Goal: Task Accomplishment & Management: Use online tool/utility

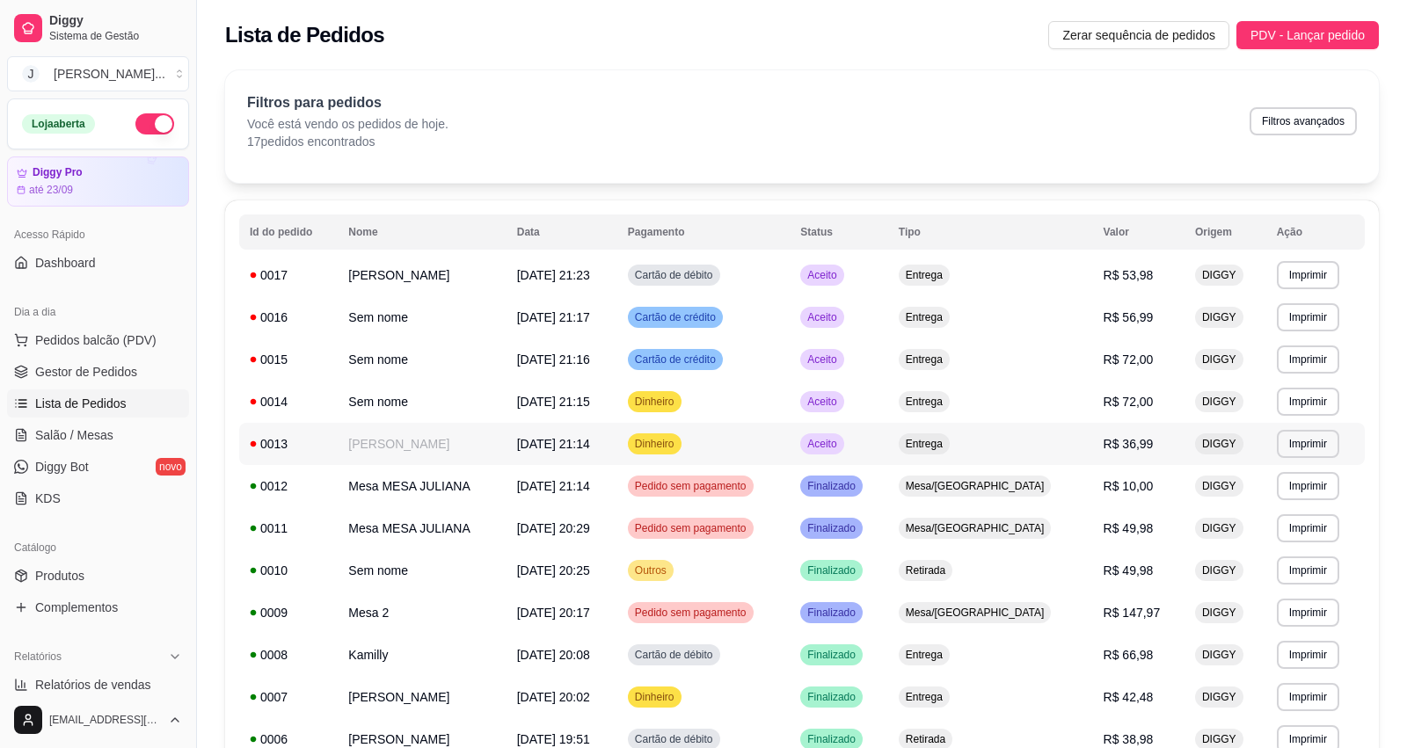
click at [790, 451] on td "Dinheiro" at bounding box center [703, 444] width 172 height 42
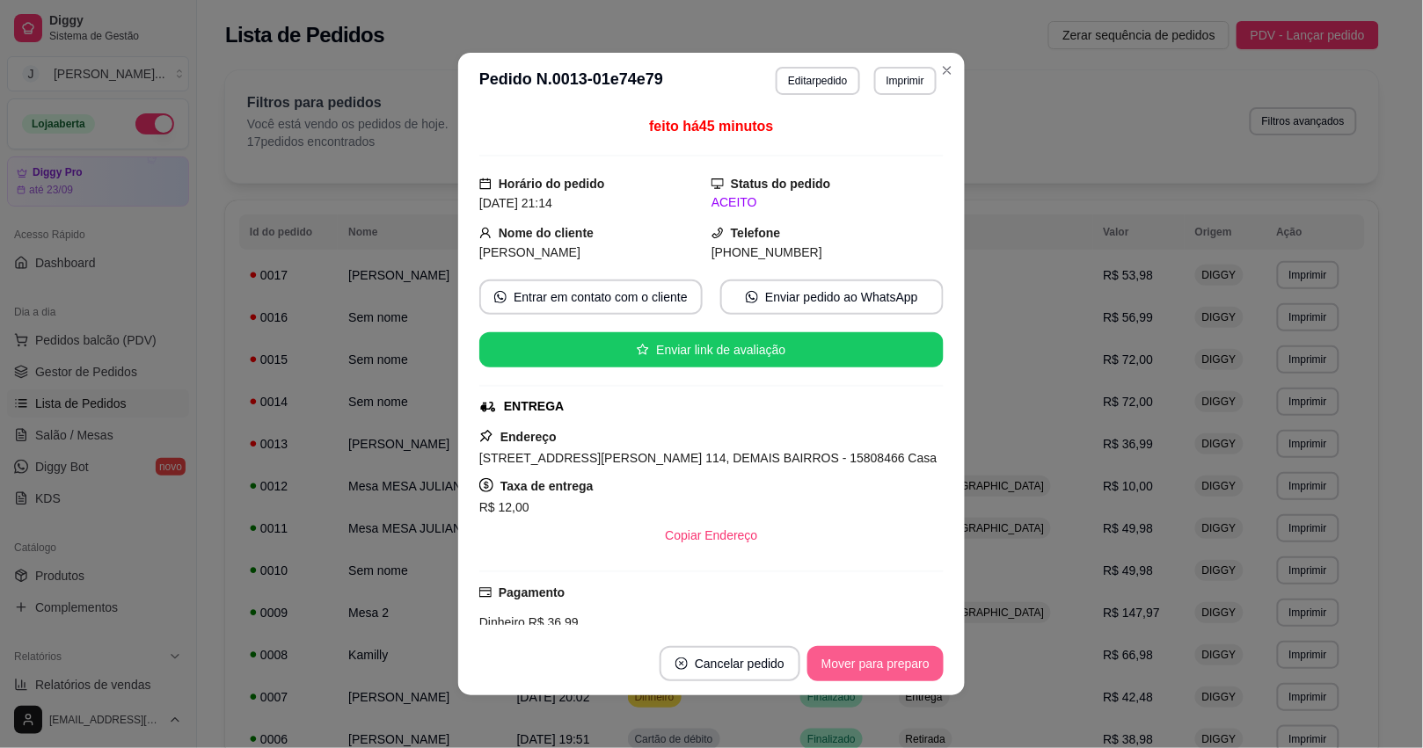
click at [851, 646] on button "Mover para preparo" at bounding box center [875, 663] width 136 height 35
click at [849, 661] on button "Mover para preparo" at bounding box center [875, 664] width 132 height 34
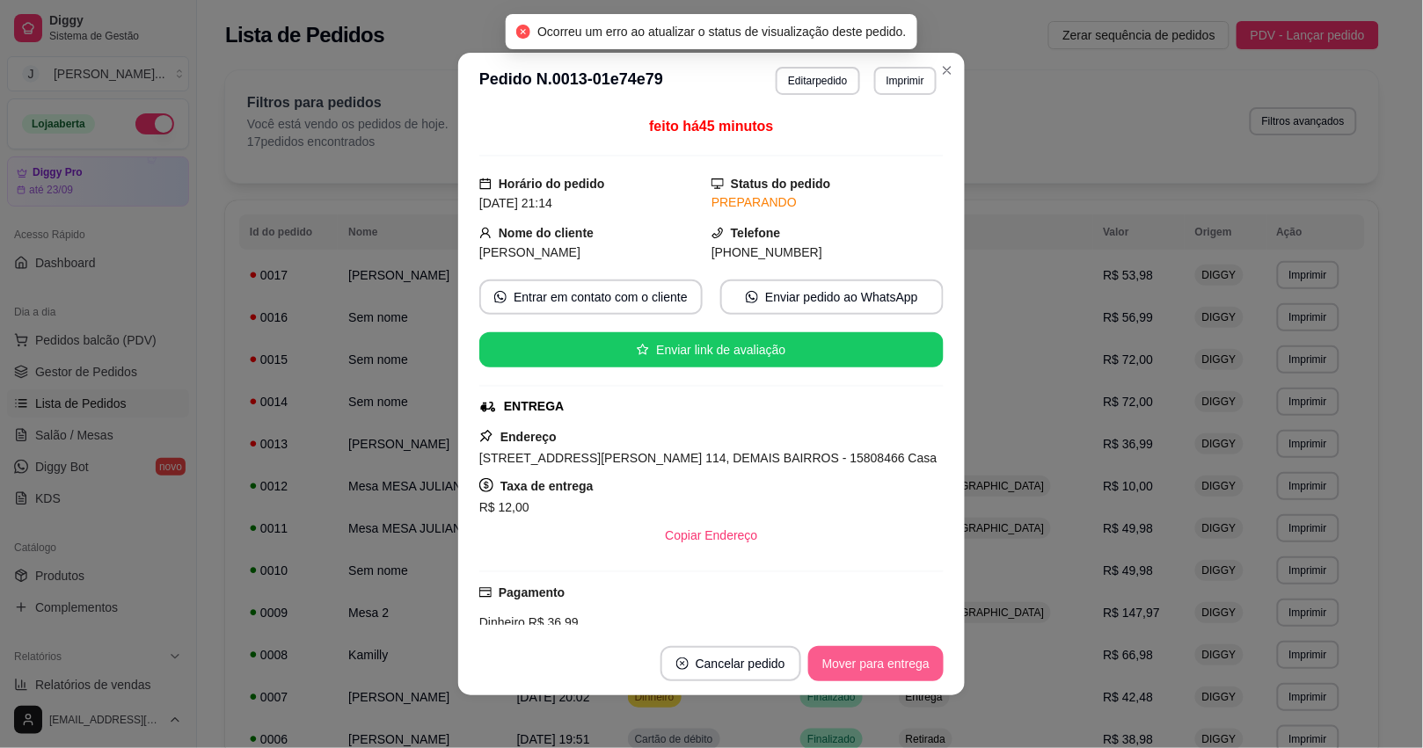
click at [828, 662] on button "Mover para entrega" at bounding box center [875, 663] width 135 height 35
click at [862, 669] on button "Mover para finalizado" at bounding box center [871, 664] width 142 height 34
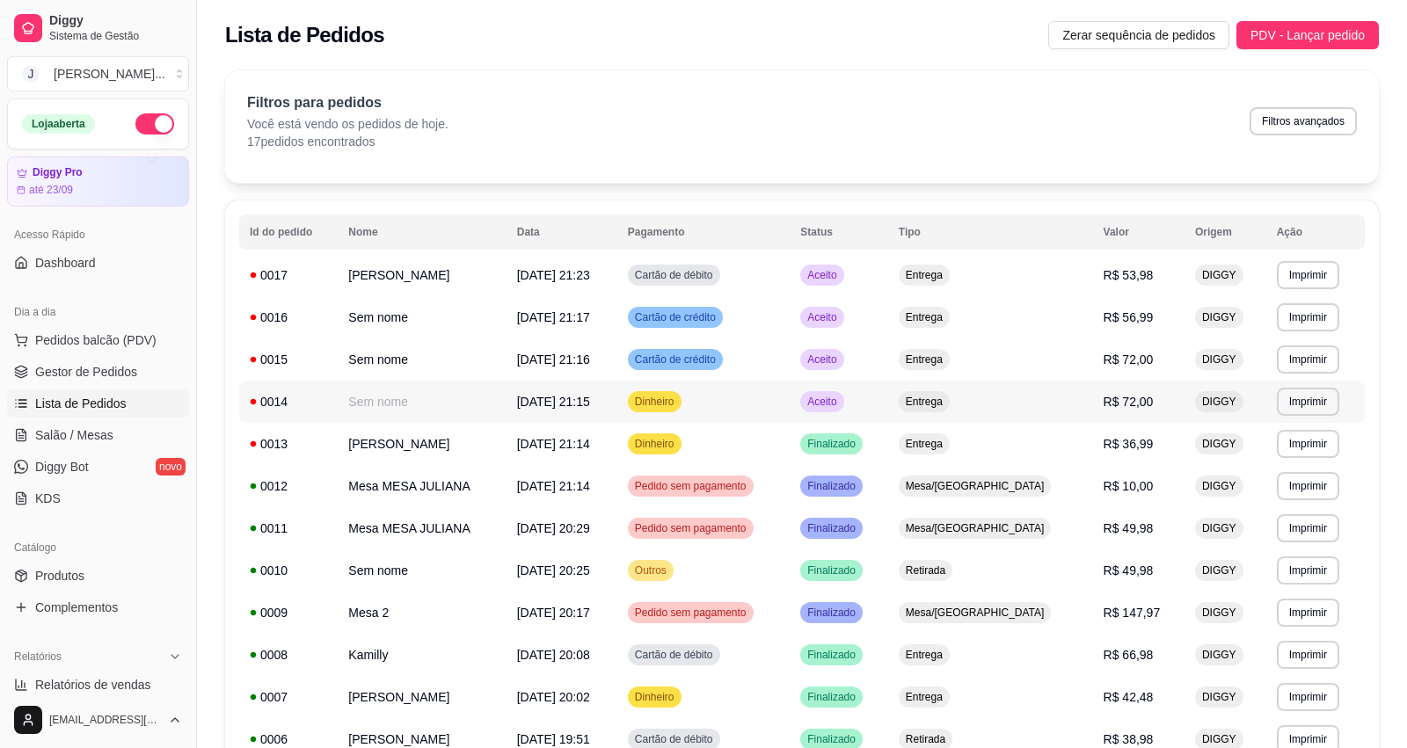
click at [888, 405] on td "Aceito" at bounding box center [839, 402] width 99 height 42
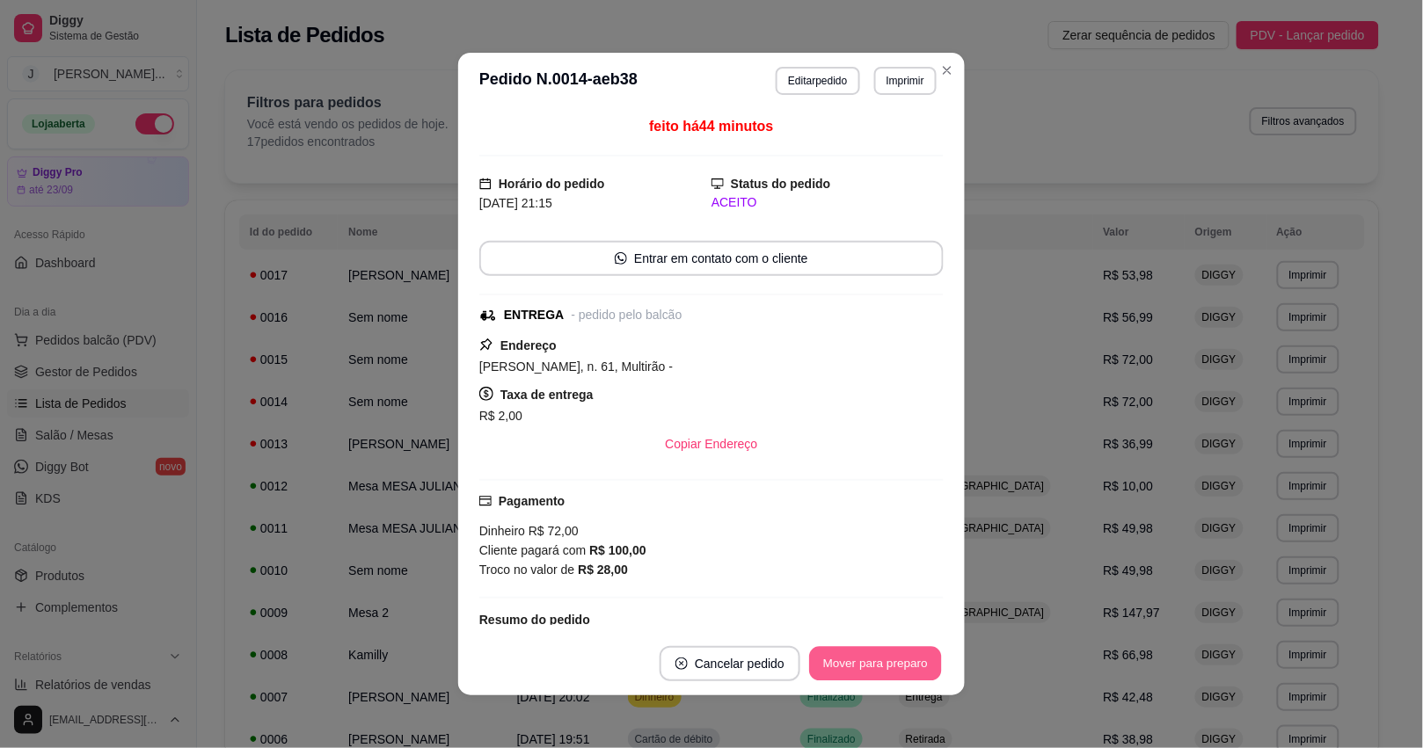
click at [821, 664] on button "Mover para preparo" at bounding box center [875, 664] width 132 height 34
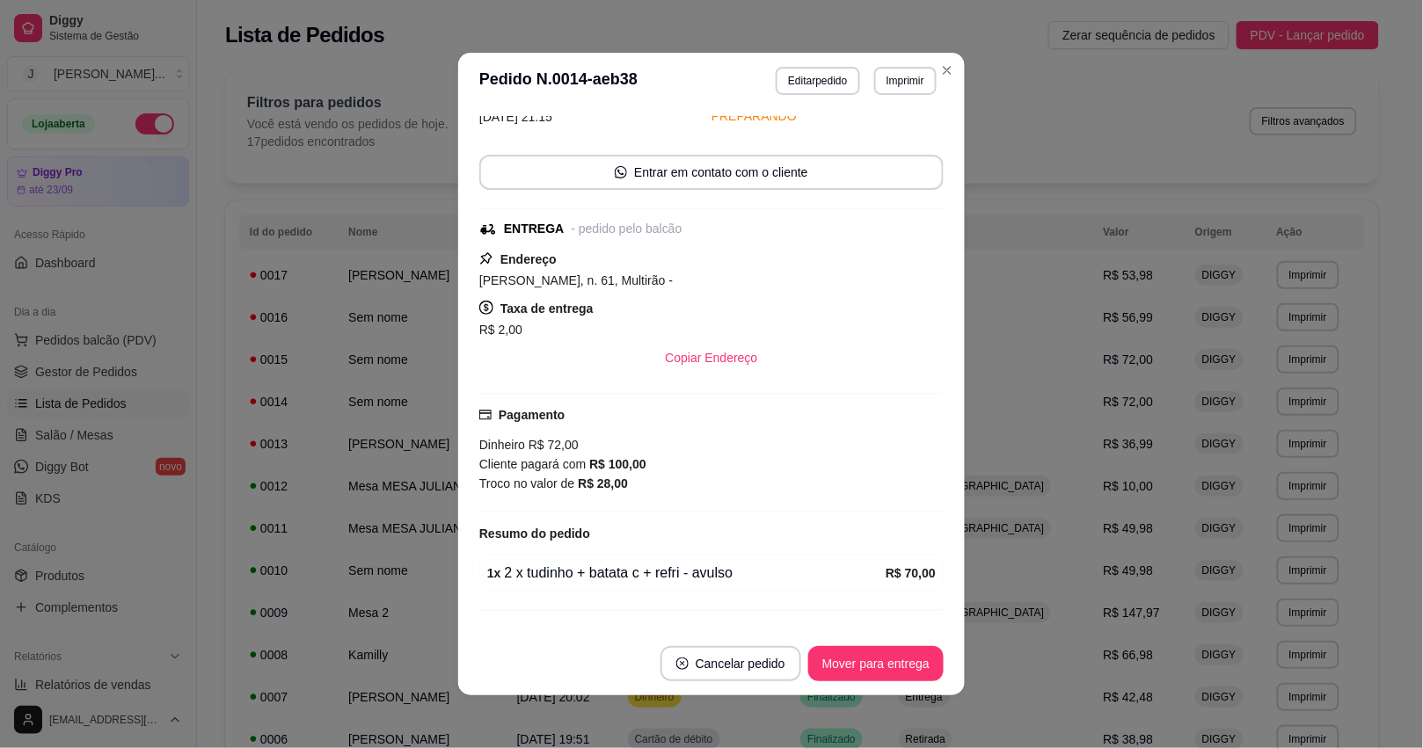
scroll to position [128, 0]
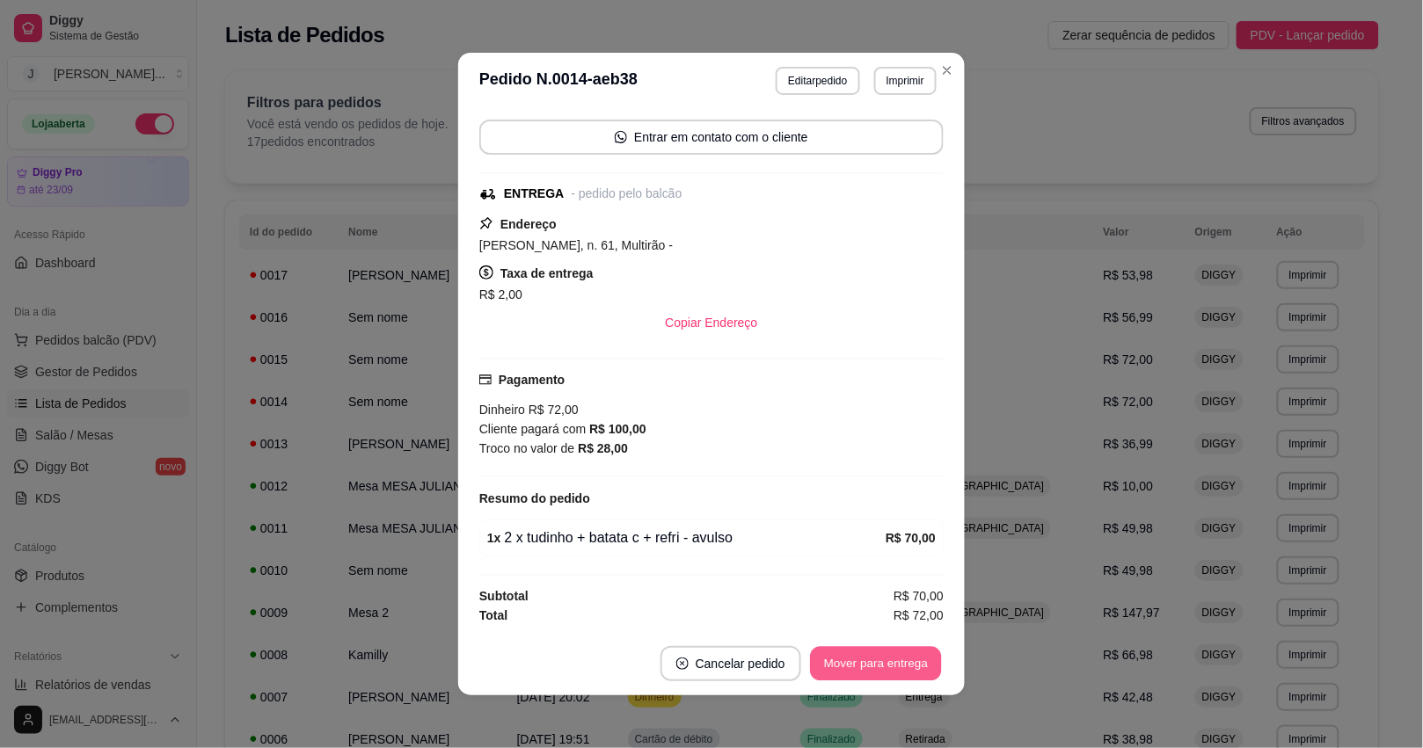
click at [845, 648] on button "Mover para entrega" at bounding box center [876, 664] width 132 height 34
click at [841, 660] on button "Mover para finalizado" at bounding box center [871, 663] width 146 height 35
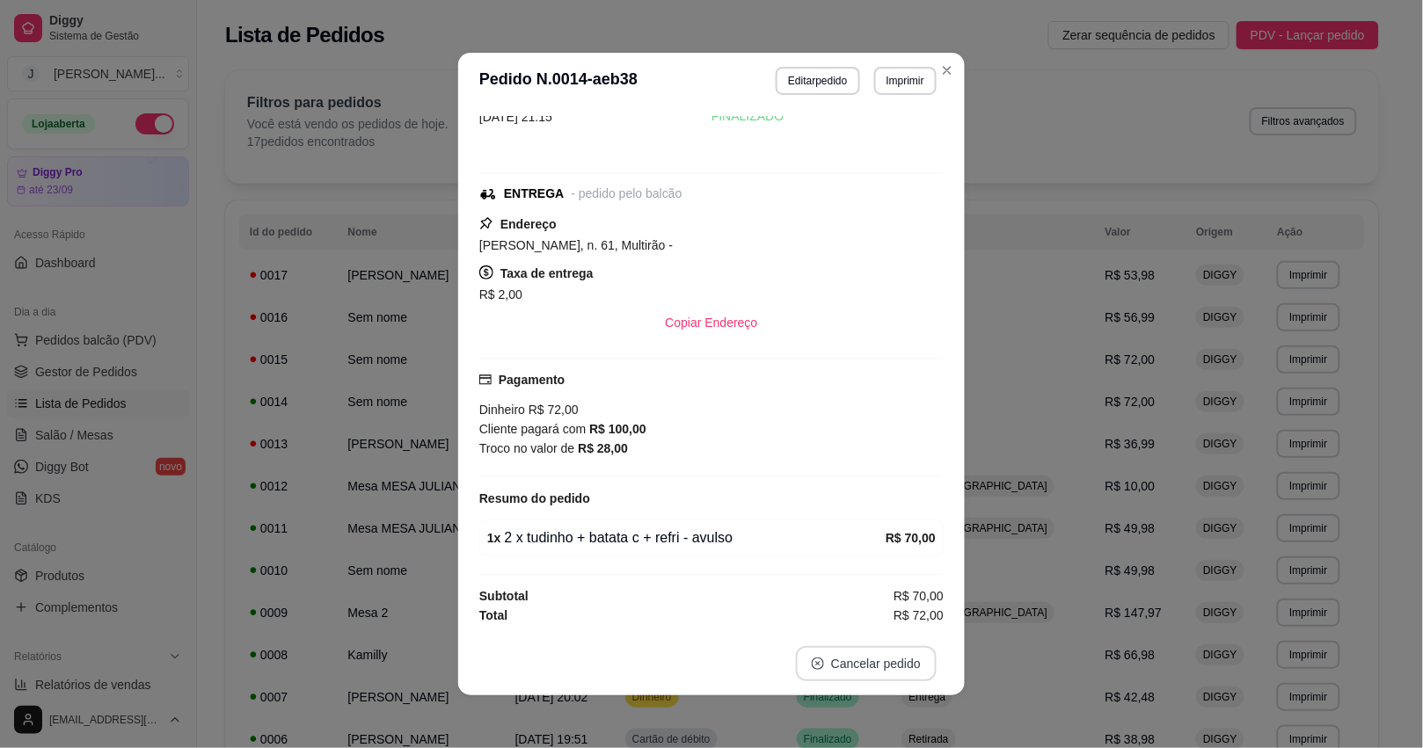
scroll to position [51, 0]
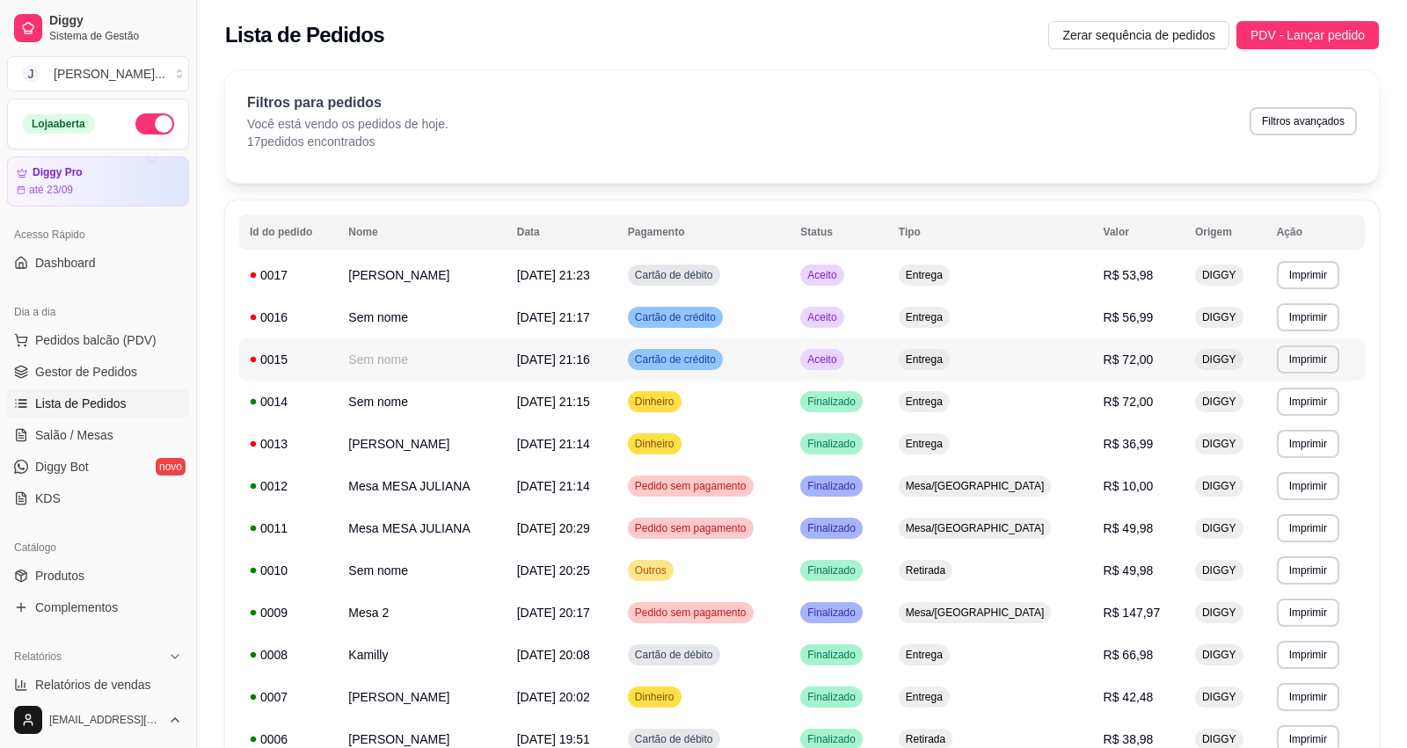
click at [790, 365] on td "Cartão de crédito" at bounding box center [703, 360] width 172 height 42
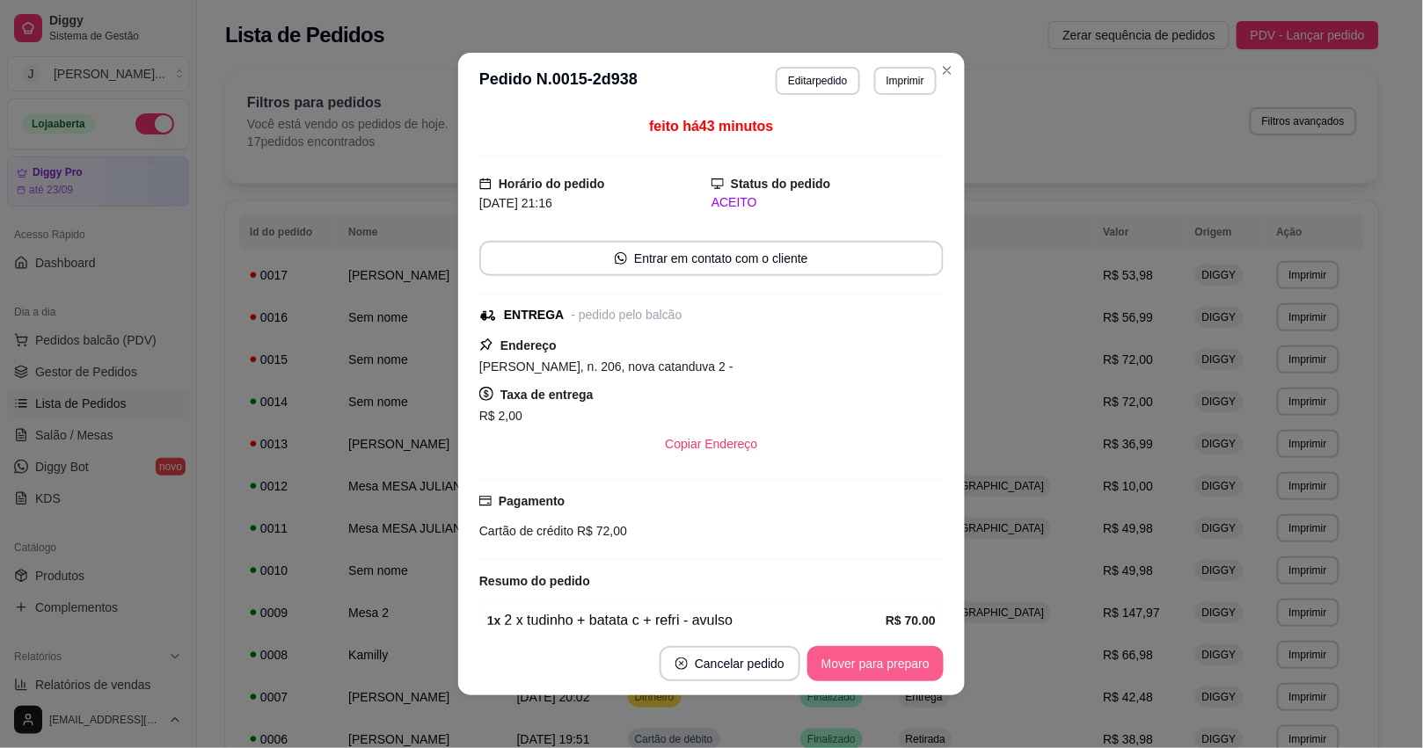
click at [847, 660] on button "Mover para preparo" at bounding box center [875, 663] width 136 height 35
click at [844, 669] on button "Mover para entrega" at bounding box center [875, 663] width 135 height 35
click at [844, 669] on button "Mover para entrega" at bounding box center [876, 664] width 132 height 34
click at [858, 666] on button "Mover para finalizado" at bounding box center [871, 663] width 146 height 35
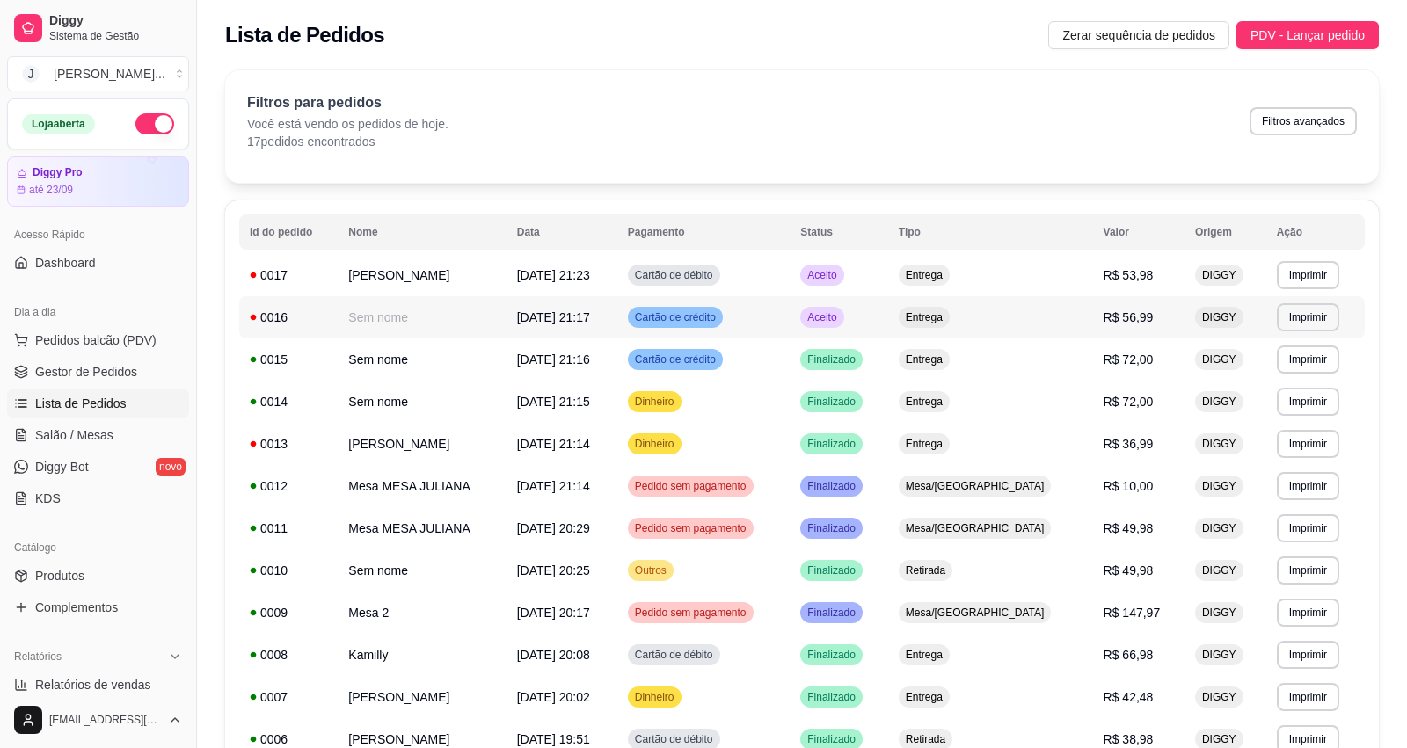
click at [888, 325] on td "Aceito" at bounding box center [839, 317] width 99 height 42
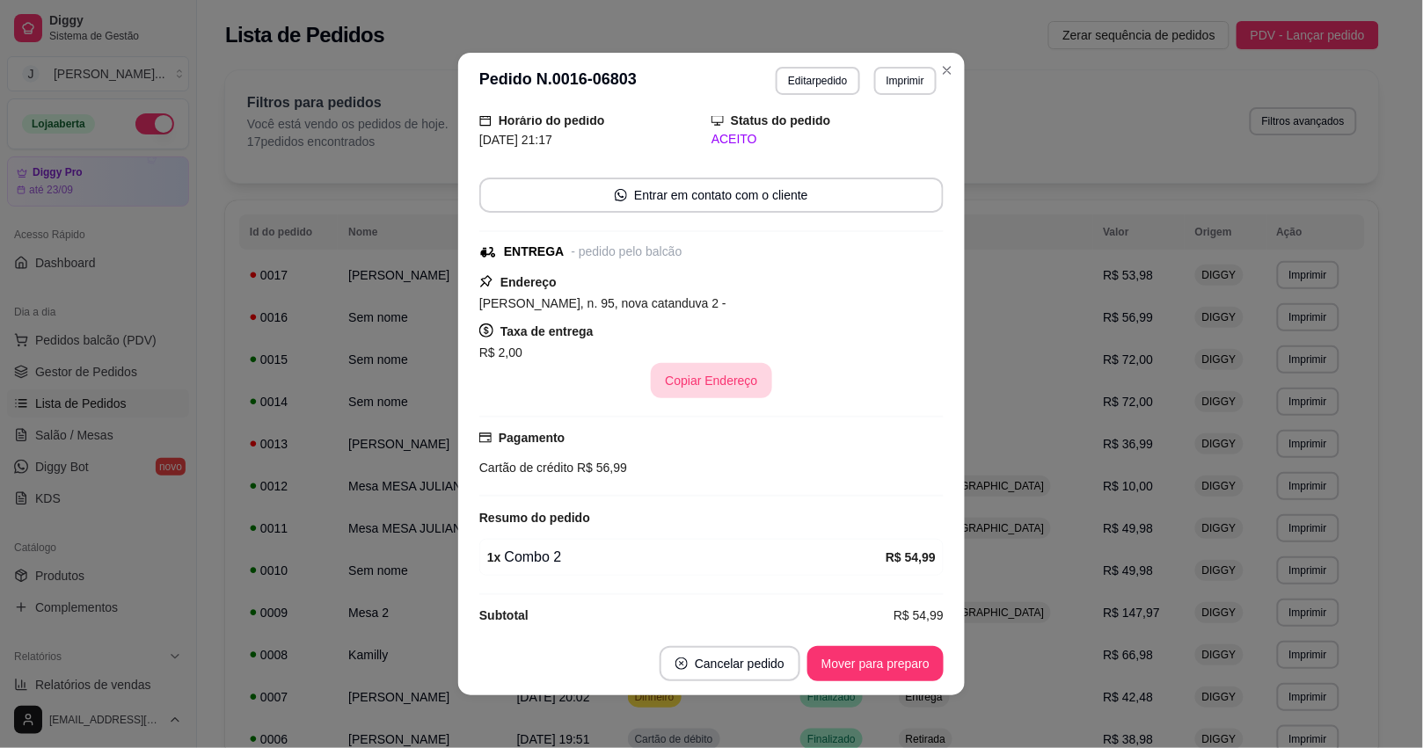
scroll to position [89, 0]
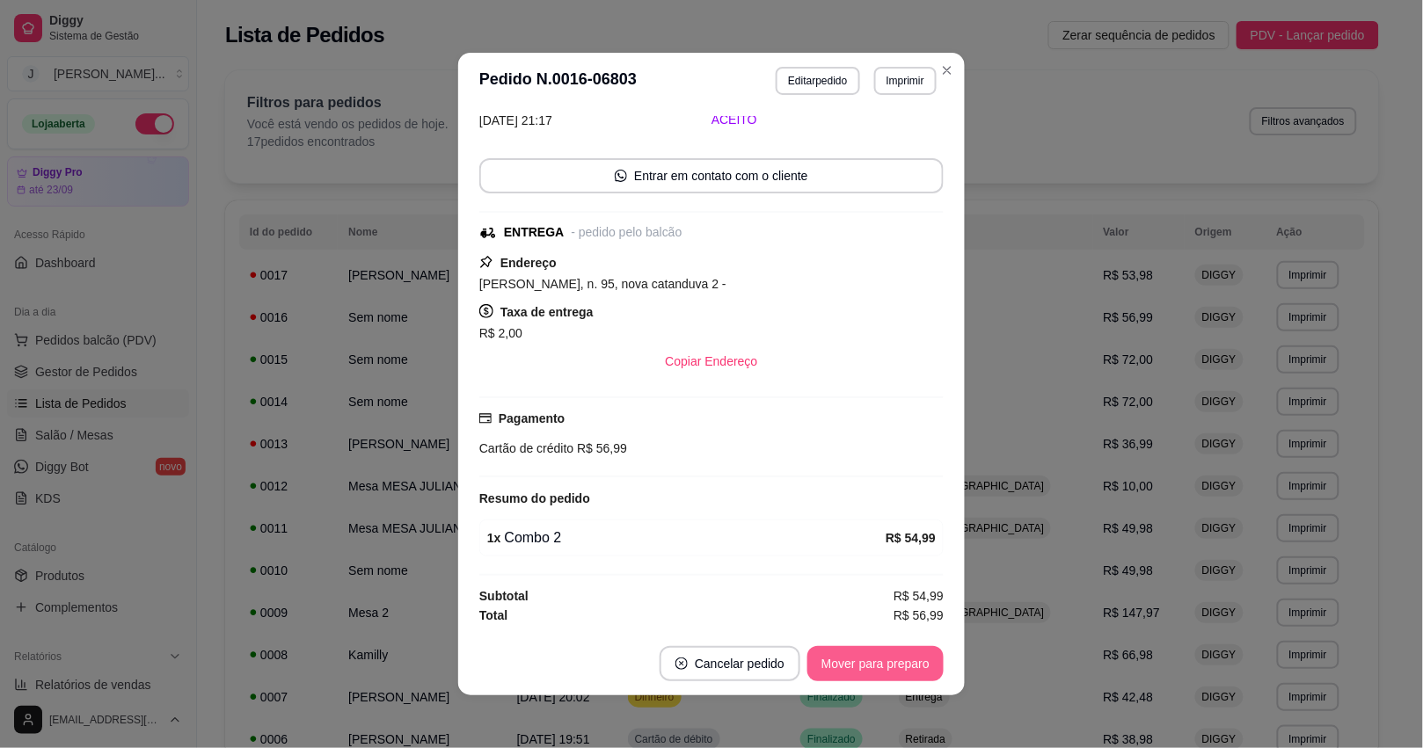
click at [840, 675] on button "Mover para preparo" at bounding box center [875, 663] width 136 height 35
click at [837, 668] on button "Mover para entrega" at bounding box center [876, 664] width 132 height 34
click at [841, 667] on button "Mover para finalizado" at bounding box center [871, 664] width 142 height 34
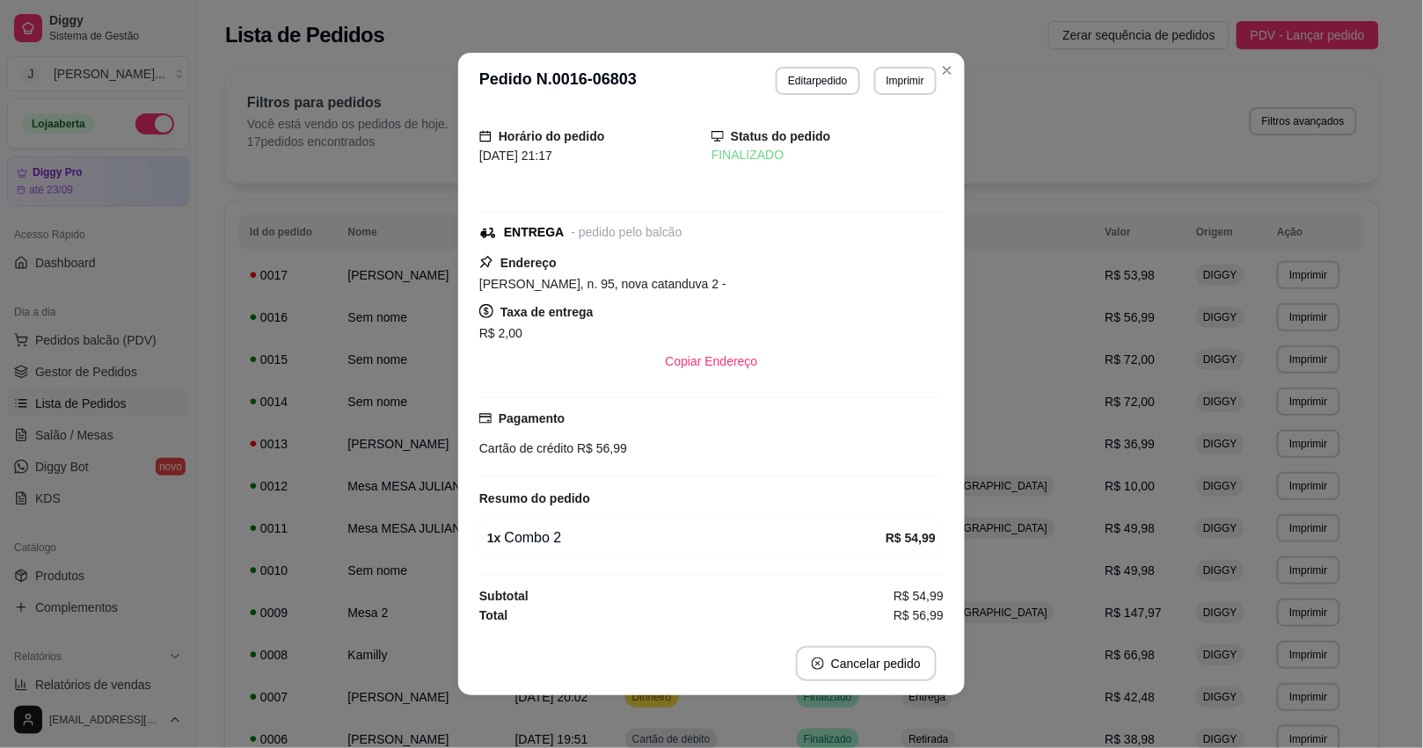
scroll to position [13, 0]
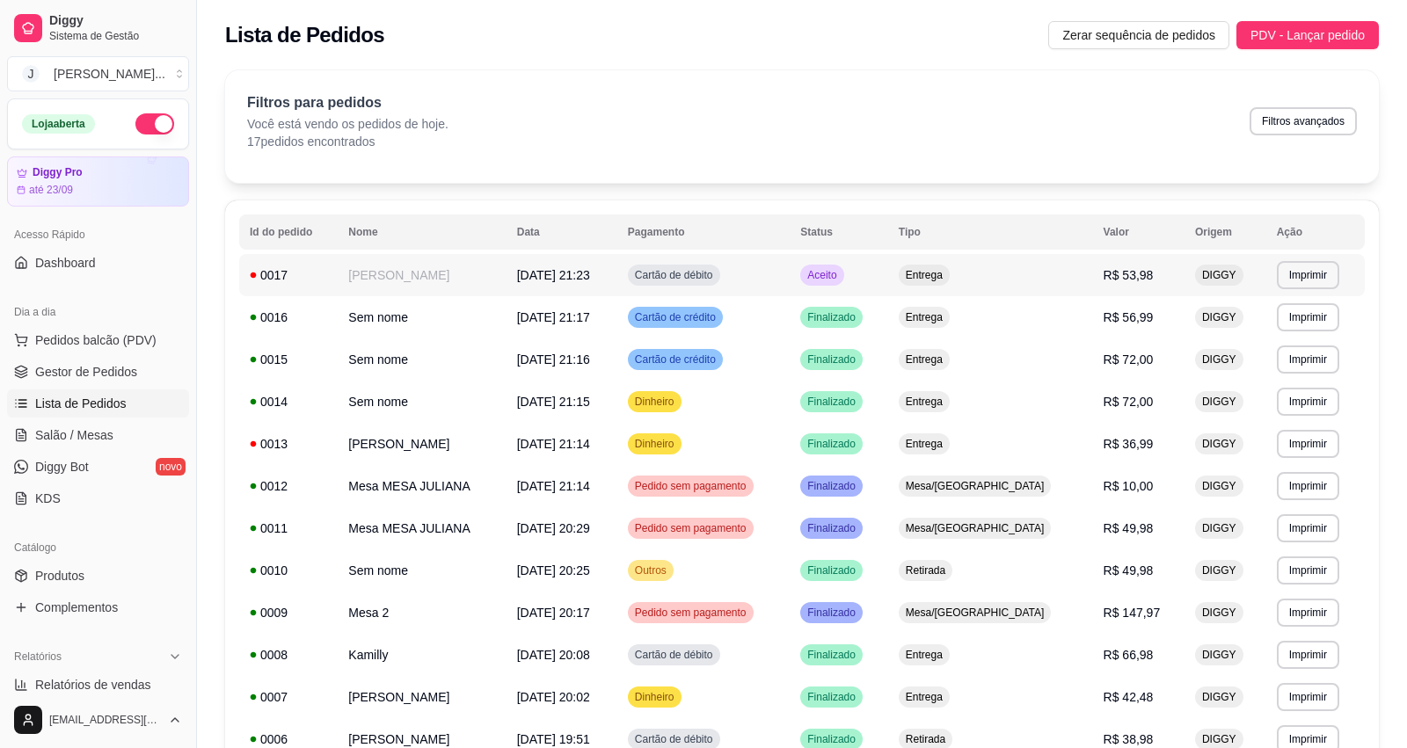
click at [442, 284] on td "[PERSON_NAME]" at bounding box center [422, 275] width 168 height 42
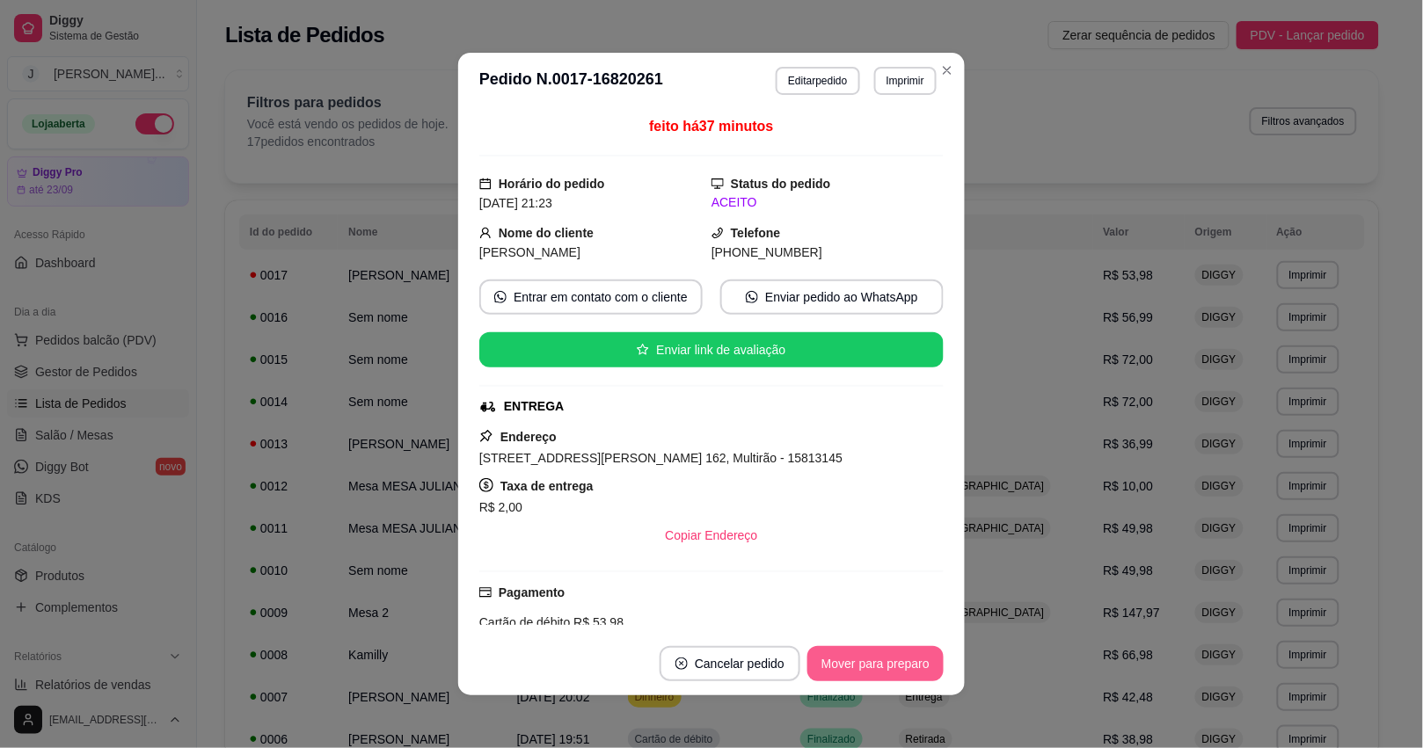
click at [875, 655] on button "Mover para preparo" at bounding box center [875, 663] width 136 height 35
click at [867, 655] on button "Mover para entrega" at bounding box center [875, 663] width 135 height 35
click at [843, 669] on button "Mover para finalizado" at bounding box center [871, 663] width 146 height 35
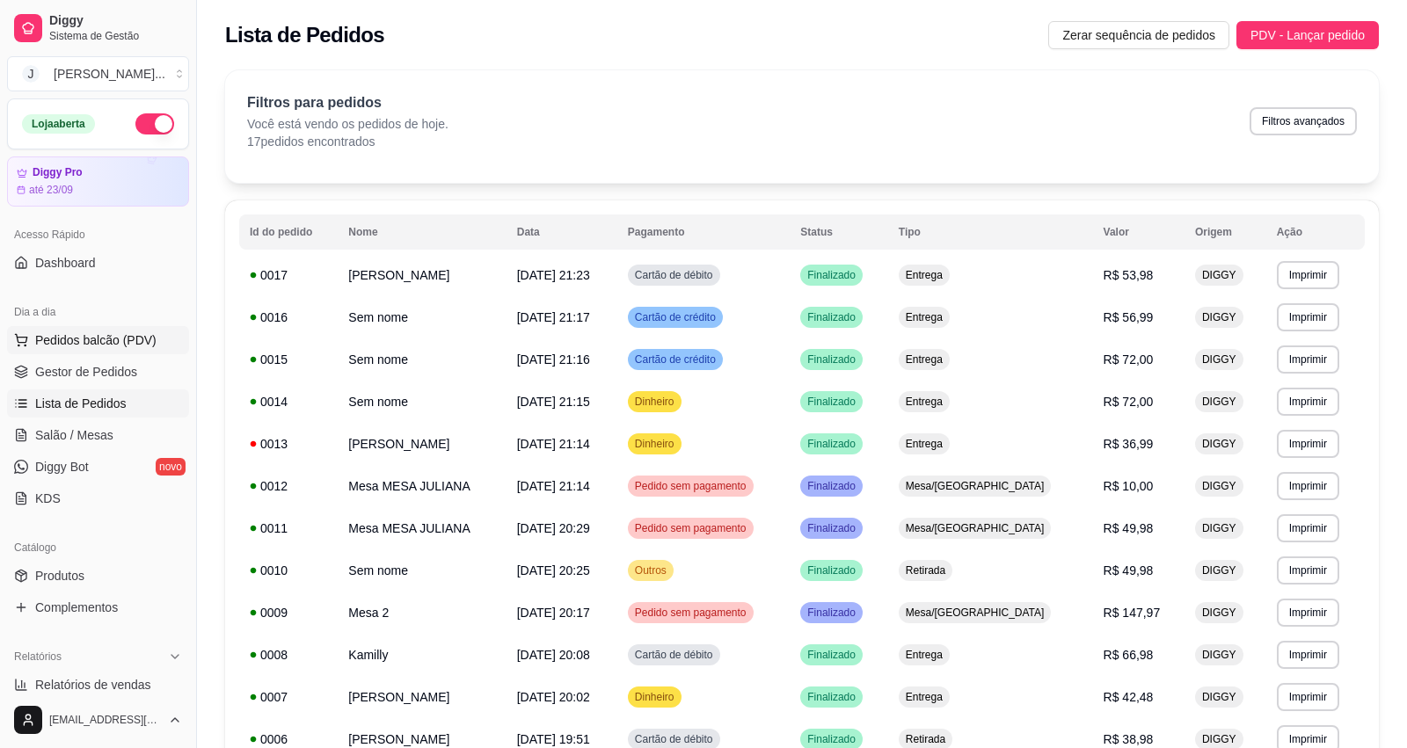
click at [67, 337] on span "Pedidos balcão (PDV)" at bounding box center [95, 341] width 121 height 18
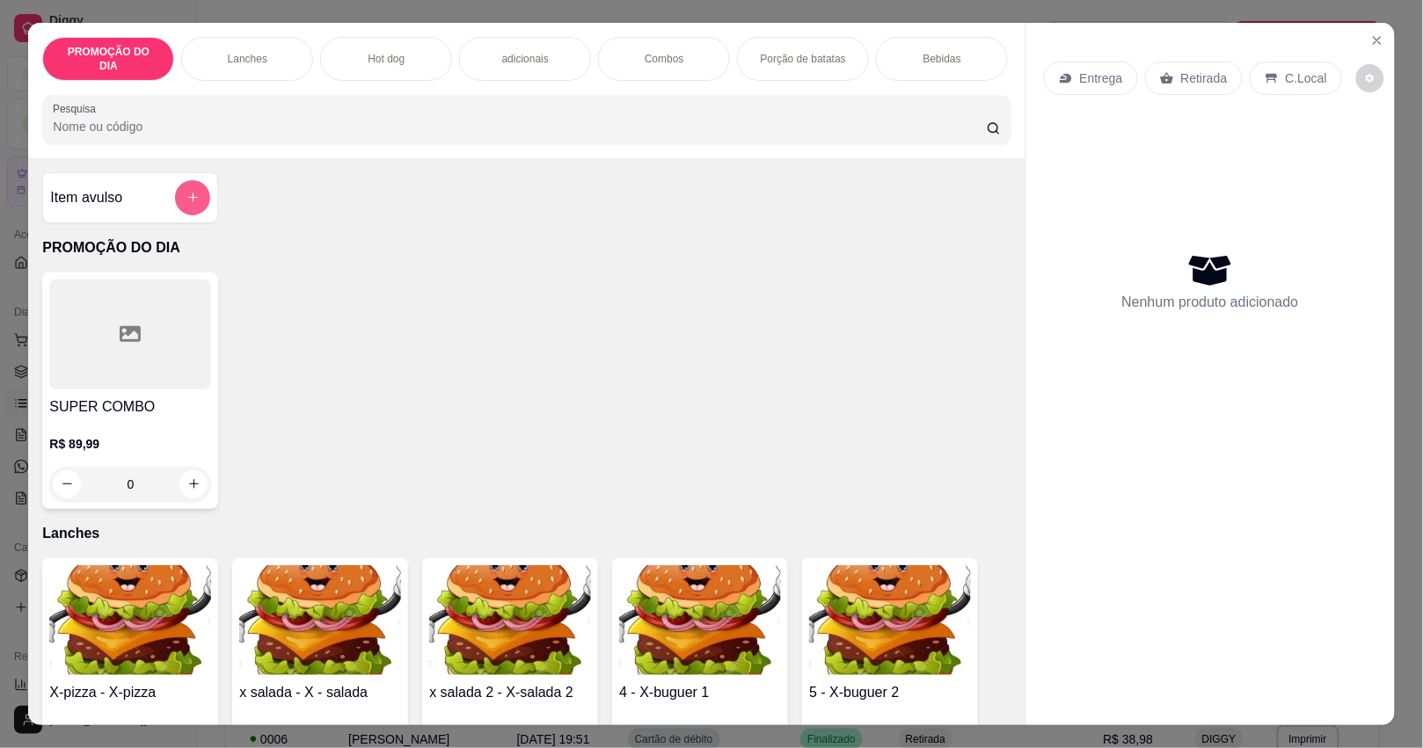
click at [195, 191] on button "add-separate-item" at bounding box center [192, 197] width 35 height 35
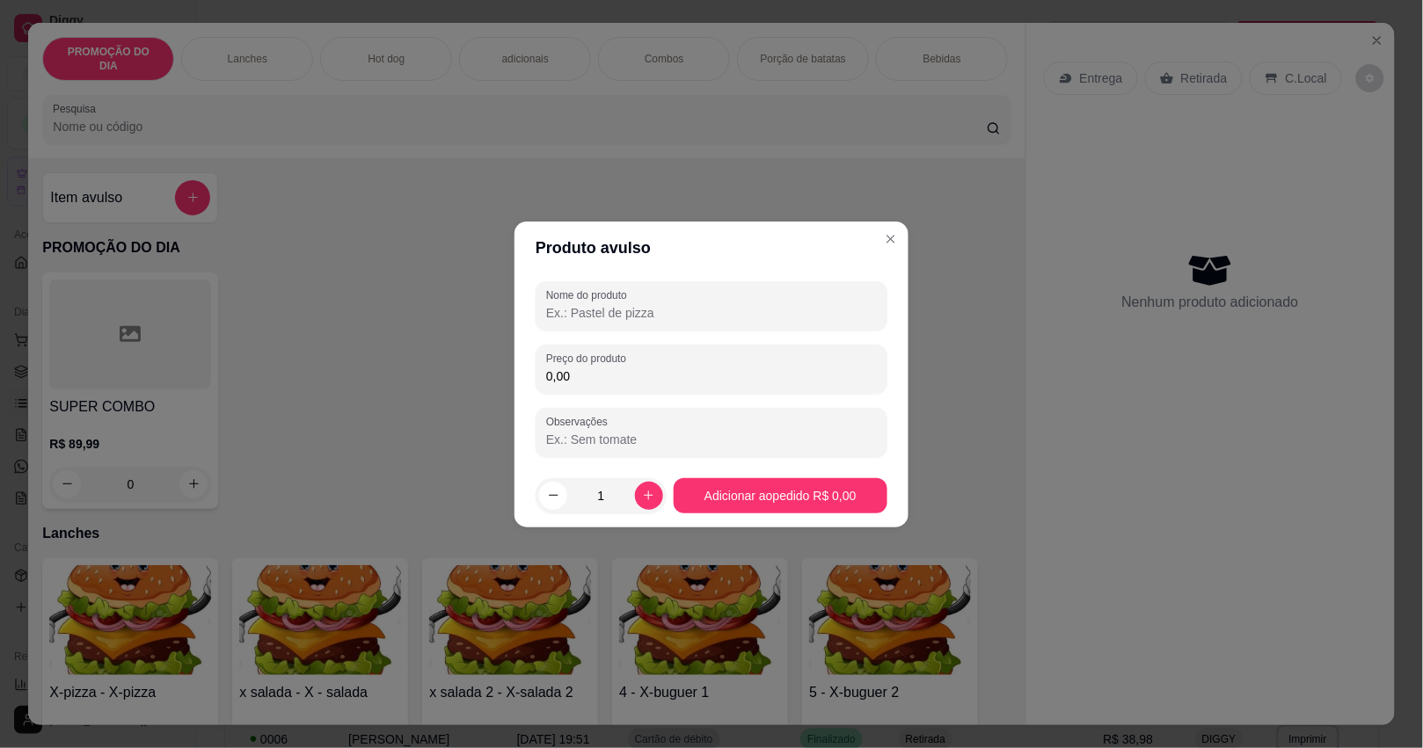
click at [570, 308] on input "Nome do produto" at bounding box center [711, 313] width 331 height 18
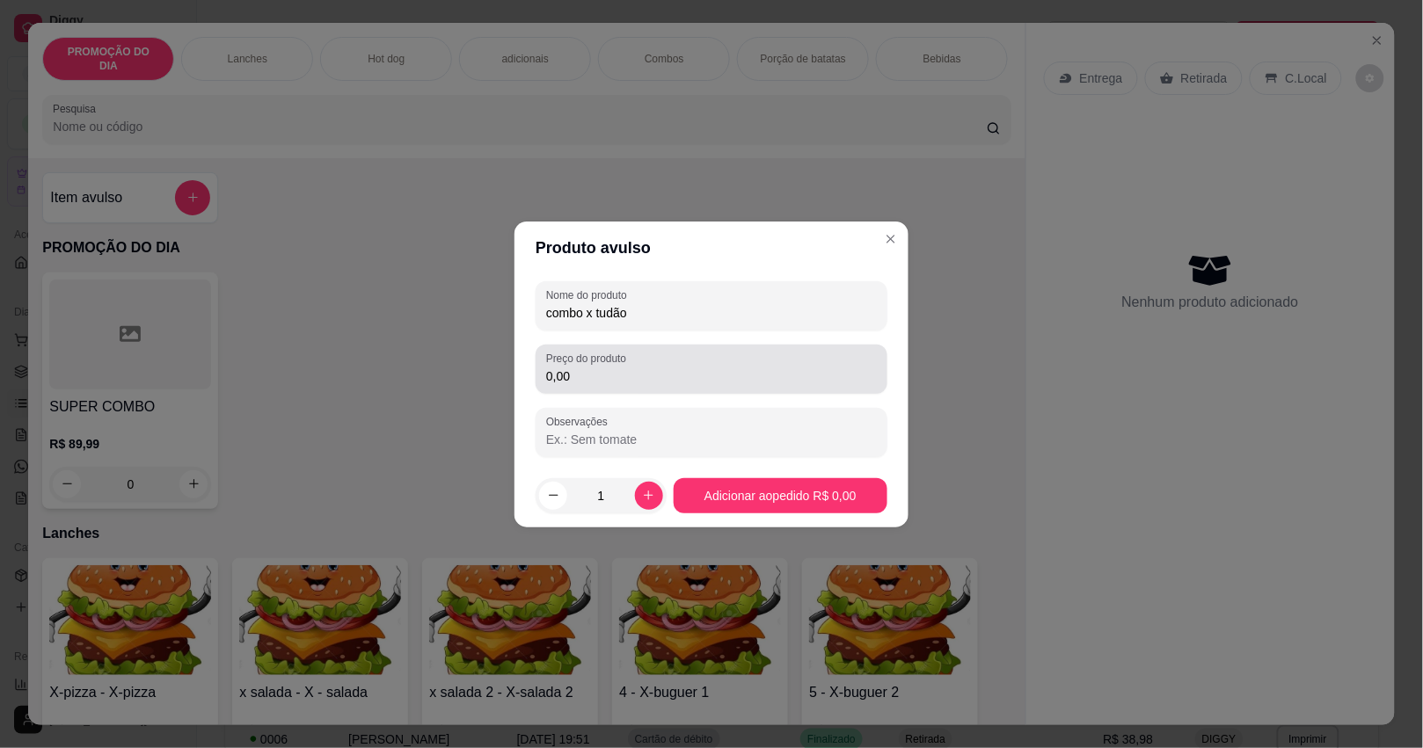
type input "combo x tudão"
click at [594, 387] on div "Preço do produto 0,00" at bounding box center [712, 369] width 352 height 49
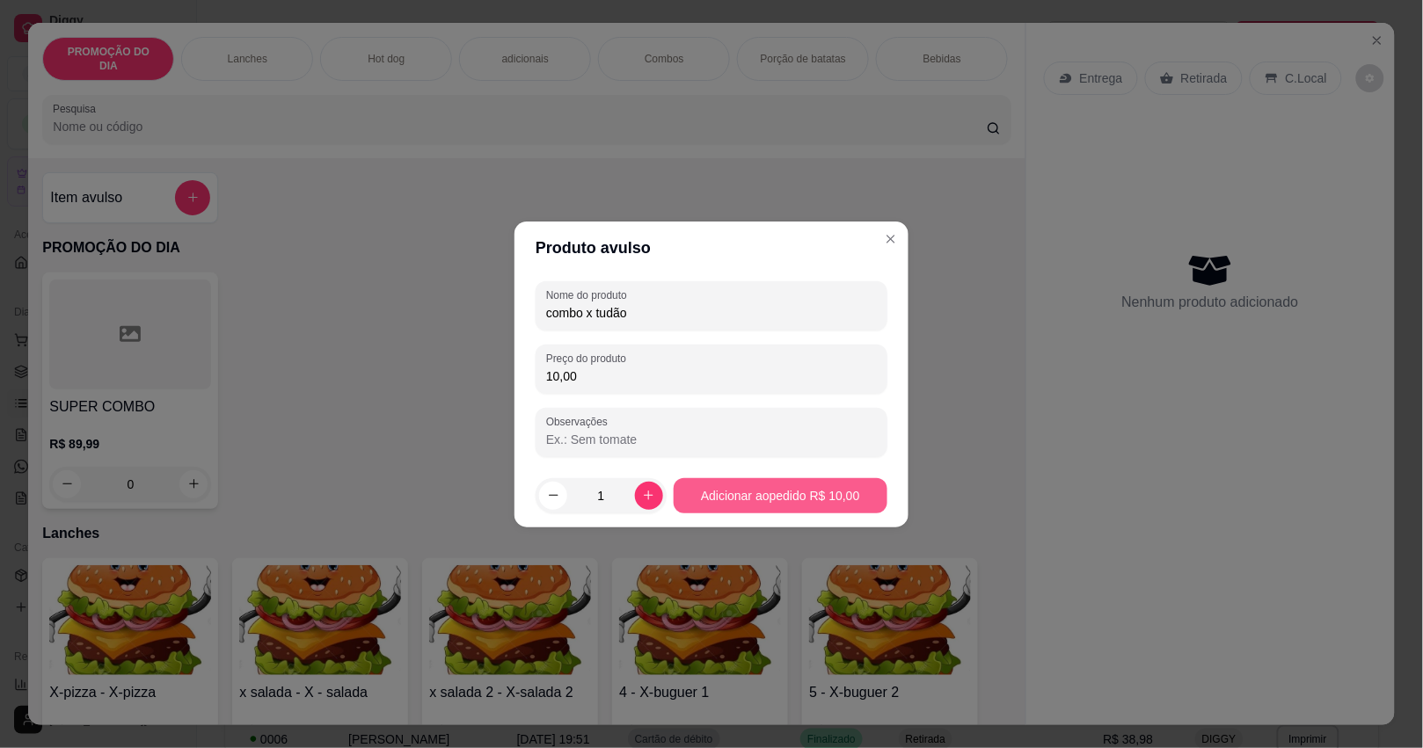
type input "100,00"
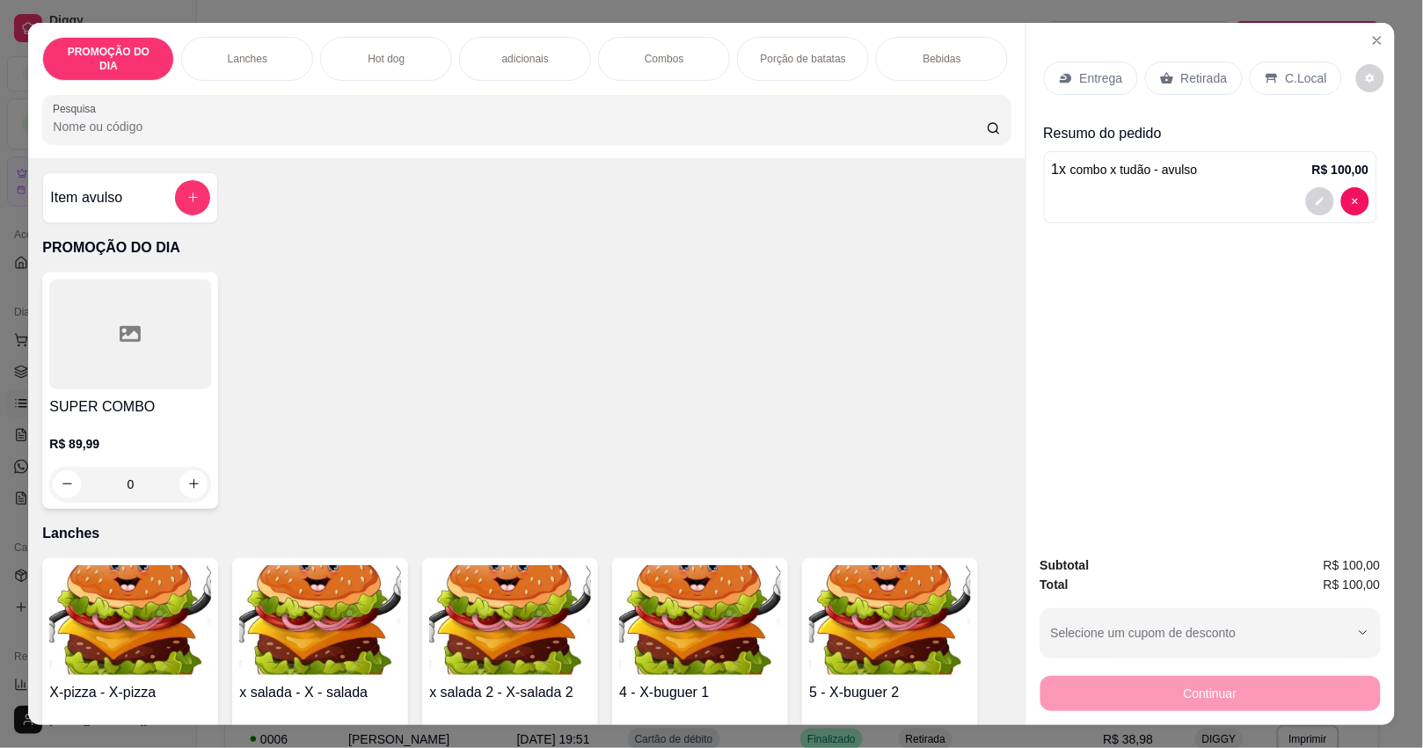
click at [1080, 69] on p "Entrega" at bounding box center [1101, 78] width 43 height 18
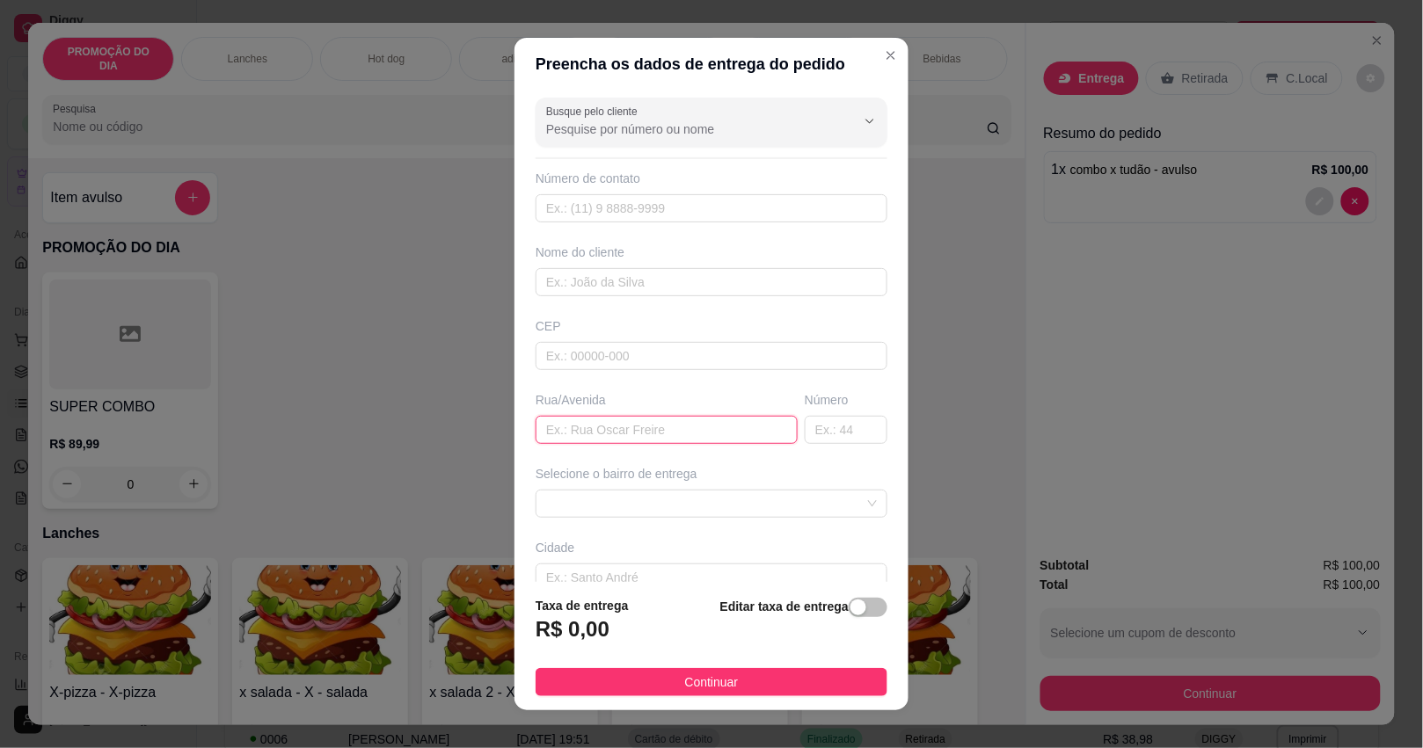
click at [620, 419] on input "text" at bounding box center [667, 430] width 262 height 28
type input "gama"
click at [612, 507] on span at bounding box center [711, 504] width 331 height 26
type input "305"
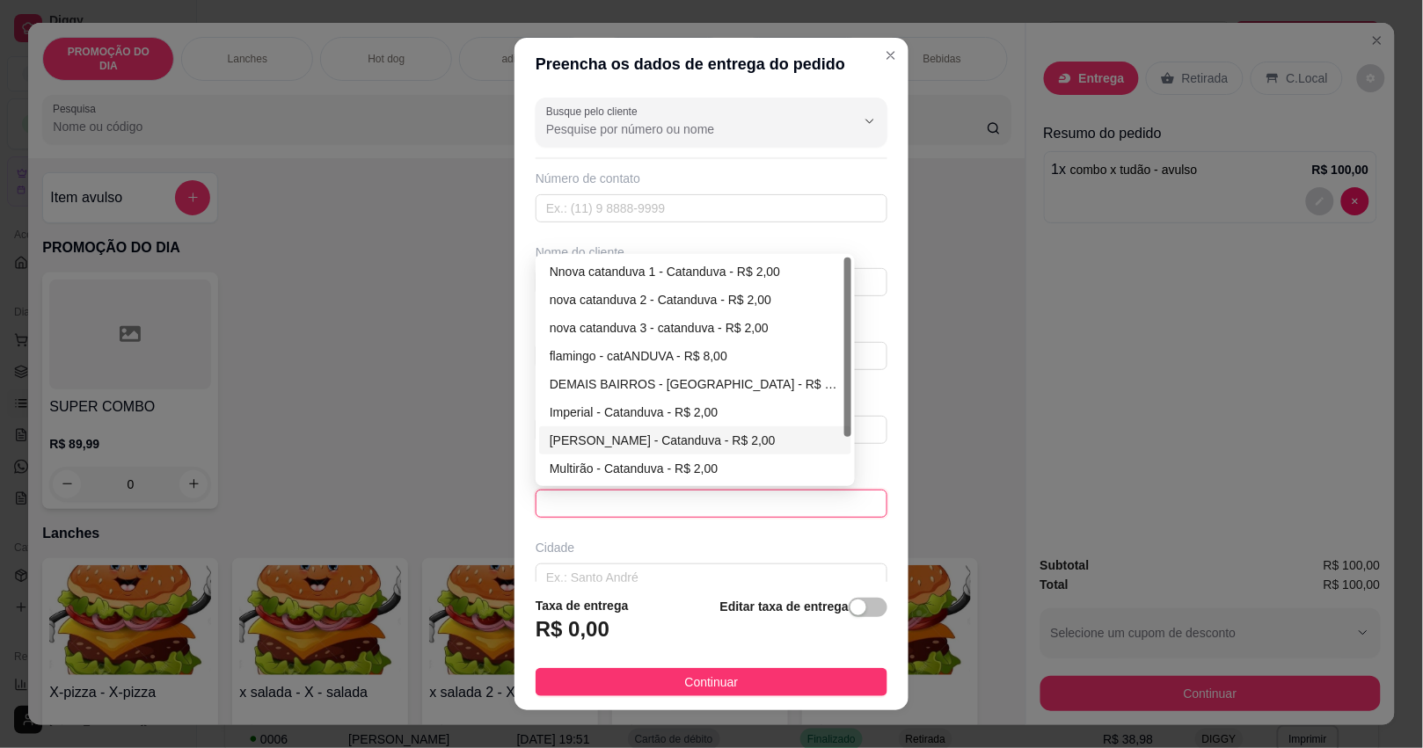
click at [603, 437] on div "[PERSON_NAME] - Catanduva - R$ 2,00" at bounding box center [695, 440] width 291 height 19
type input "Catanduva"
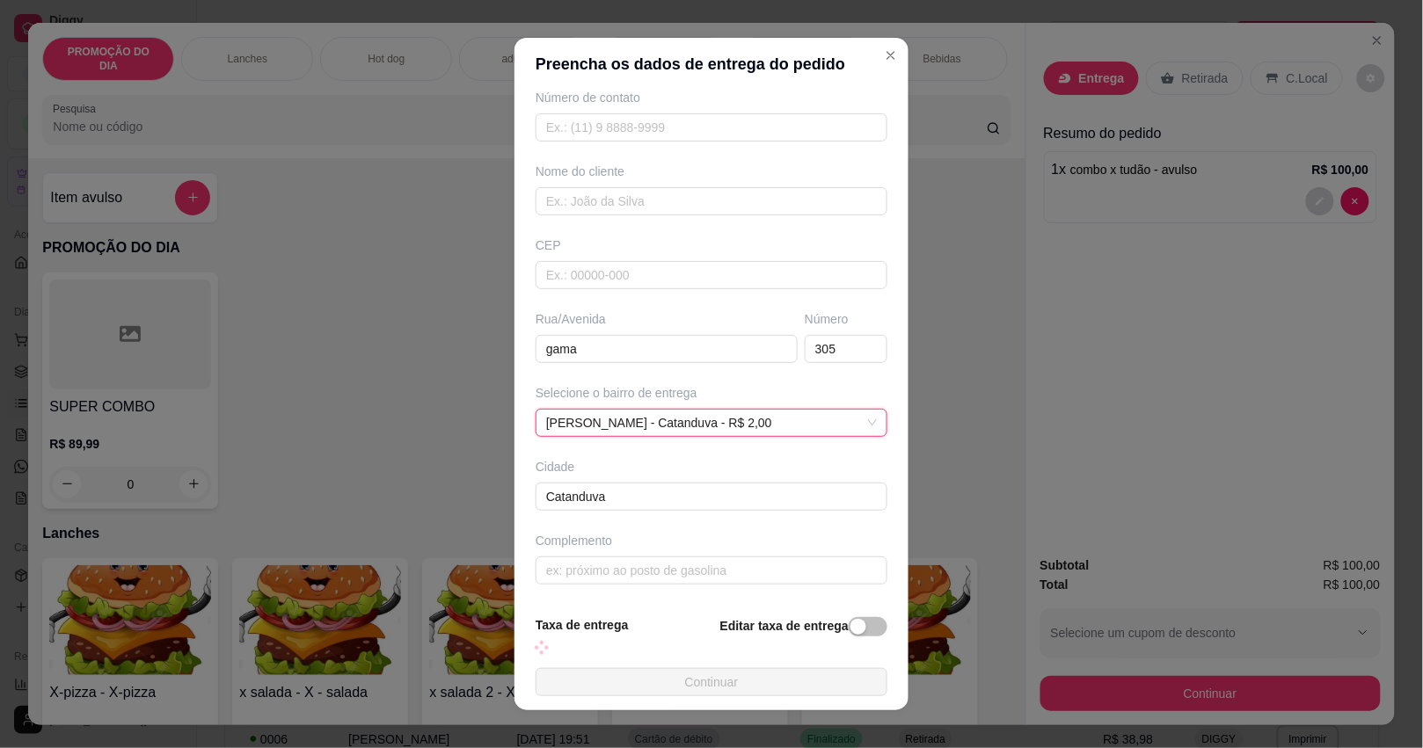
scroll to position [103, 0]
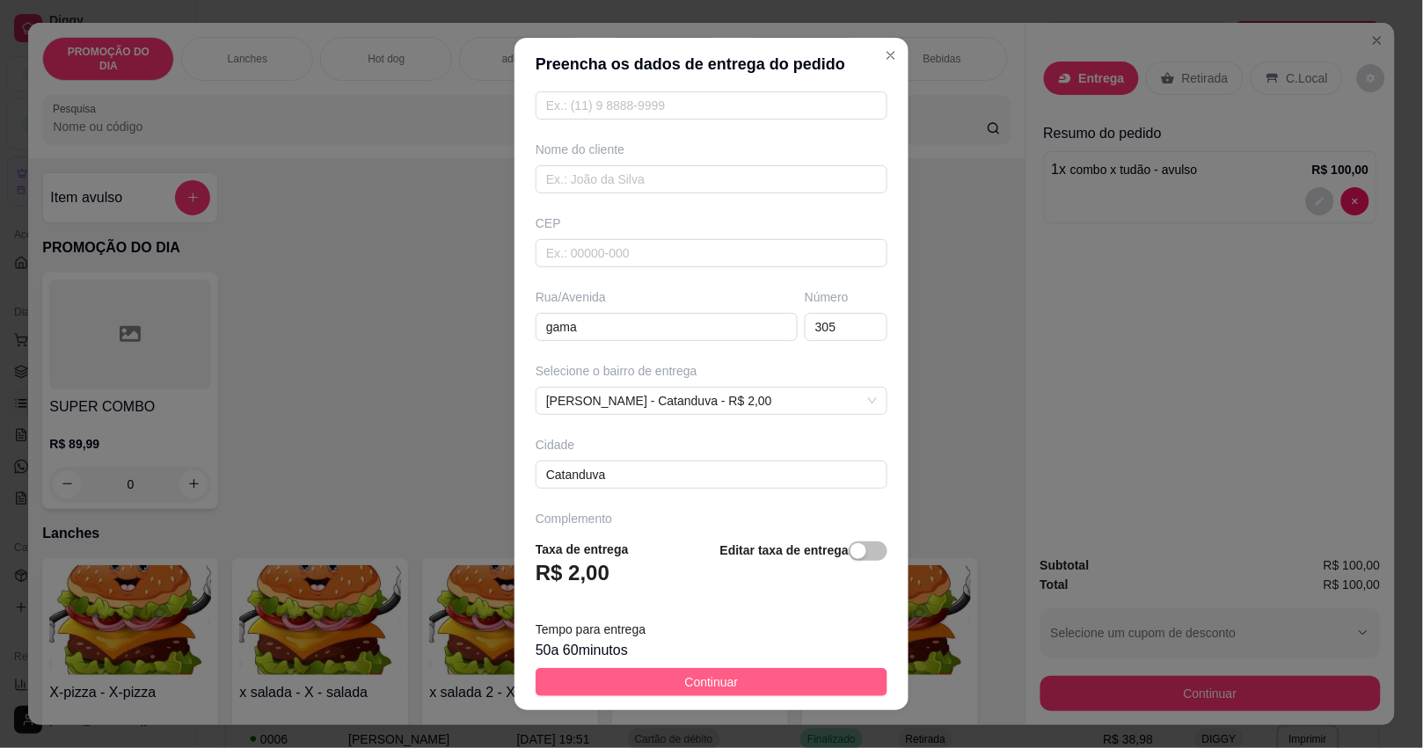
click at [661, 683] on button "Continuar" at bounding box center [712, 682] width 352 height 28
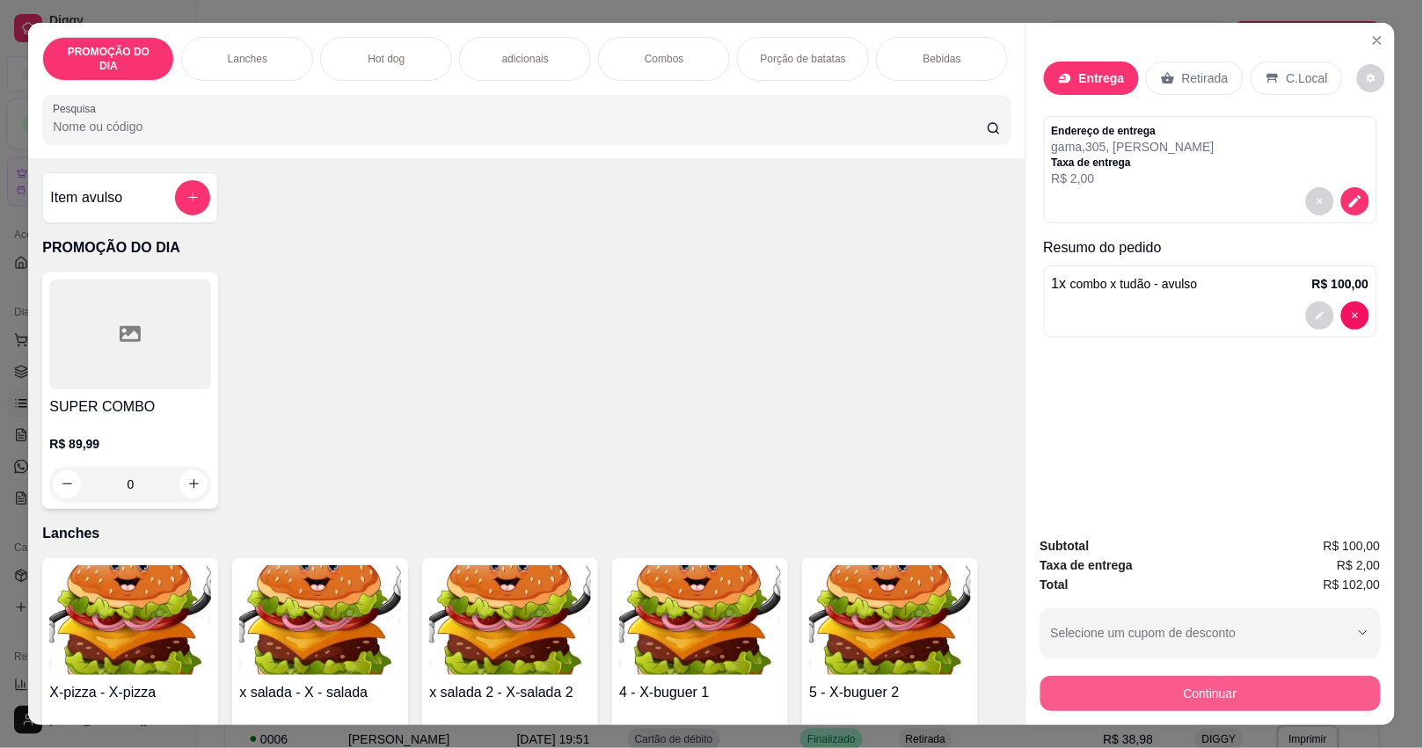
click at [1053, 682] on button "Continuar" at bounding box center [1210, 693] width 340 height 35
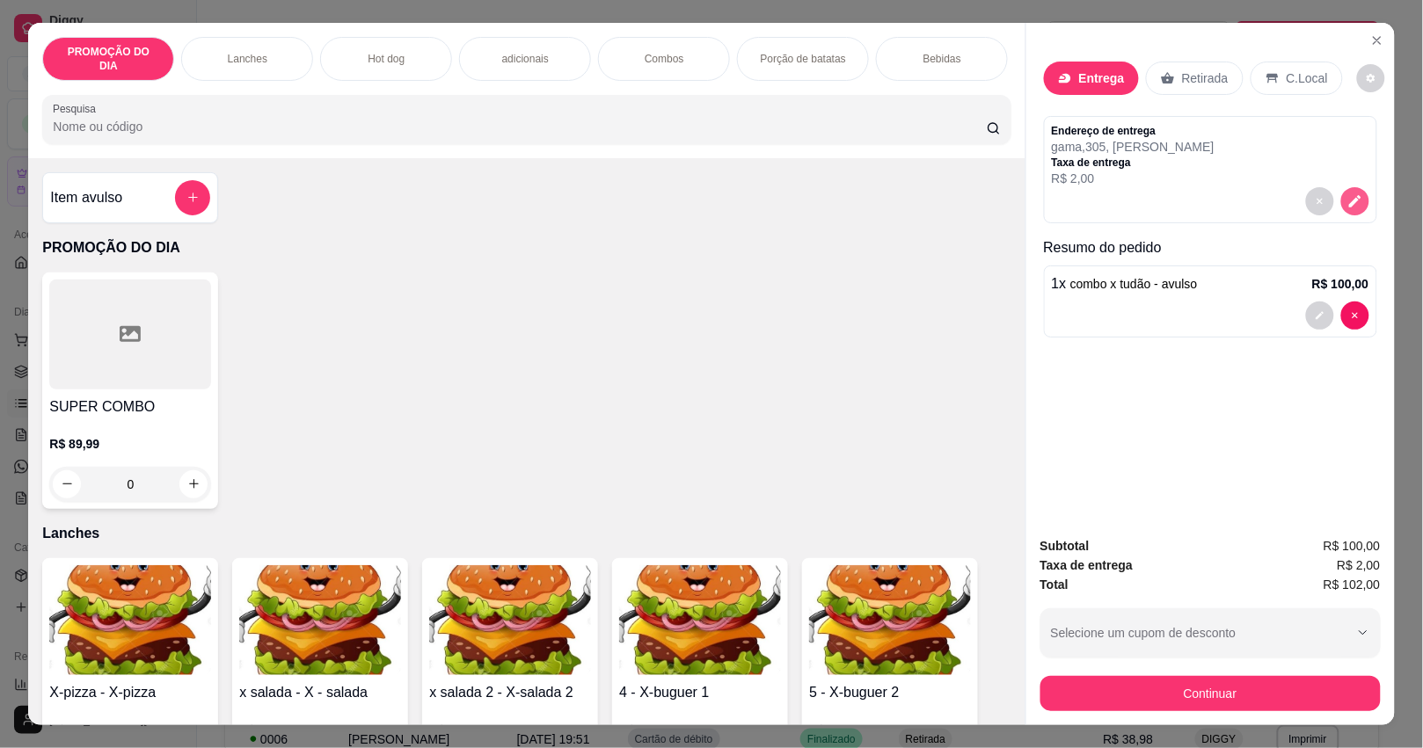
click at [1347, 195] on icon "decrease-product-quantity" at bounding box center [1355, 201] width 16 height 16
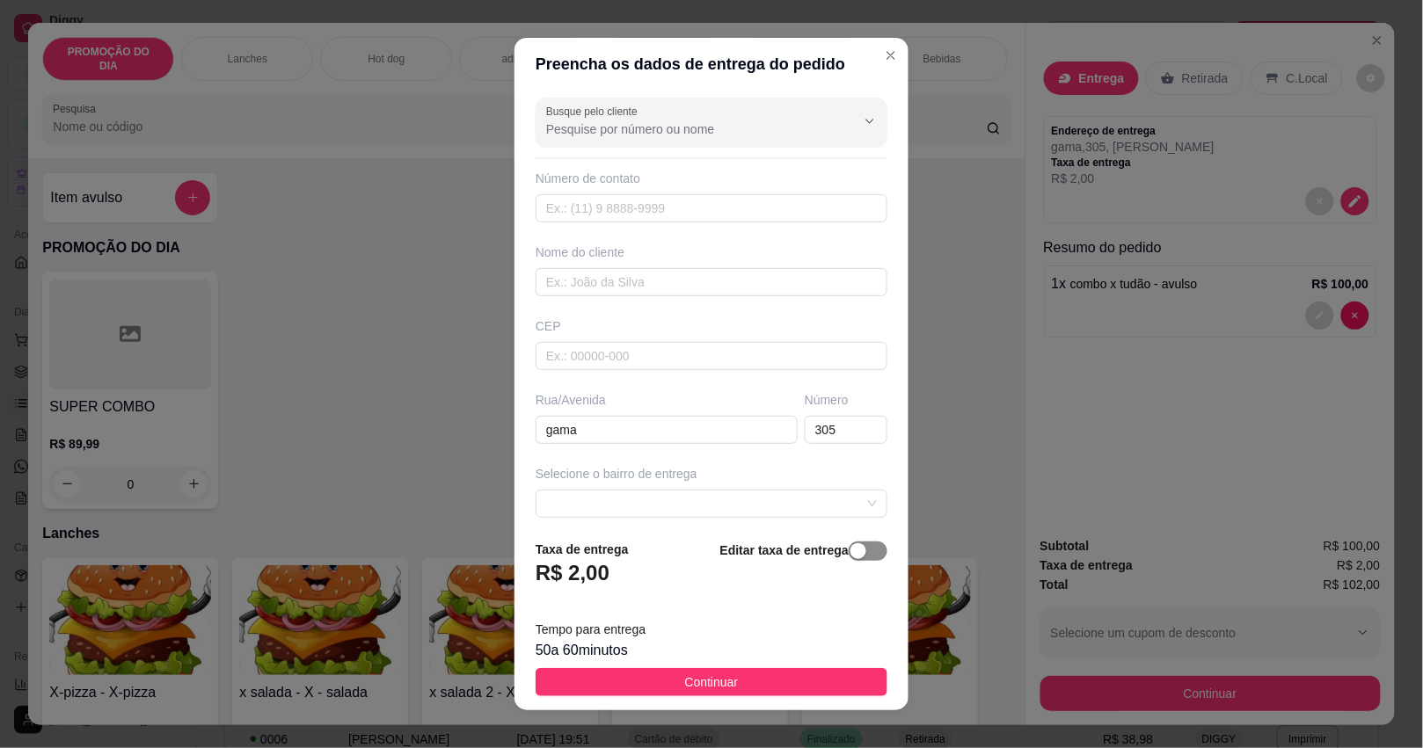
click at [849, 551] on button "button" at bounding box center [868, 551] width 39 height 19
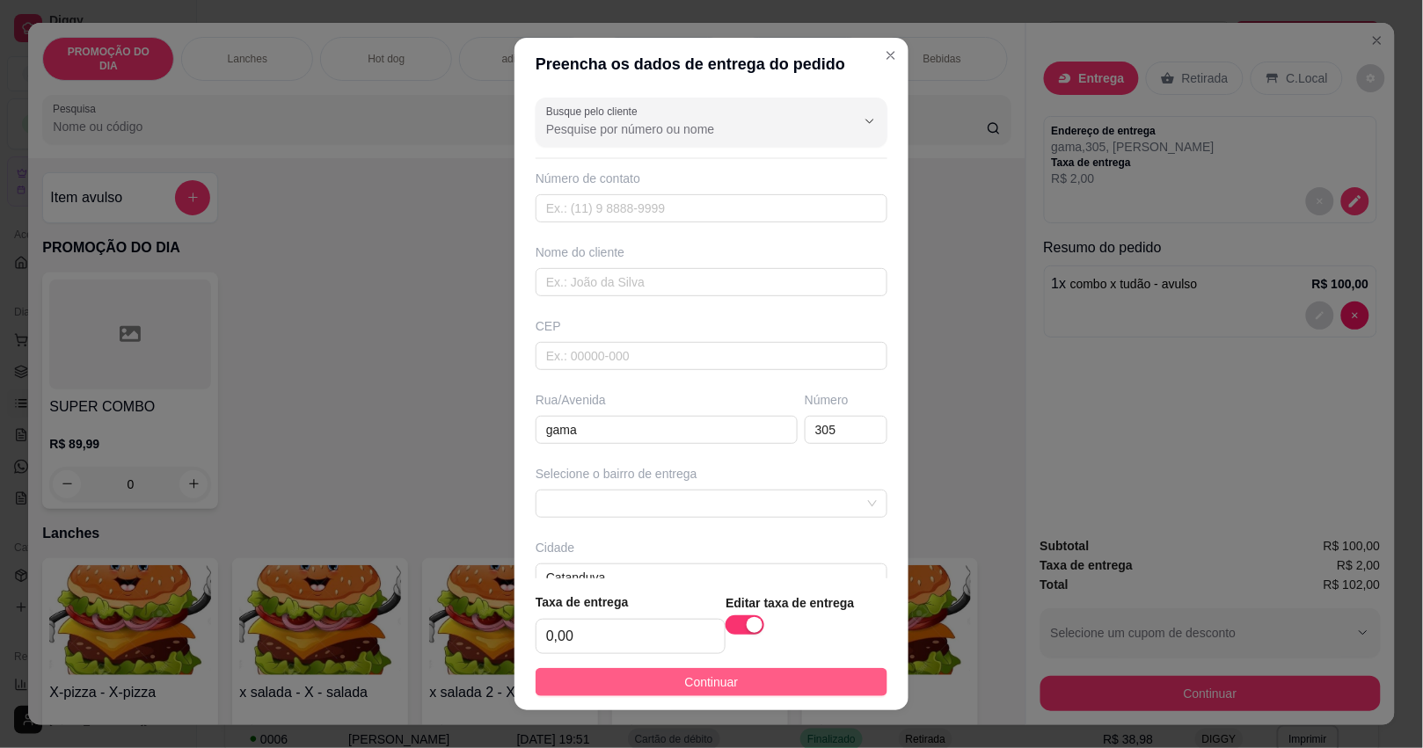
click at [807, 680] on button "Continuar" at bounding box center [712, 682] width 352 height 28
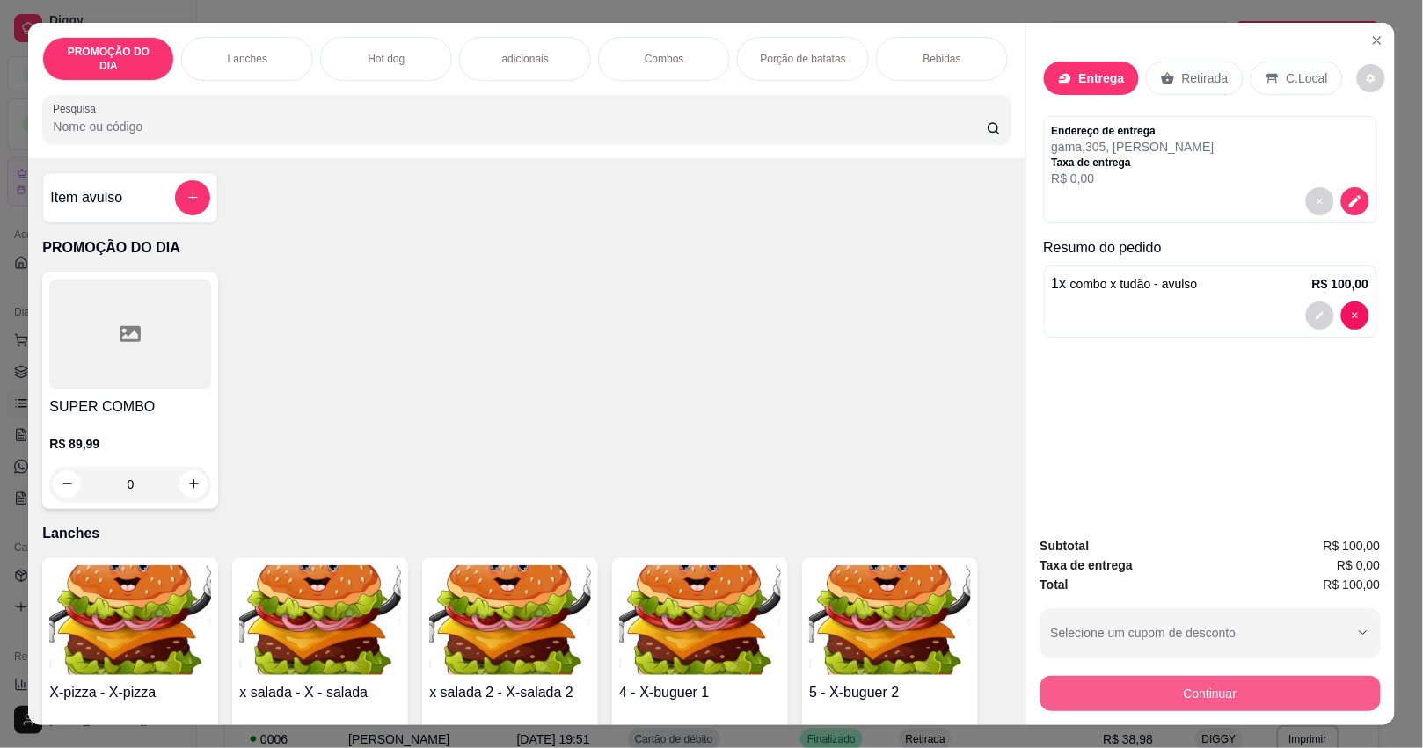
click at [1106, 699] on button "Continuar" at bounding box center [1210, 693] width 340 height 35
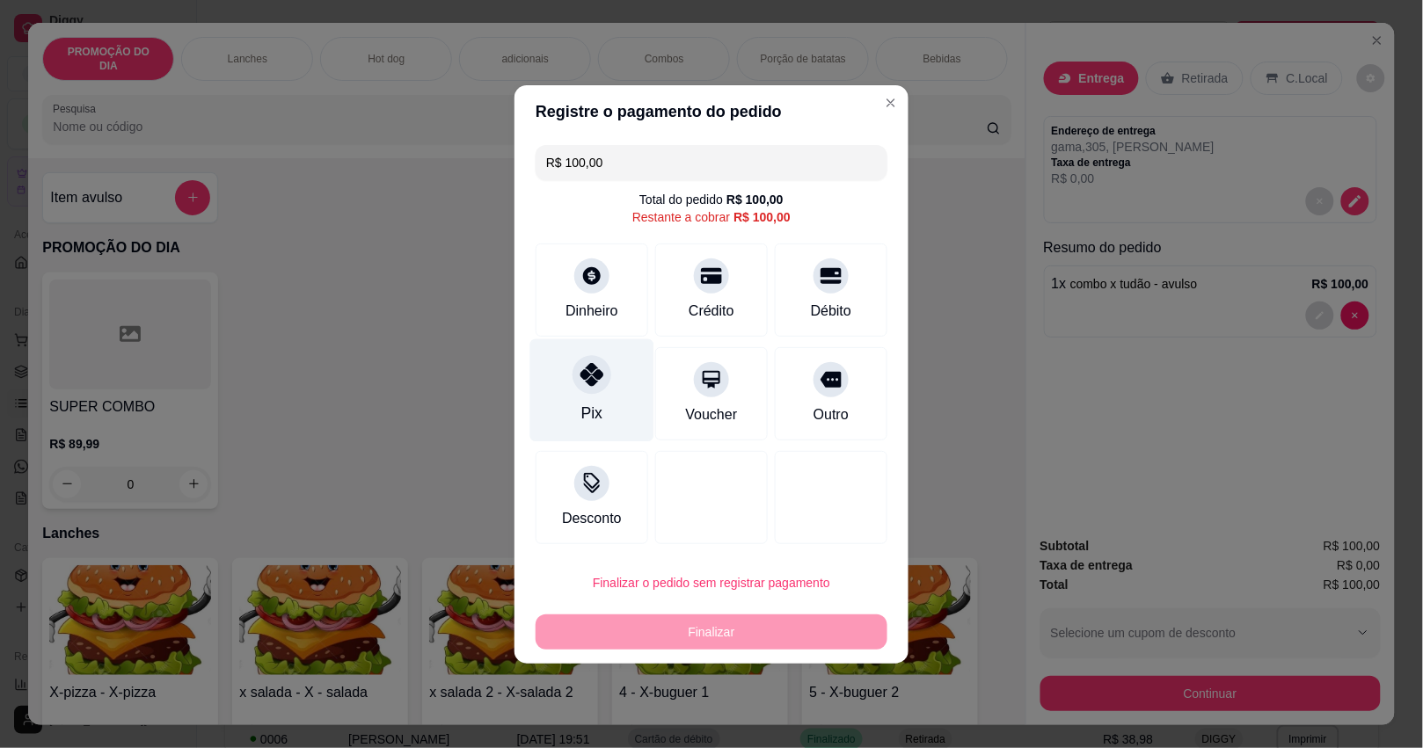
click at [610, 400] on div "Pix" at bounding box center [592, 390] width 124 height 103
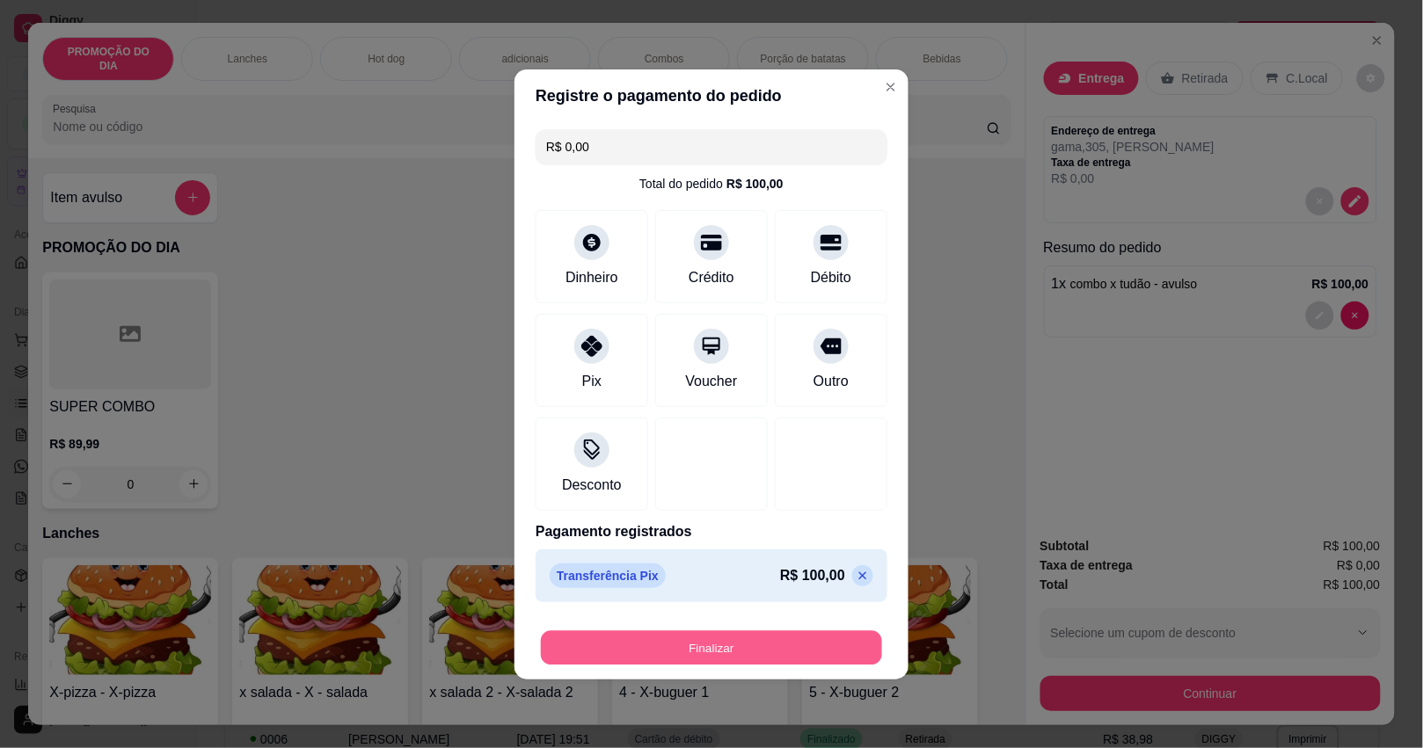
click at [680, 647] on button "Finalizar" at bounding box center [711, 648] width 341 height 34
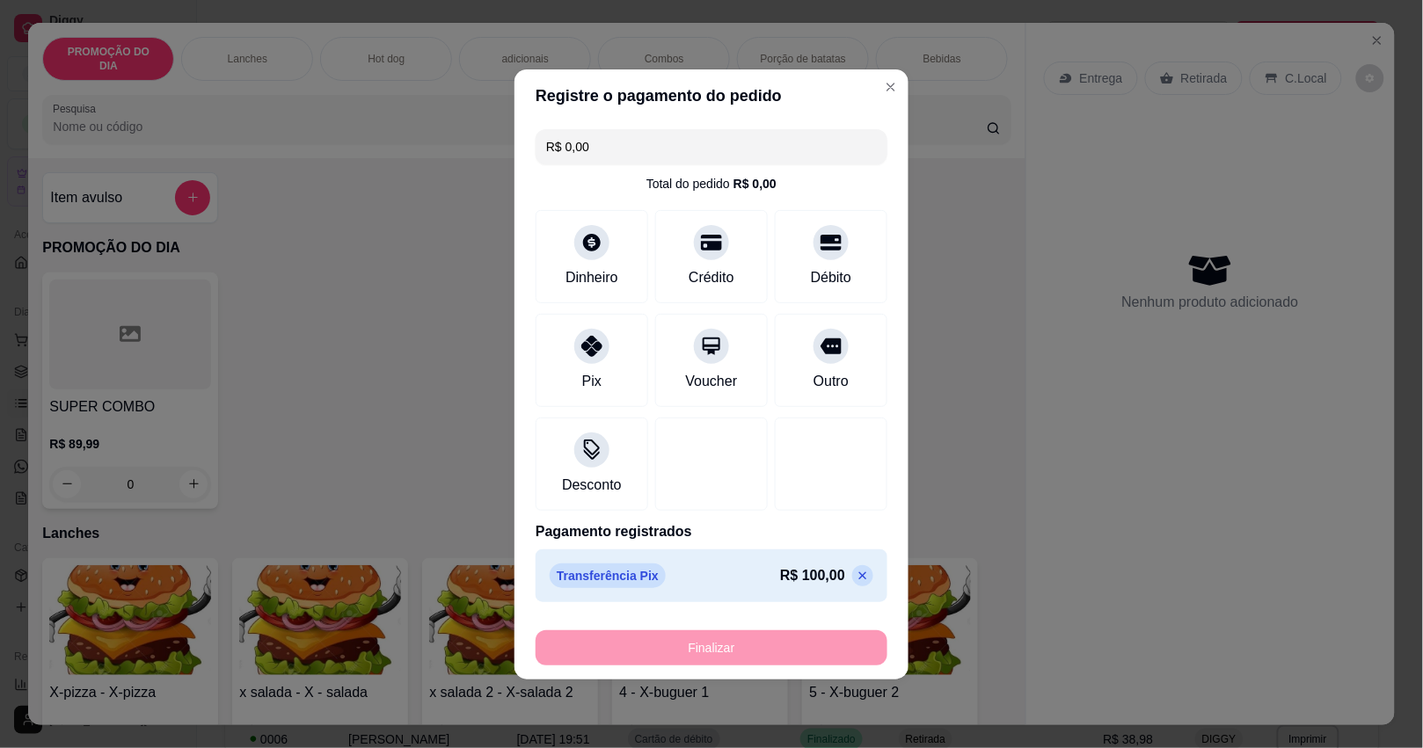
type input "-R$ 100,00"
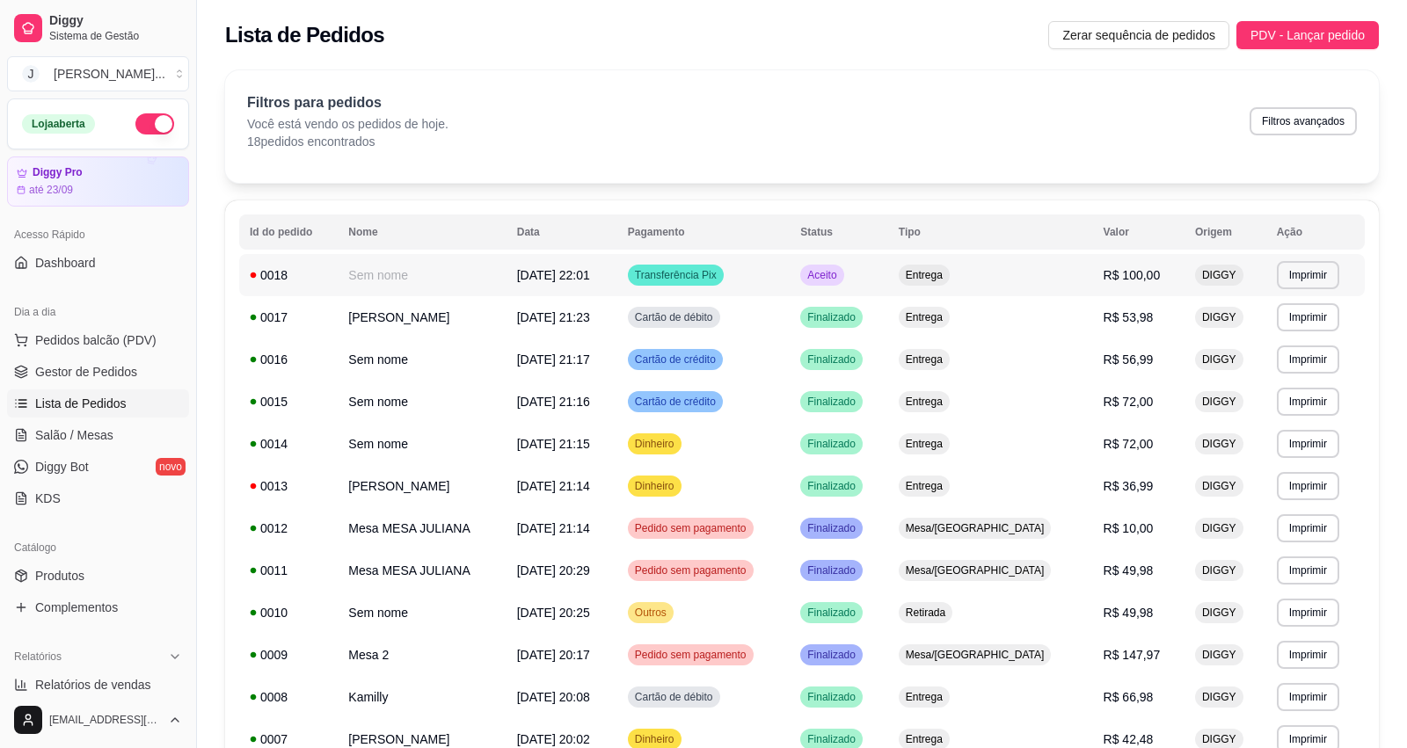
click at [888, 277] on td "Aceito" at bounding box center [839, 275] width 99 height 42
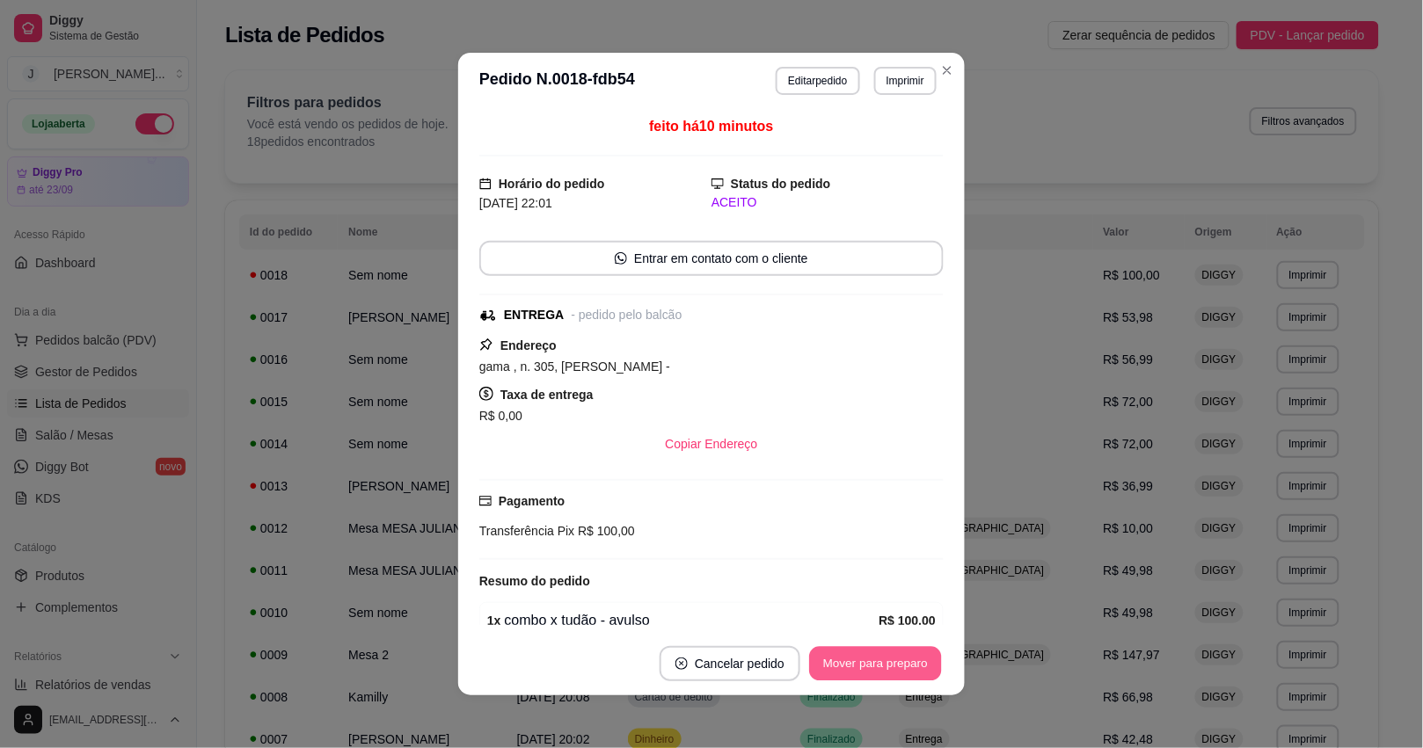
click at [889, 653] on button "Mover para preparo" at bounding box center [875, 664] width 132 height 34
click at [872, 658] on button "Mover para entrega" at bounding box center [875, 663] width 135 height 35
click at [880, 664] on button "Mover para finalizado" at bounding box center [871, 663] width 146 height 35
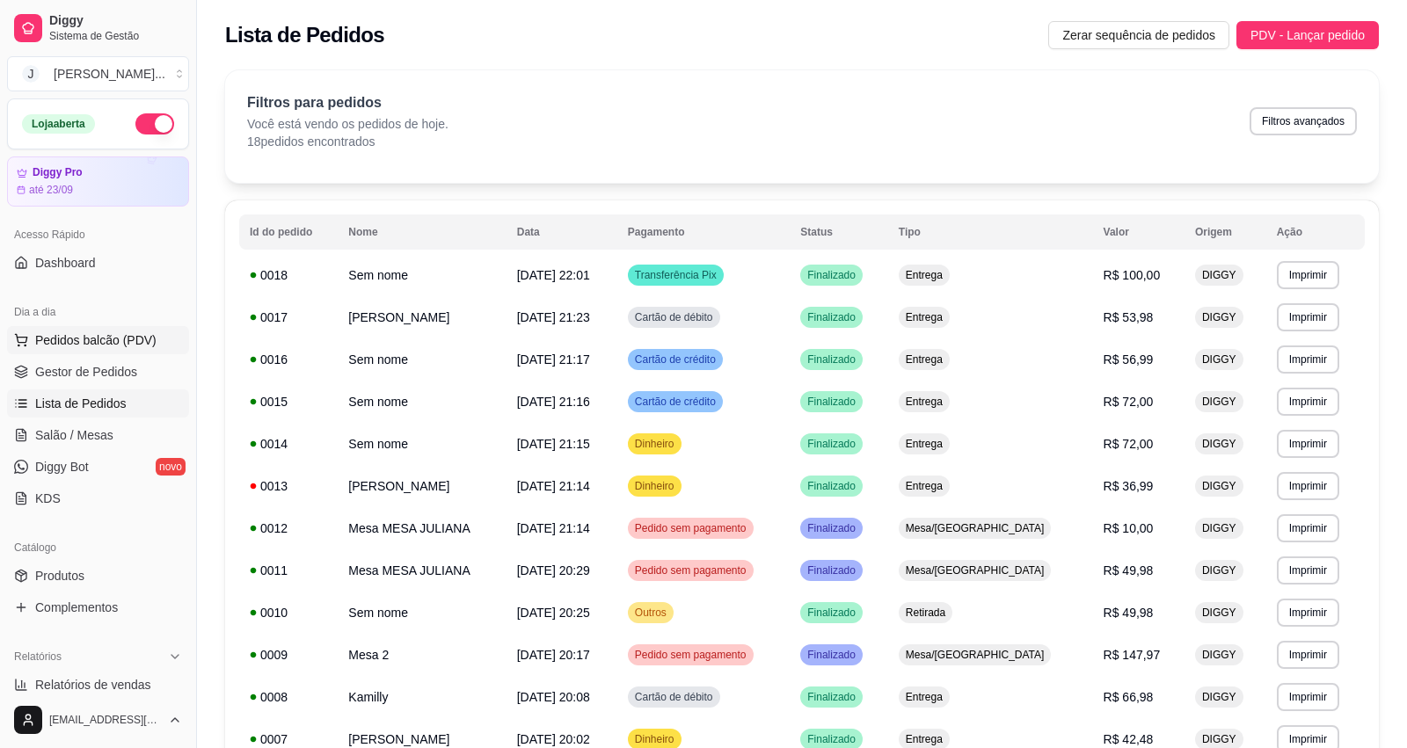
click at [85, 335] on span "Pedidos balcão (PDV)" at bounding box center [95, 341] width 121 height 18
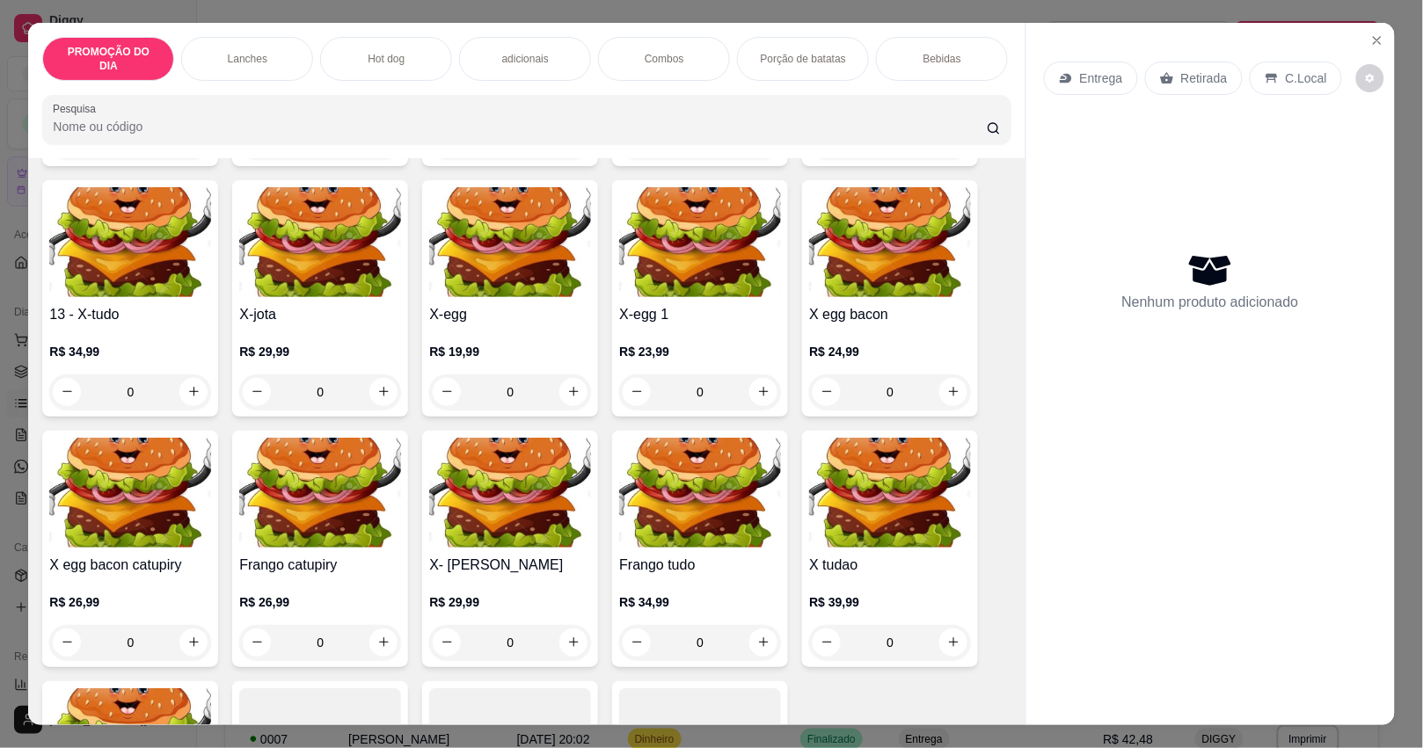
scroll to position [989, 0]
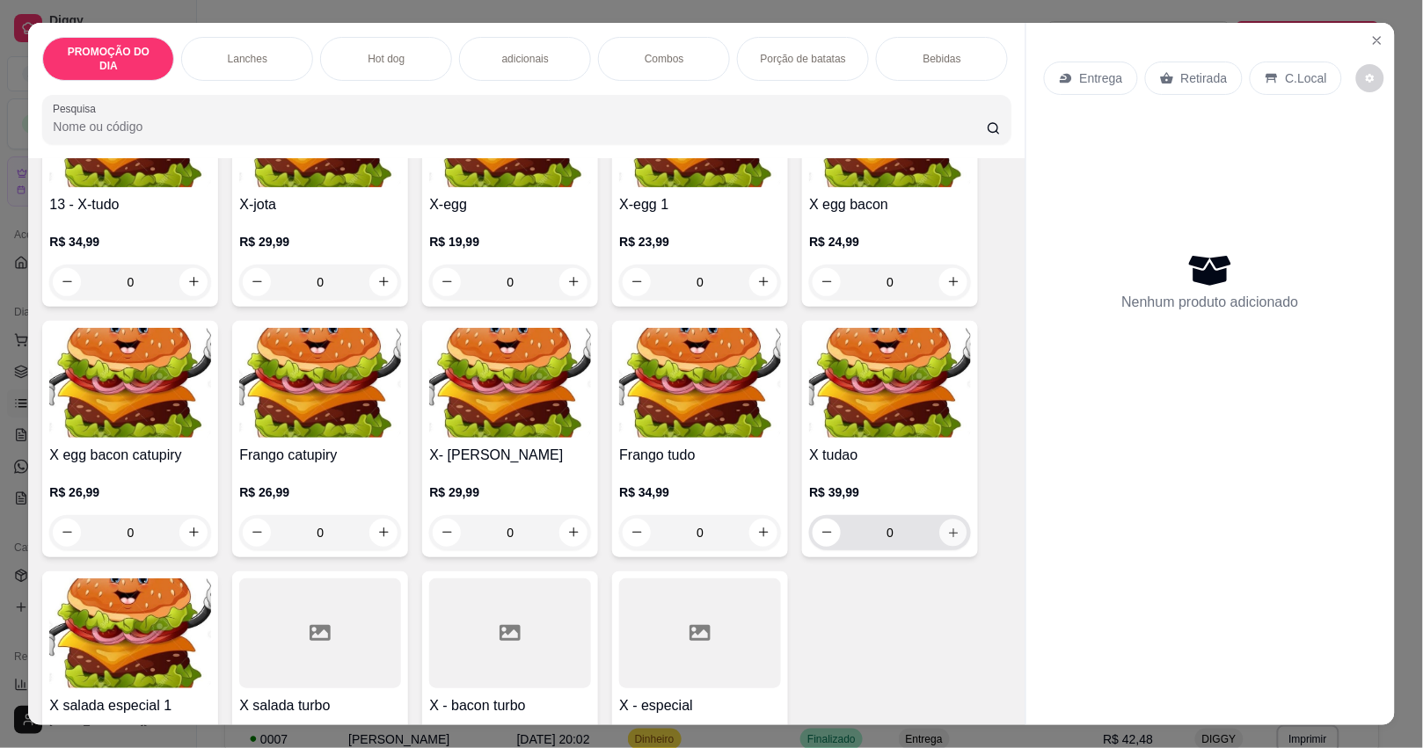
click at [947, 526] on icon "increase-product-quantity" at bounding box center [953, 532] width 13 height 13
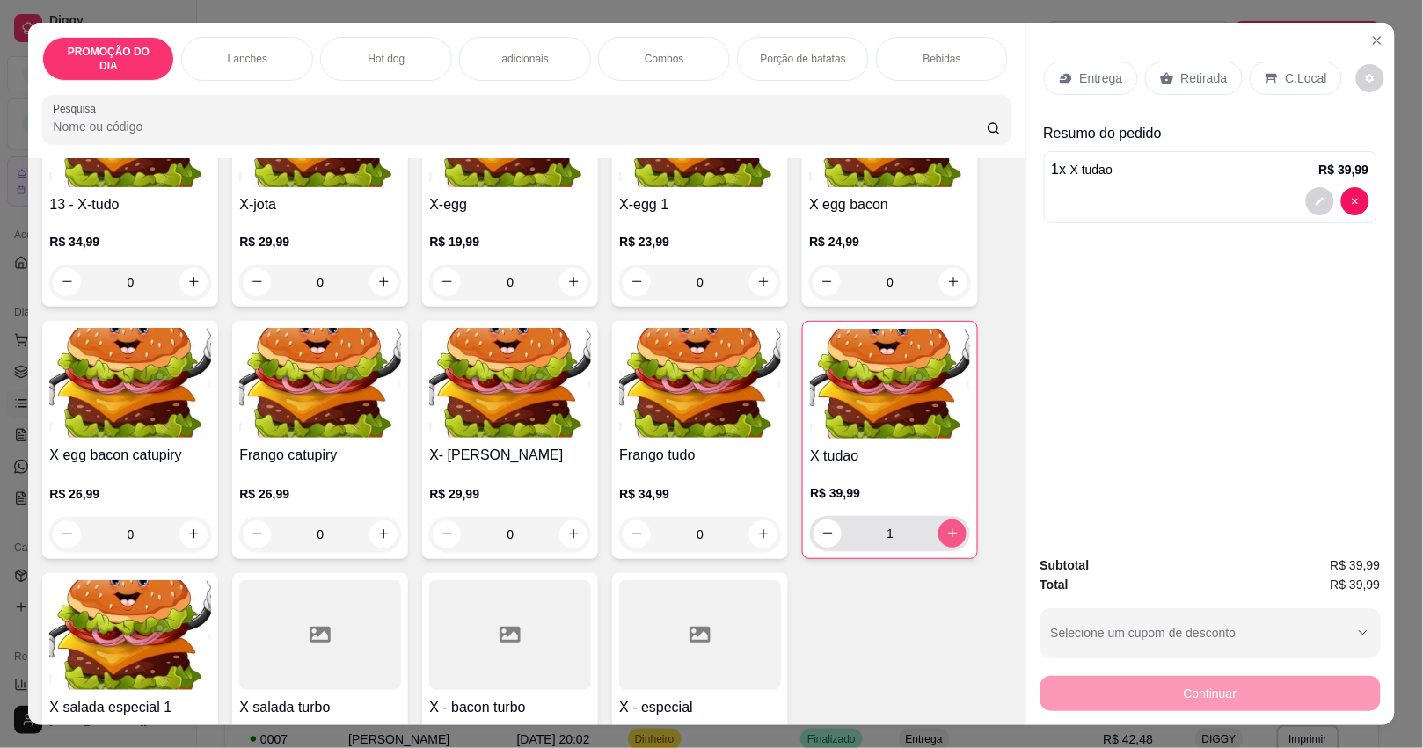
type input "1"
click at [1193, 72] on p "Retirada" at bounding box center [1204, 78] width 47 height 18
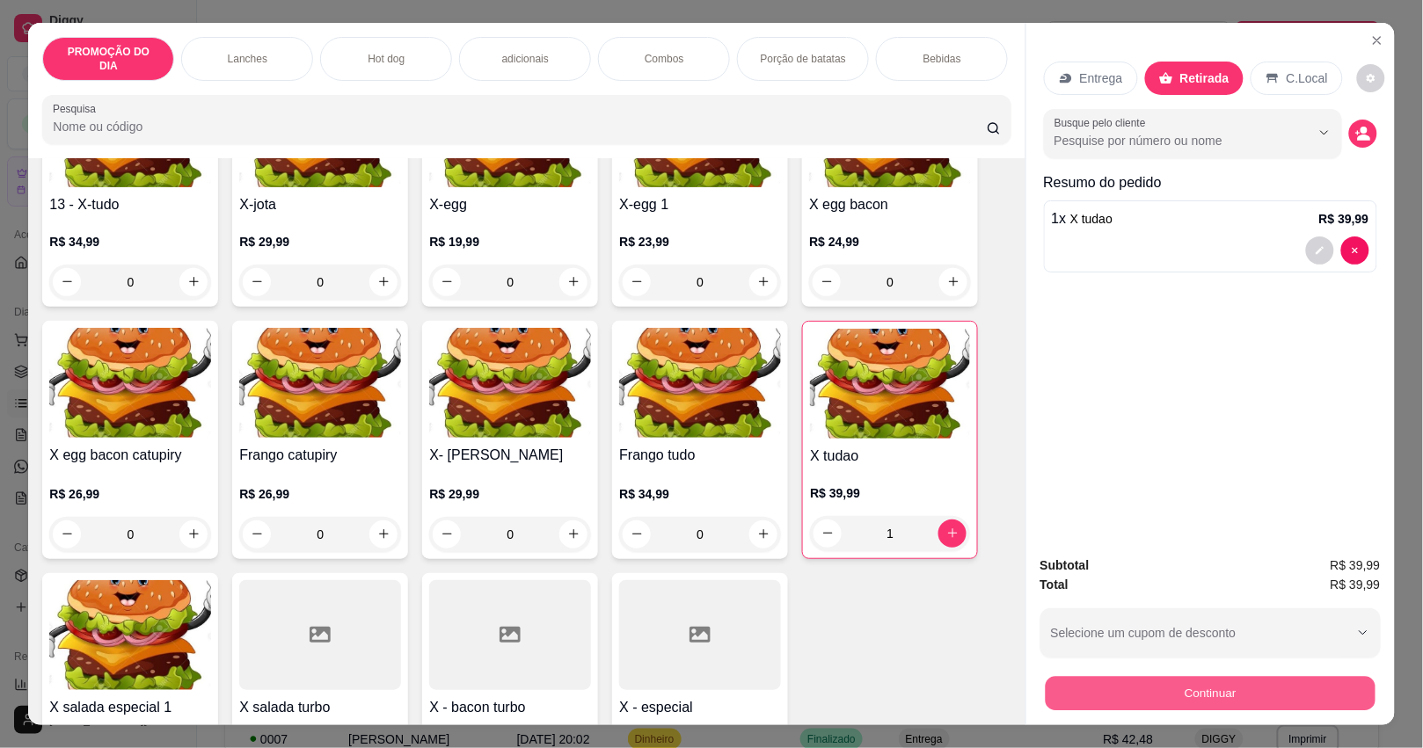
click at [1183, 682] on button "Continuar" at bounding box center [1210, 694] width 330 height 34
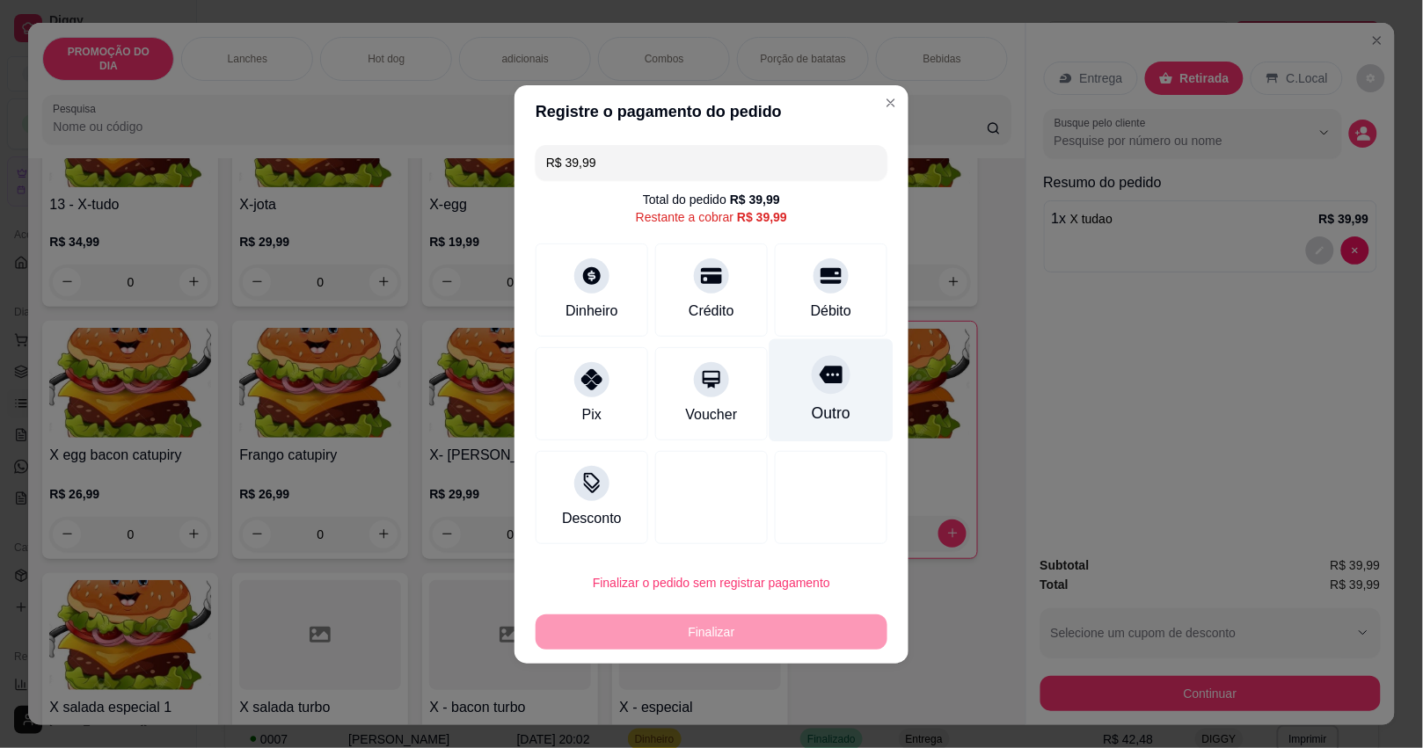
click at [838, 411] on div "Outro" at bounding box center [832, 390] width 124 height 103
type input "R$ 0,00"
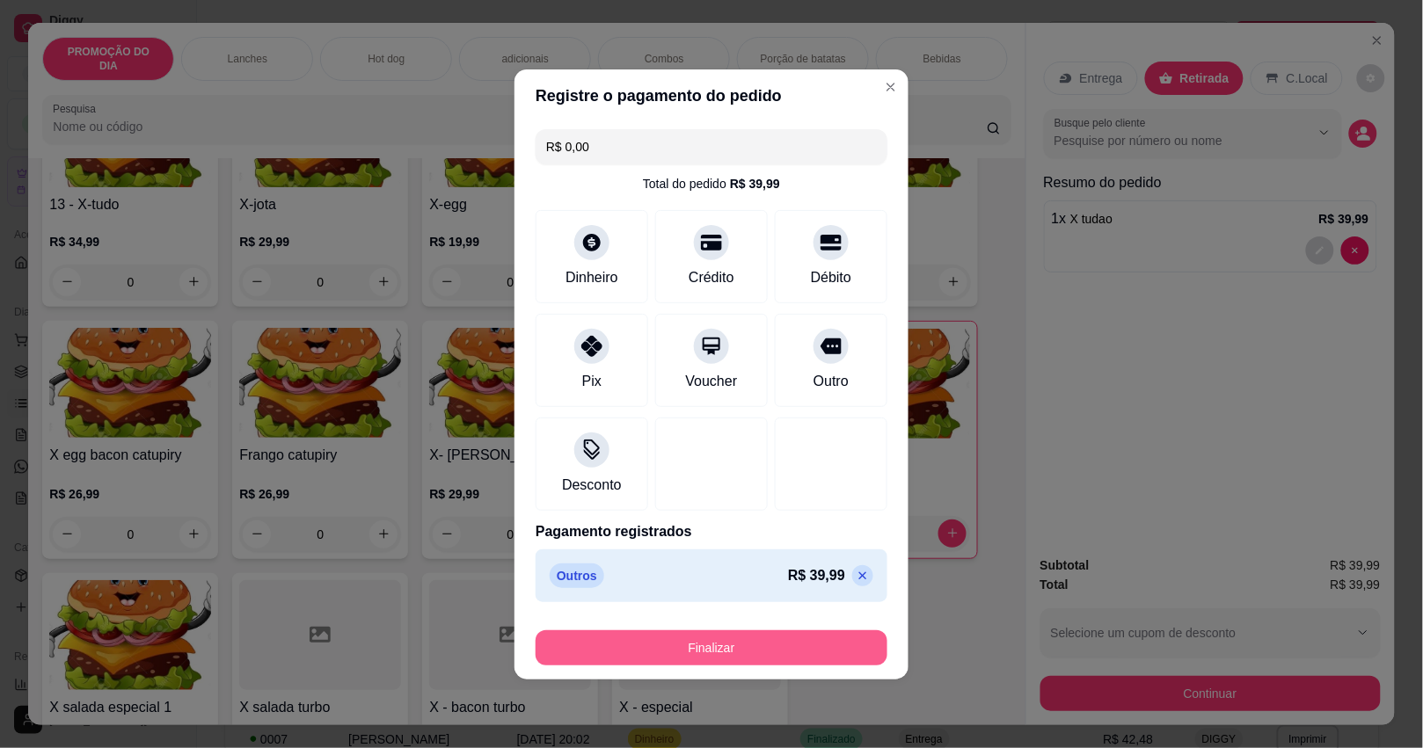
click at [800, 646] on button "Finalizar" at bounding box center [712, 648] width 352 height 35
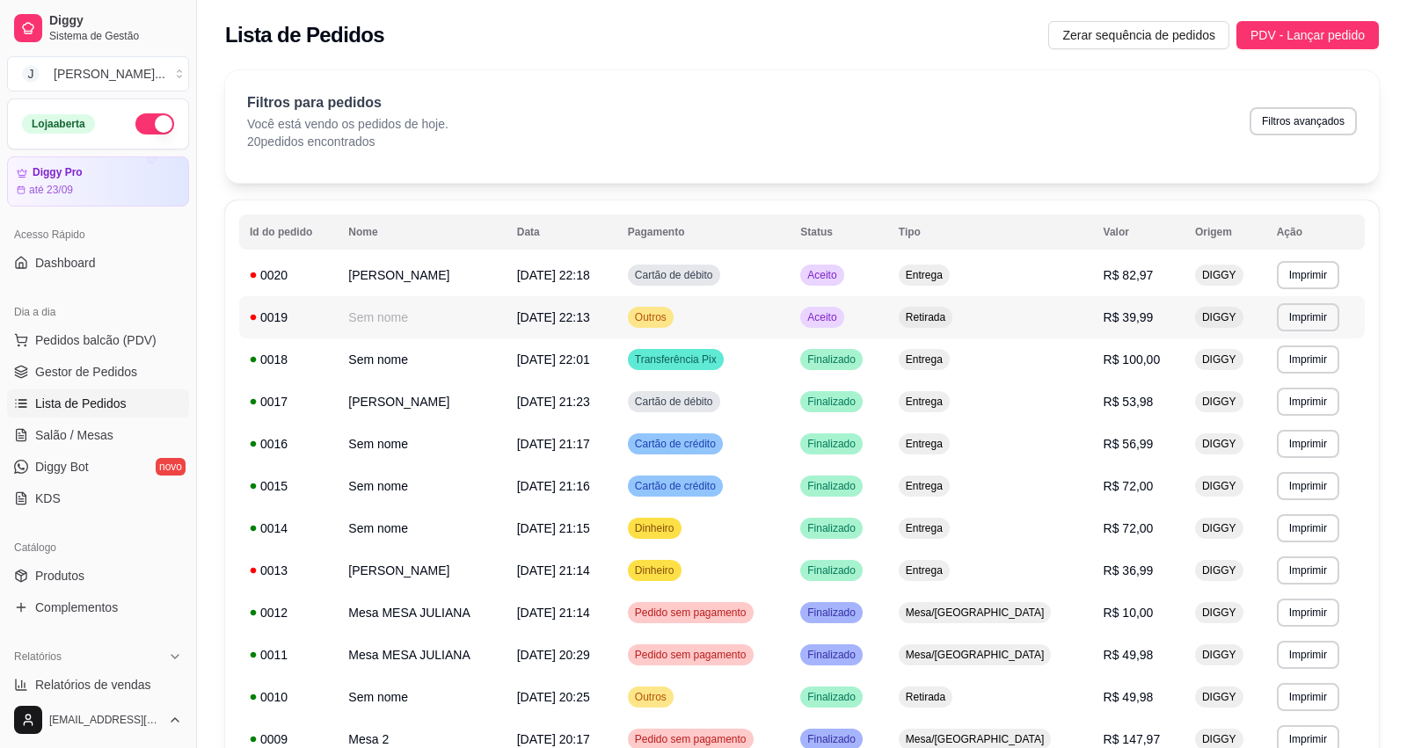
click at [772, 312] on td "Outros" at bounding box center [703, 317] width 172 height 42
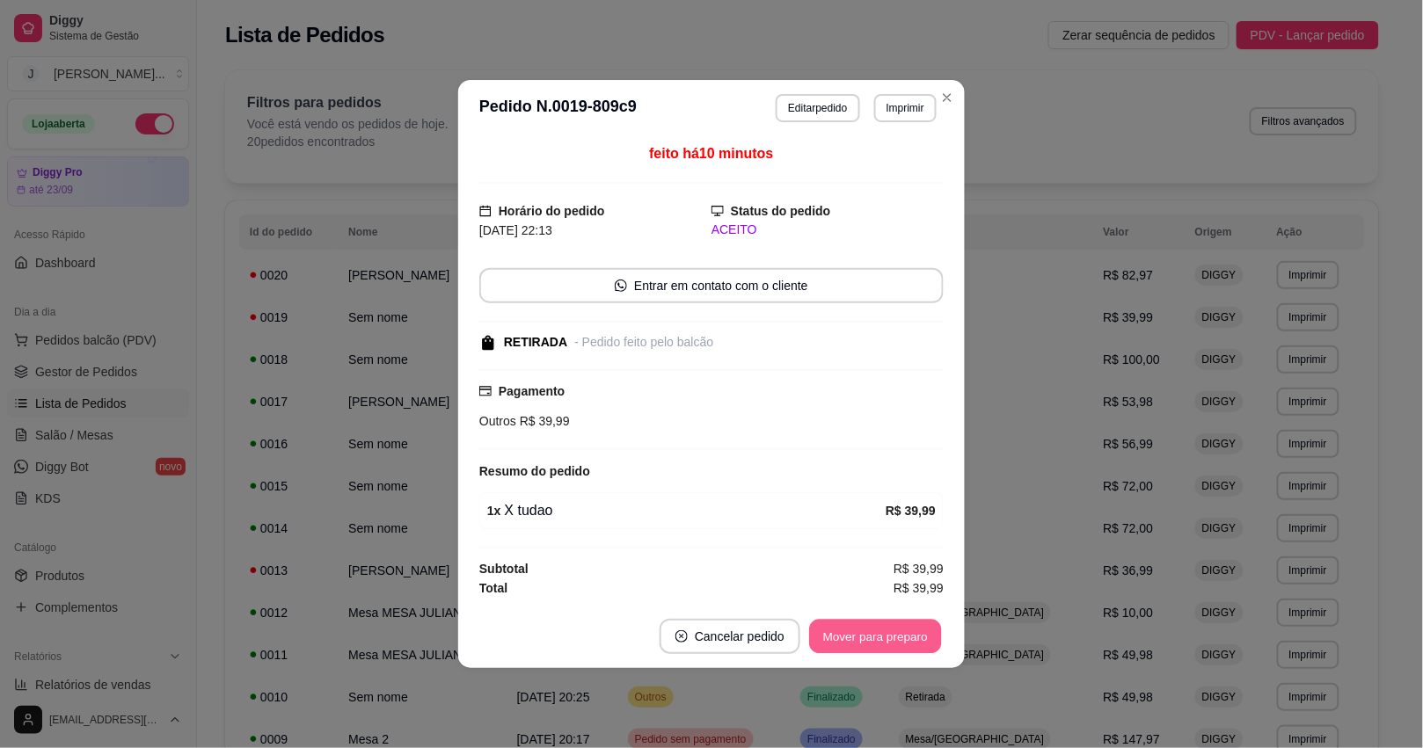
click at [816, 634] on button "Mover para preparo" at bounding box center [875, 637] width 132 height 34
click at [831, 635] on div "Mover para preparo" at bounding box center [863, 636] width 161 height 35
click at [831, 635] on button "Mover para retirada disponível" at bounding box center [846, 637] width 188 height 34
click at [829, 639] on button "Mover para finalizado" at bounding box center [871, 636] width 146 height 35
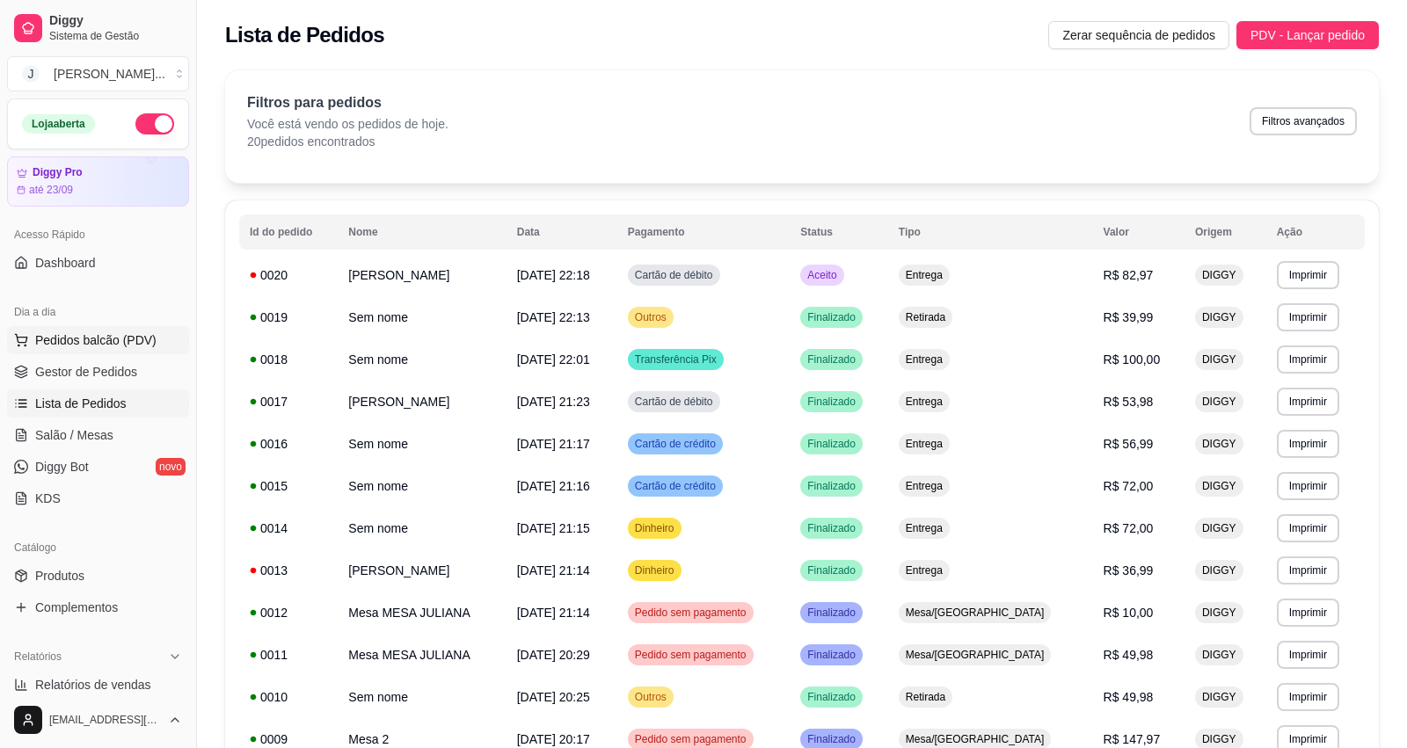
click at [62, 340] on span "Pedidos balcão (PDV)" at bounding box center [95, 341] width 121 height 18
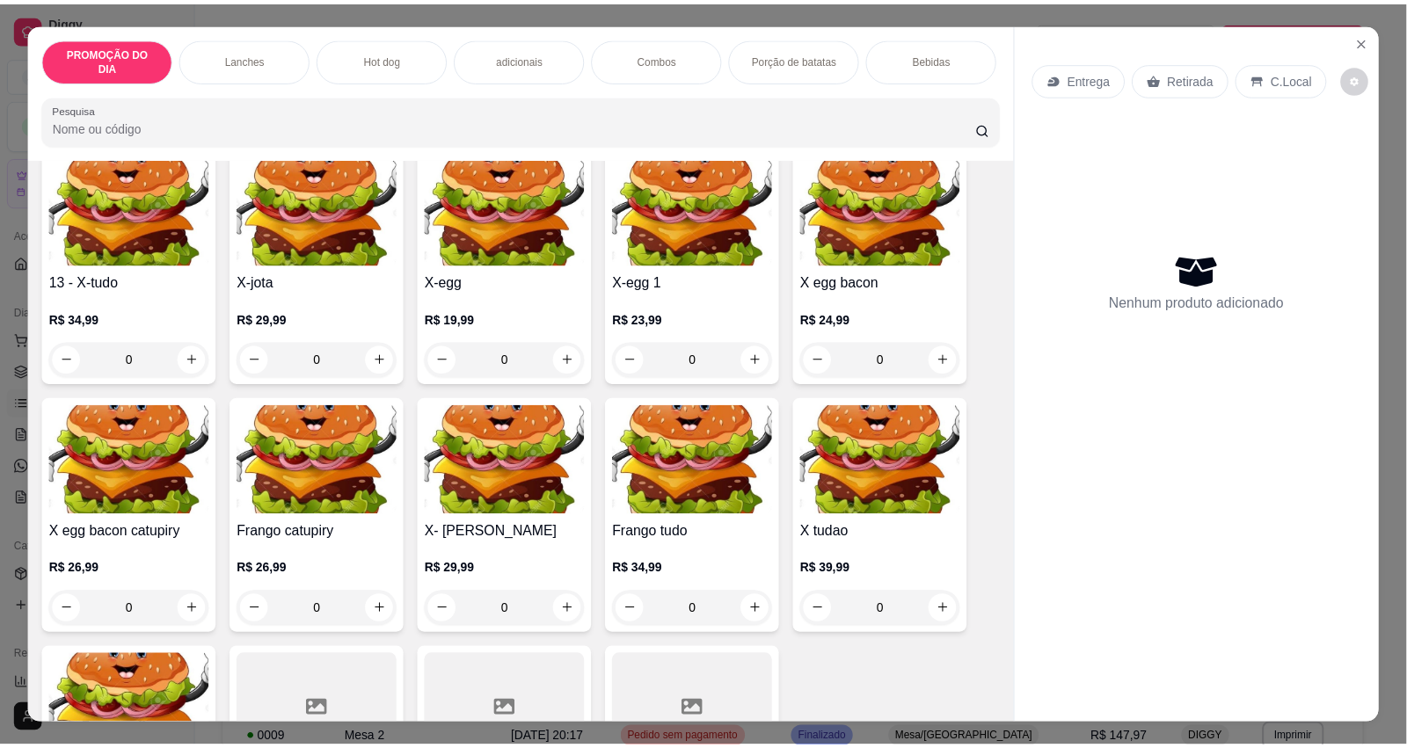
scroll to position [989, 0]
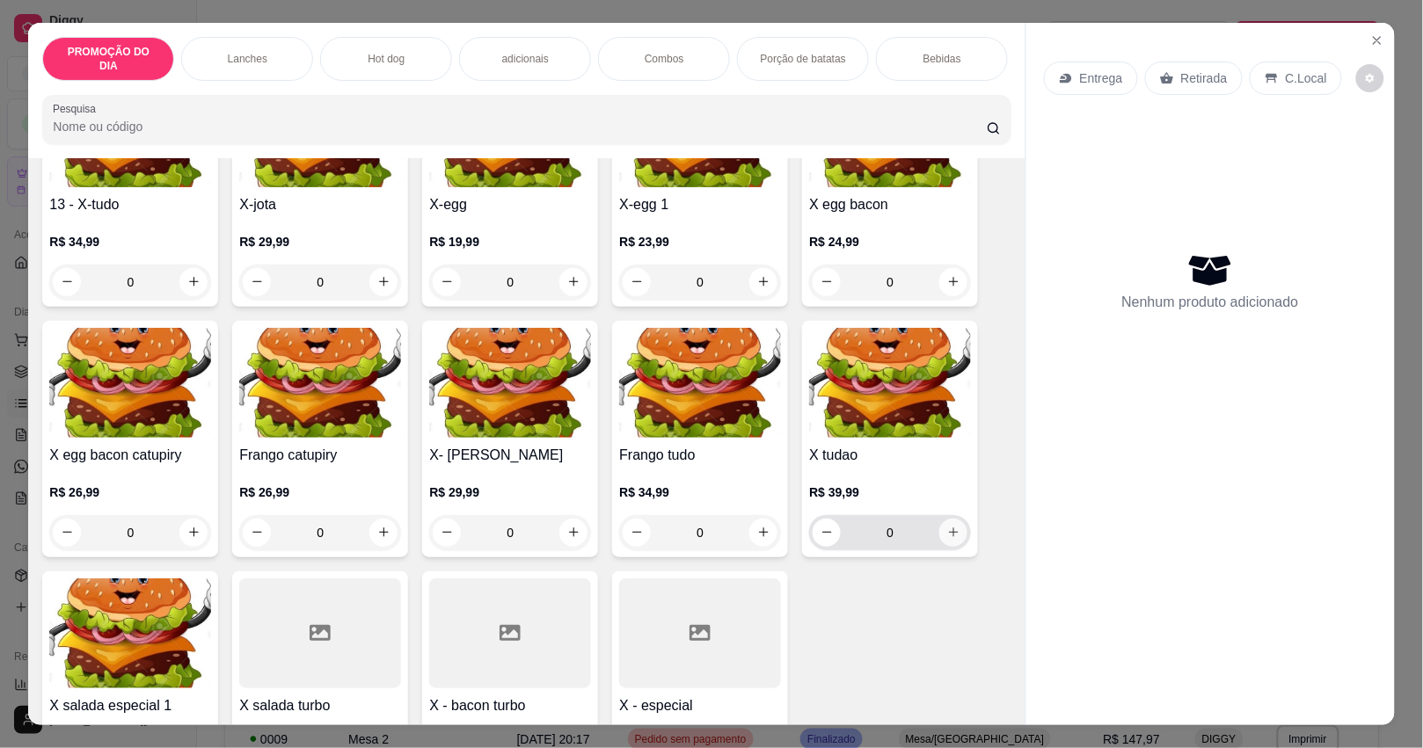
click at [950, 528] on icon "increase-product-quantity" at bounding box center [953, 532] width 13 height 13
type input "1"
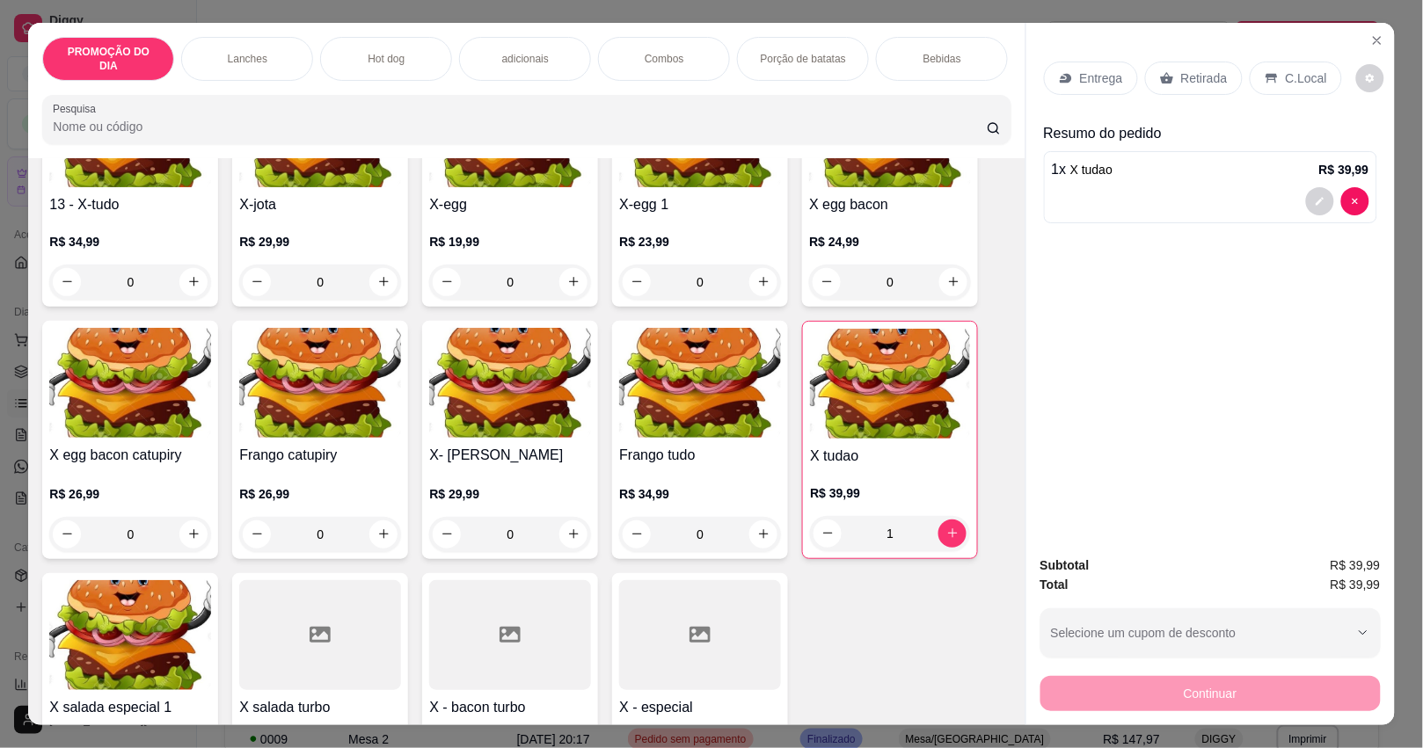
click at [1171, 72] on div "Retirada" at bounding box center [1194, 78] width 98 height 33
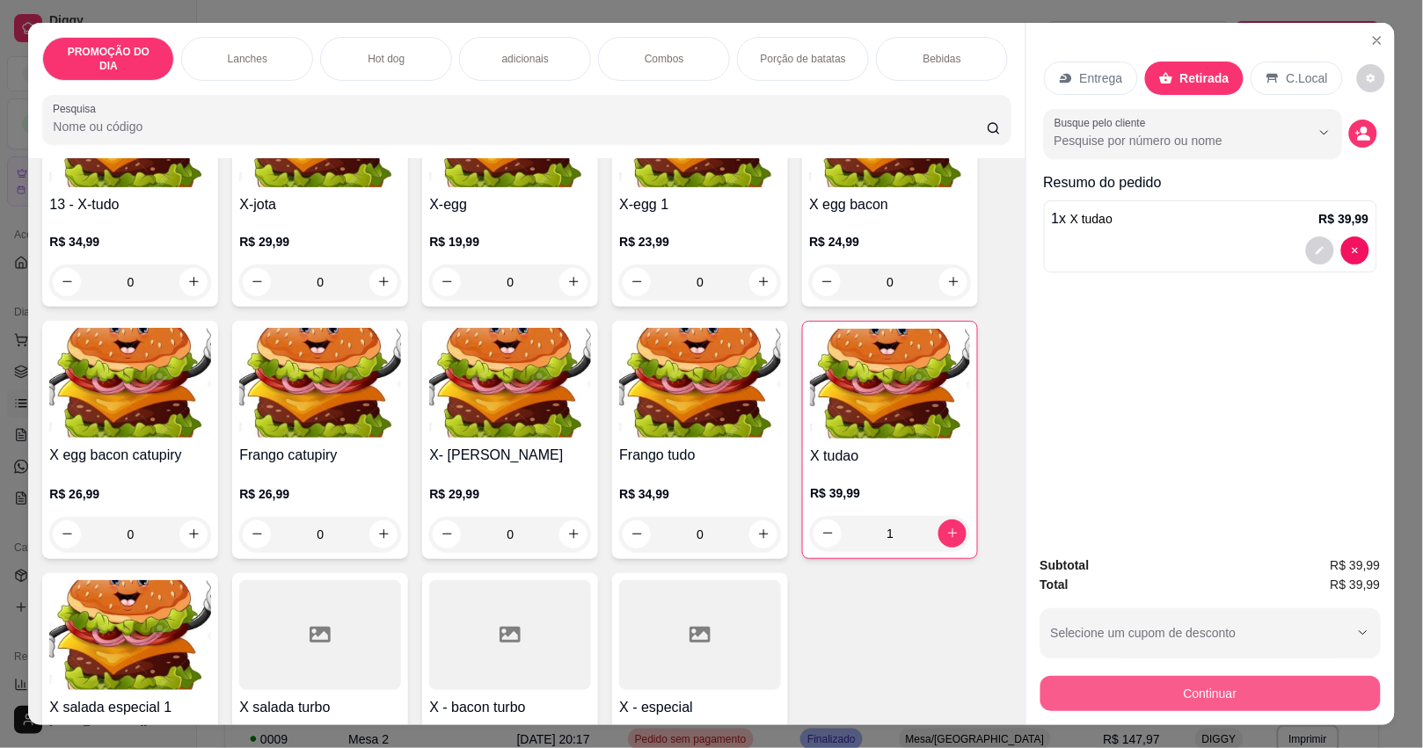
click at [1216, 679] on button "Continuar" at bounding box center [1210, 693] width 340 height 35
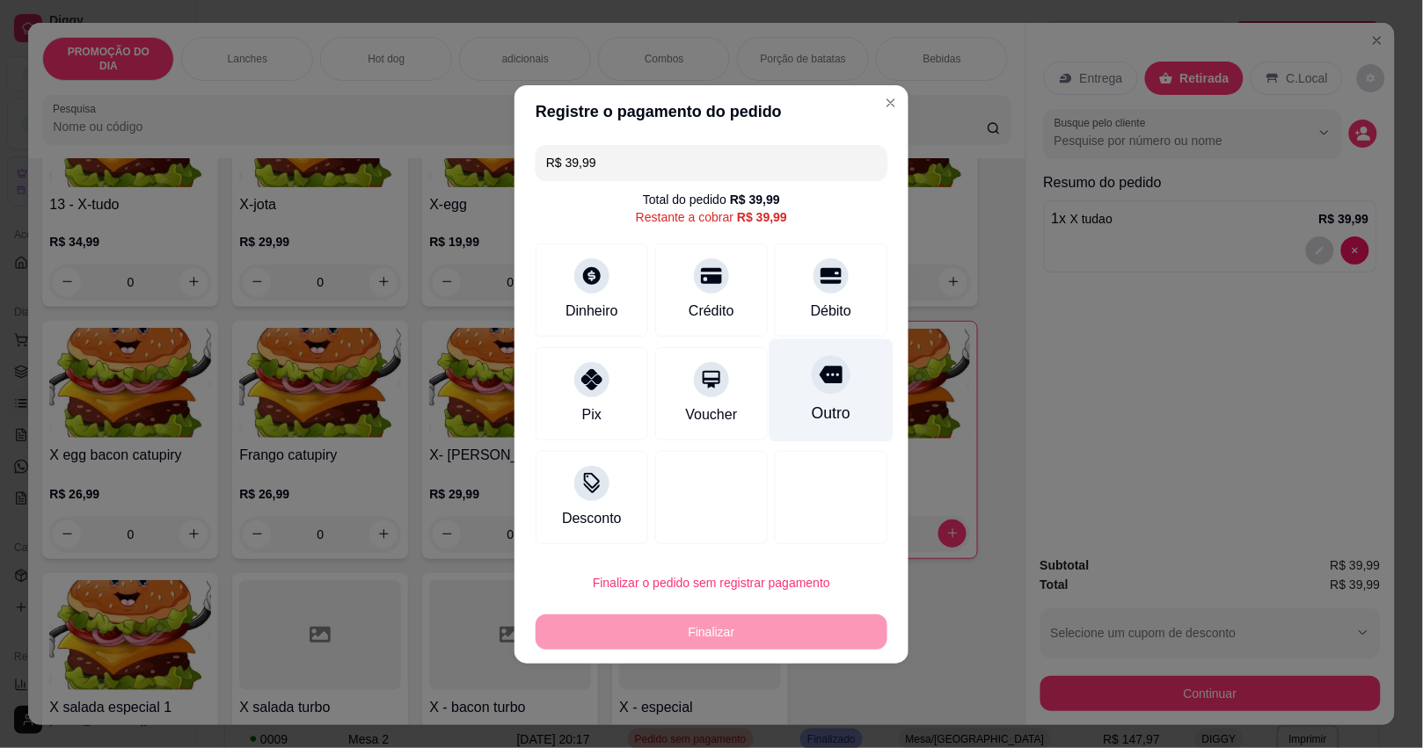
click at [829, 405] on div "Outro" at bounding box center [831, 413] width 39 height 23
type input "R$ 0,00"
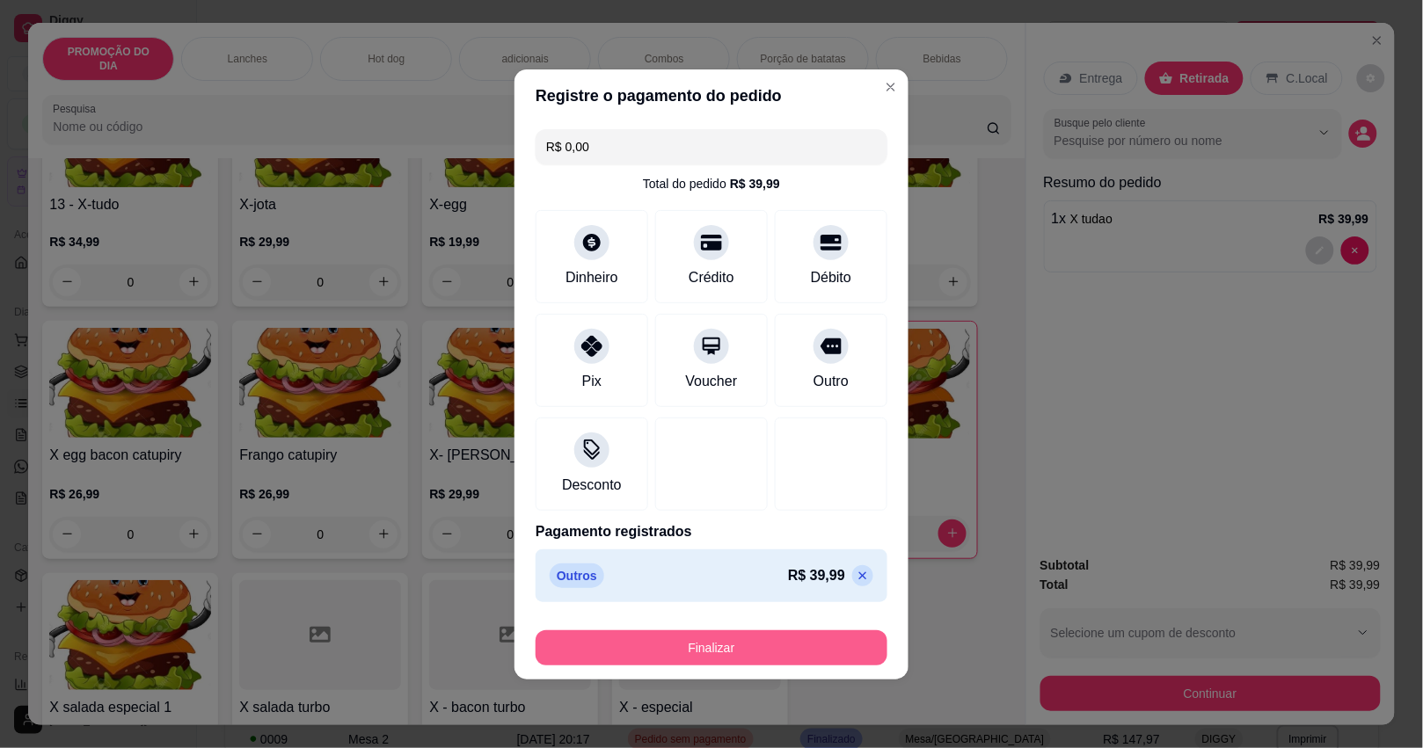
click at [832, 643] on button "Finalizar" at bounding box center [712, 648] width 352 height 35
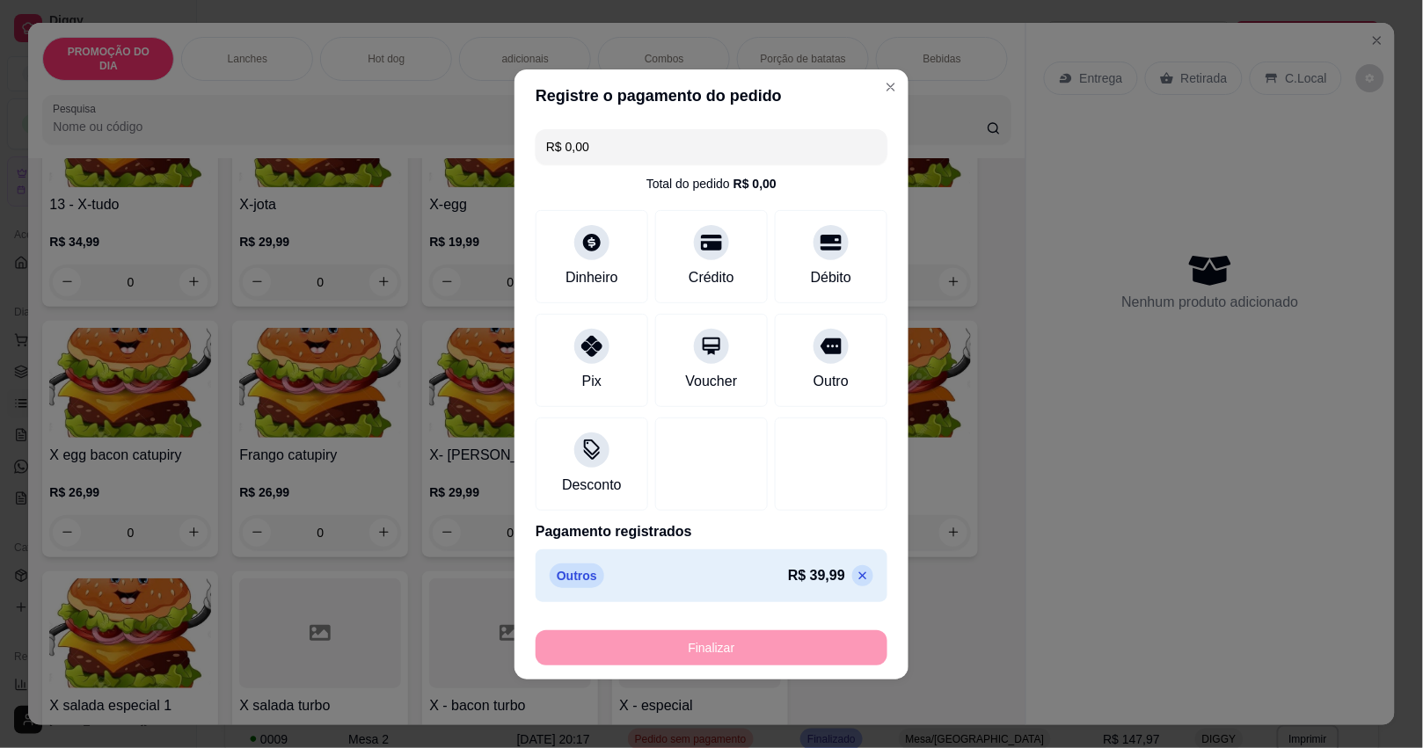
type input "0"
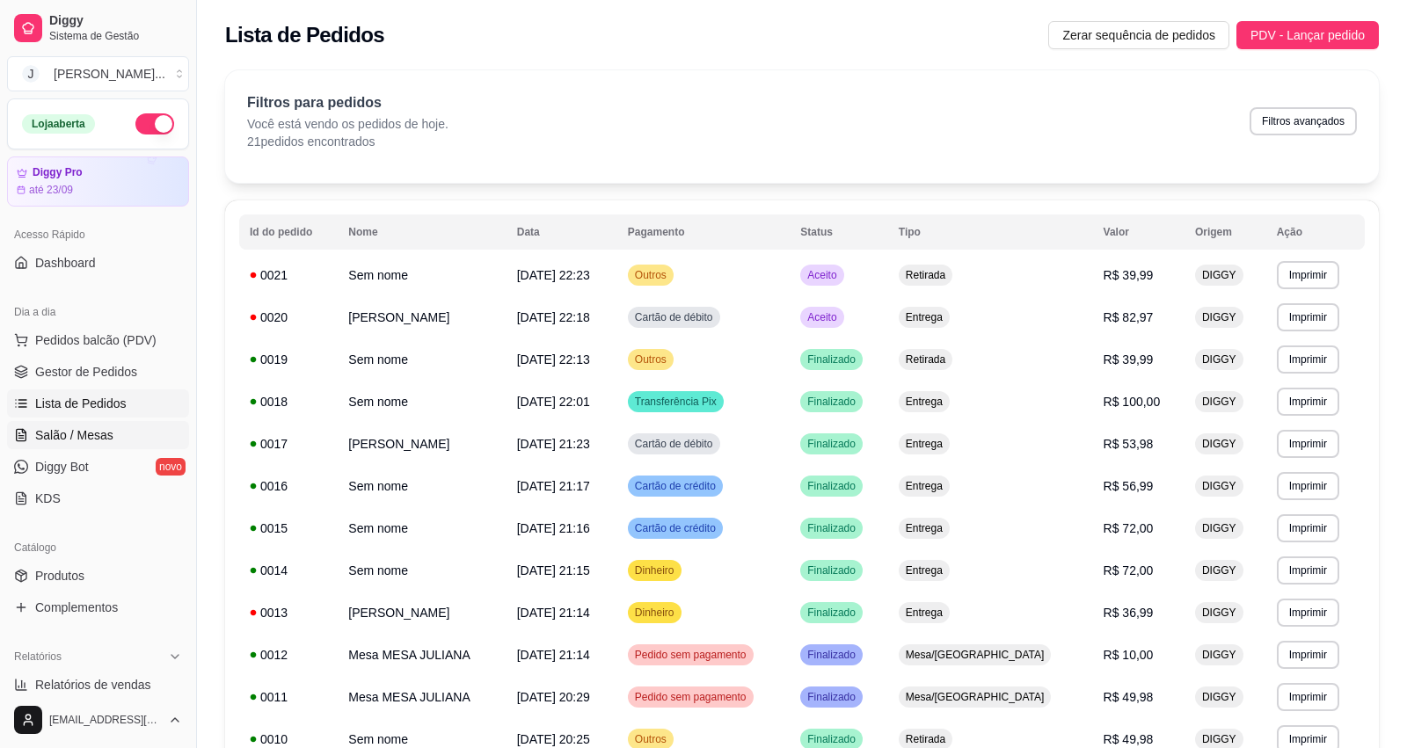
click at [129, 435] on link "Salão / Mesas" at bounding box center [98, 435] width 182 height 28
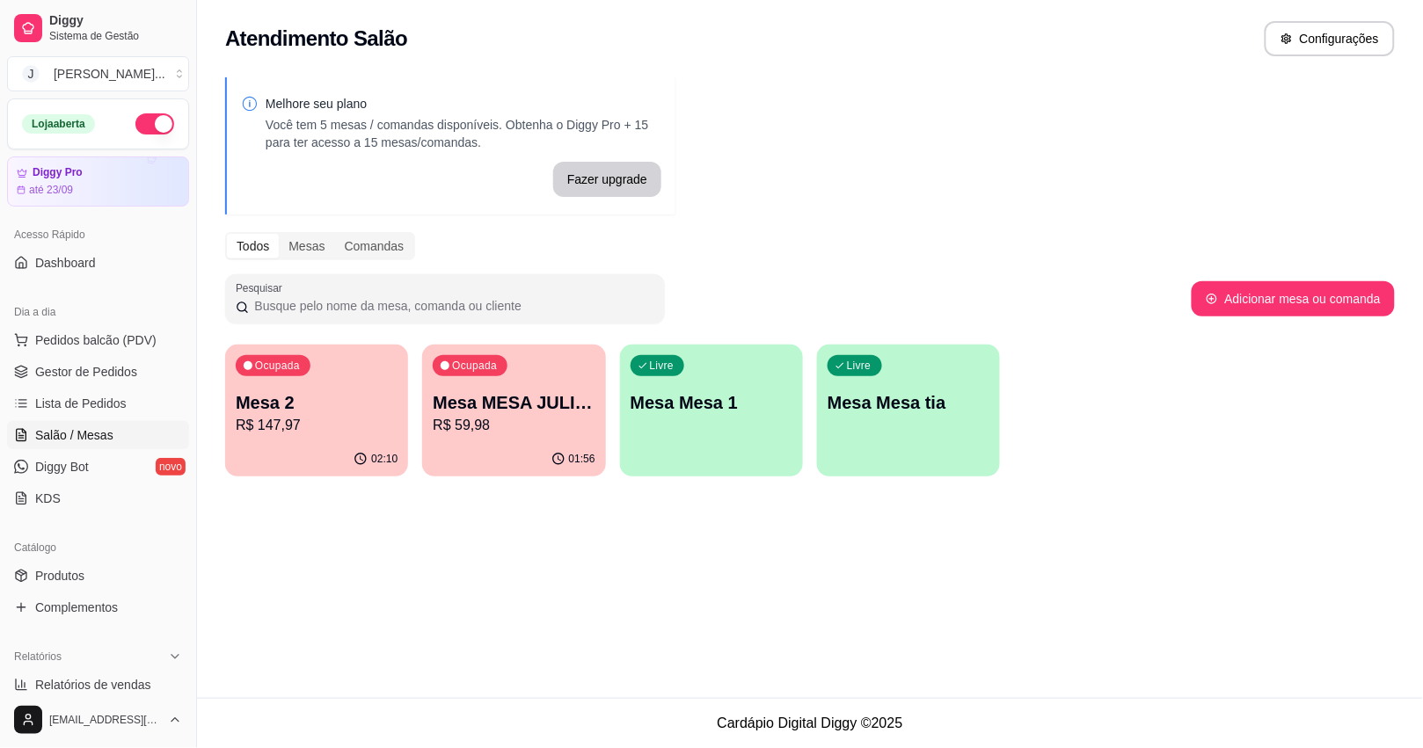
click at [358, 427] on p "R$ 147,97" at bounding box center [317, 425] width 162 height 21
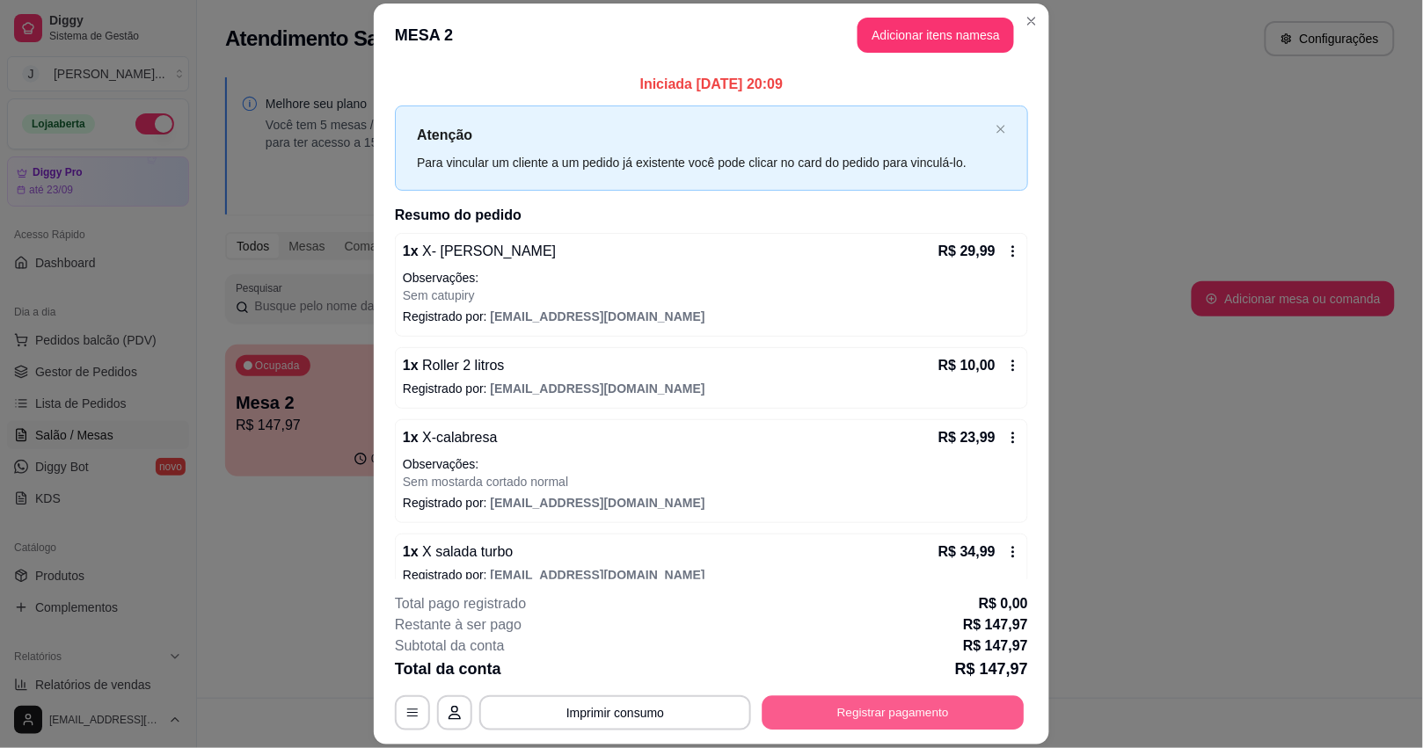
click at [881, 712] on button "Registrar pagamento" at bounding box center [894, 713] width 262 height 34
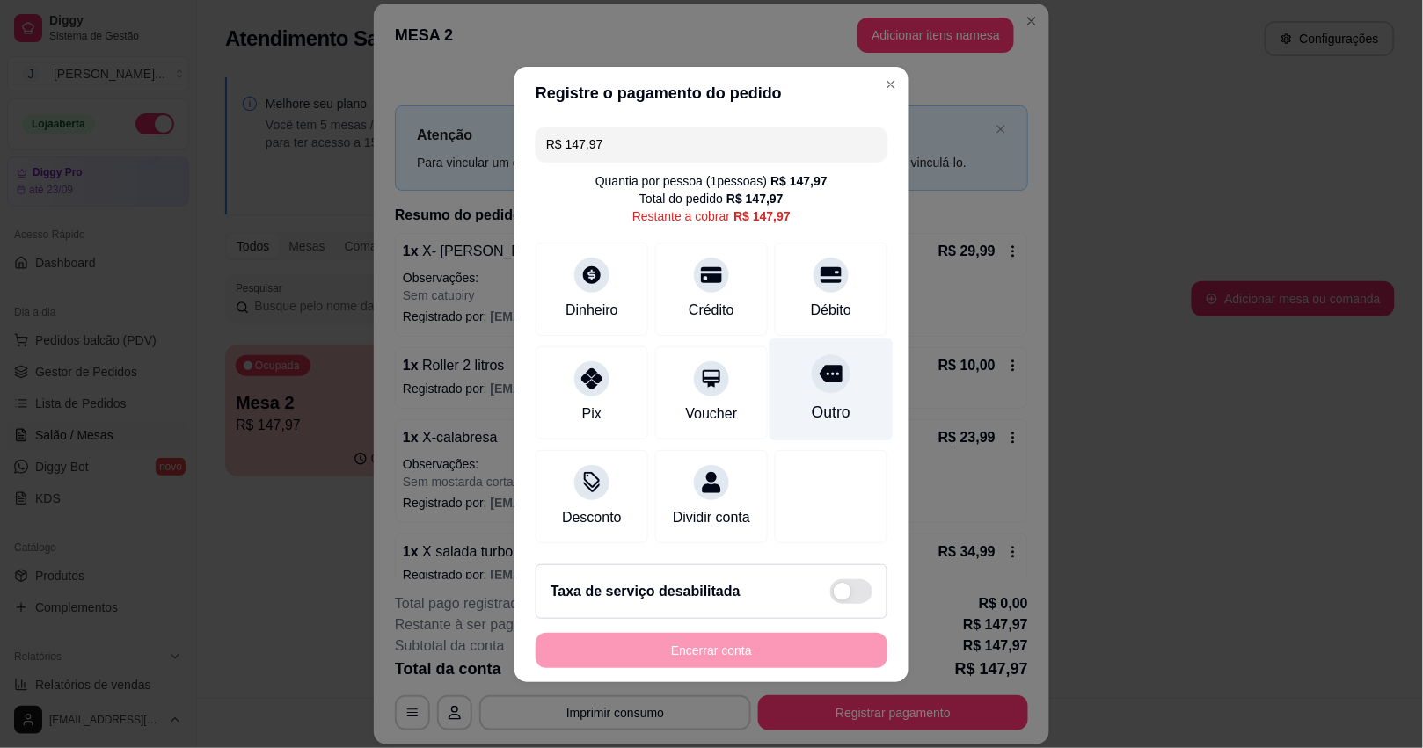
click at [821, 406] on div "Outro" at bounding box center [831, 412] width 39 height 23
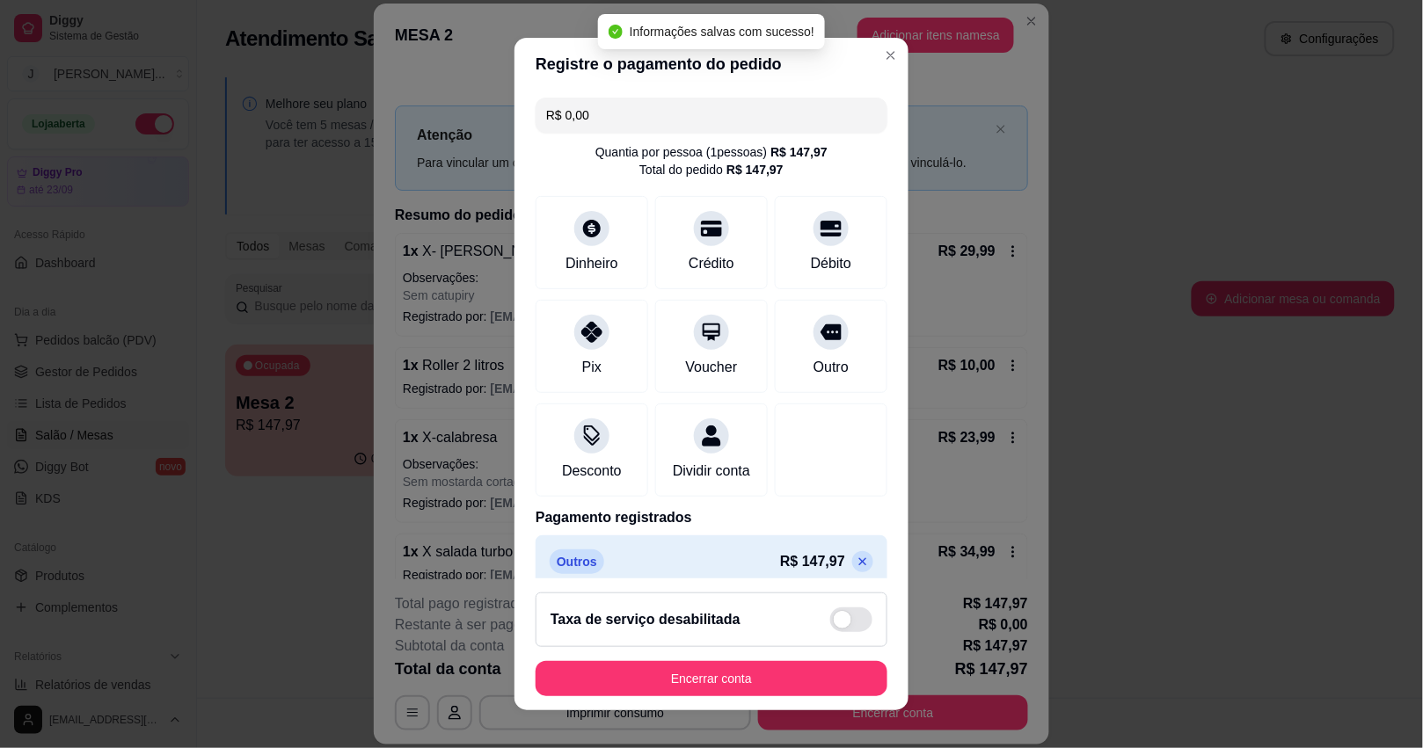
type input "R$ 0,00"
click at [816, 658] on footer "Taxa de serviço desabilitada Encerrar conta" at bounding box center [712, 645] width 394 height 132
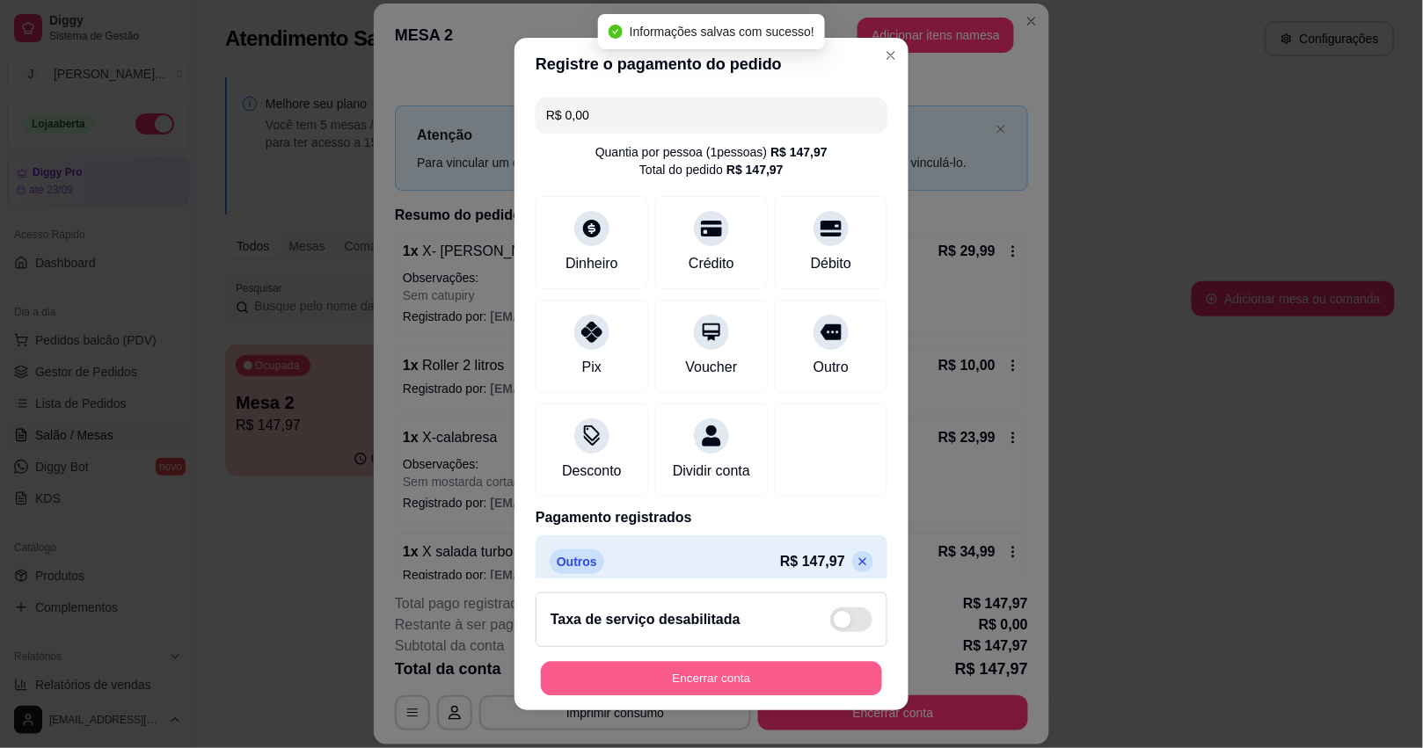
click at [814, 670] on button "Encerrar conta" at bounding box center [711, 679] width 341 height 34
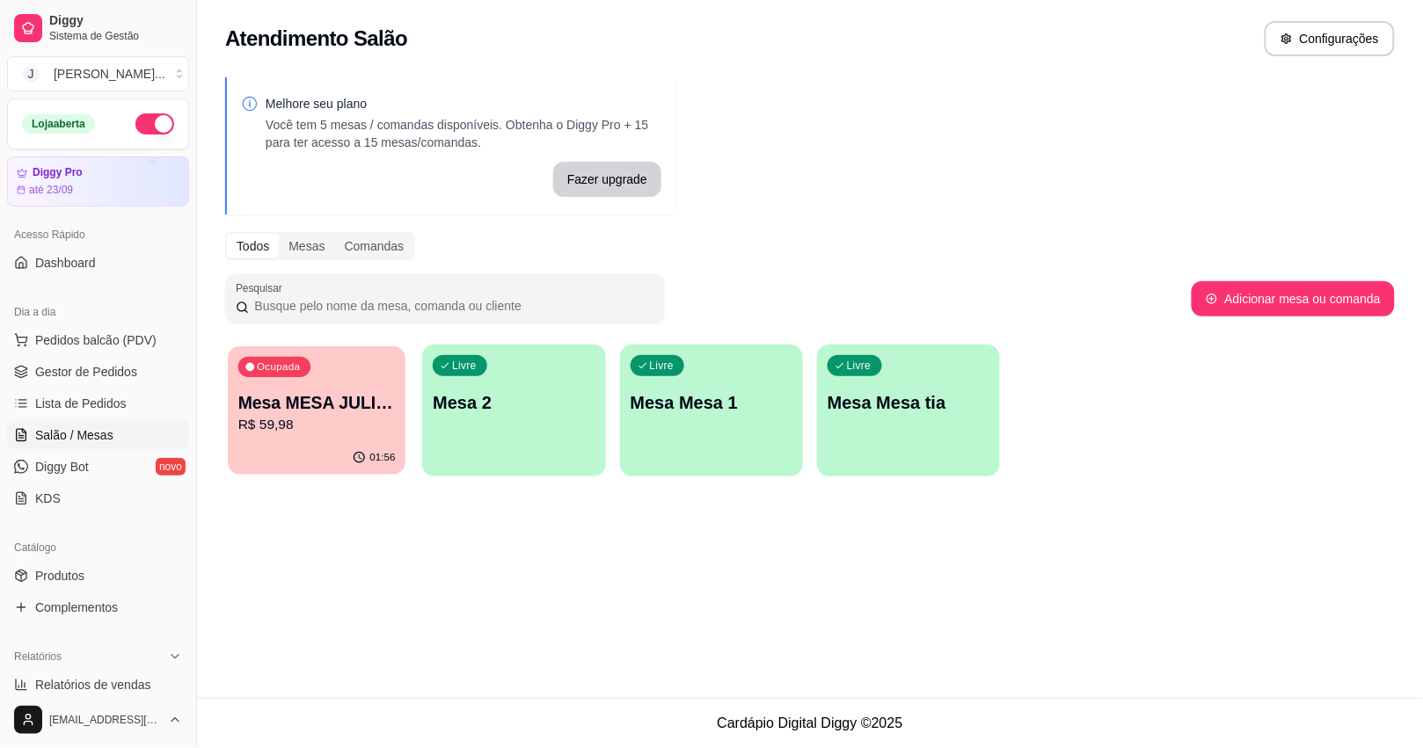
click at [332, 432] on p "R$ 59,98" at bounding box center [316, 425] width 157 height 20
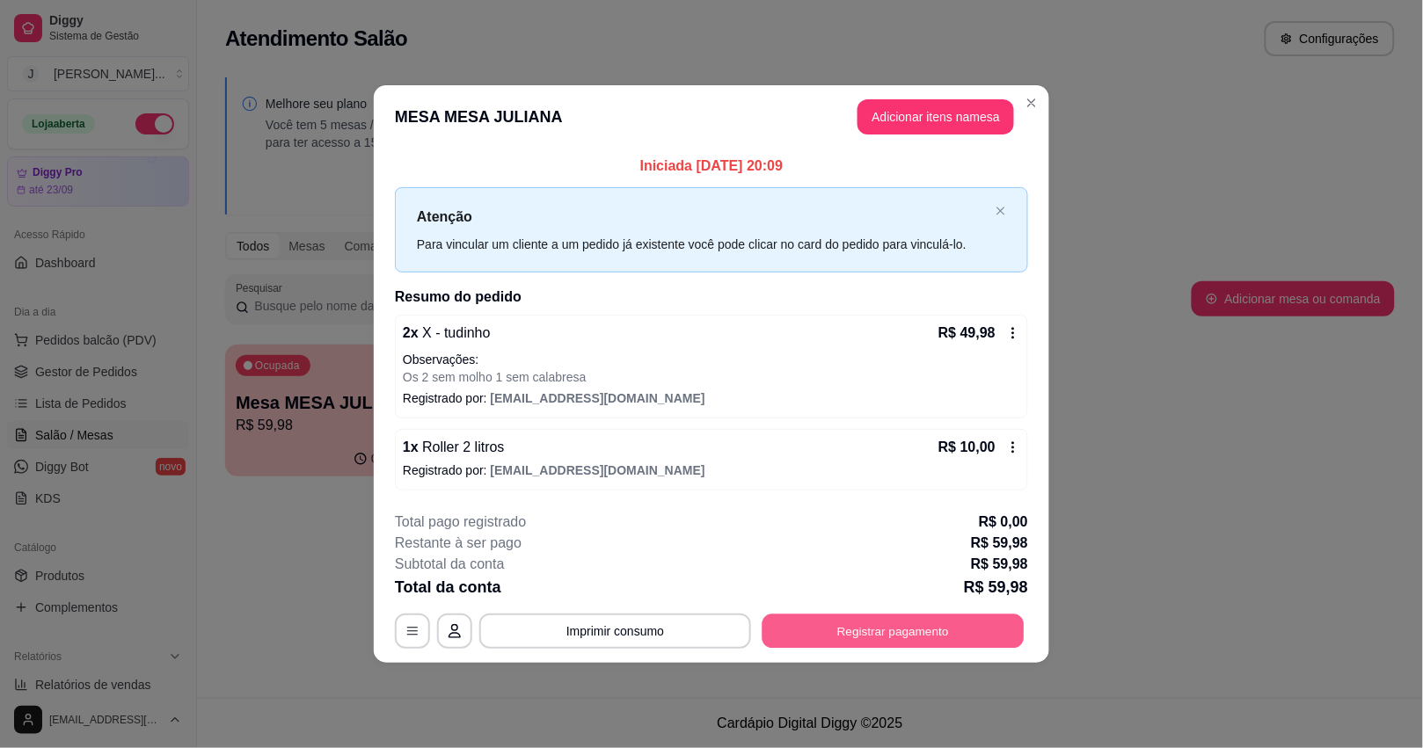
click at [875, 633] on button "Registrar pagamento" at bounding box center [894, 632] width 262 height 34
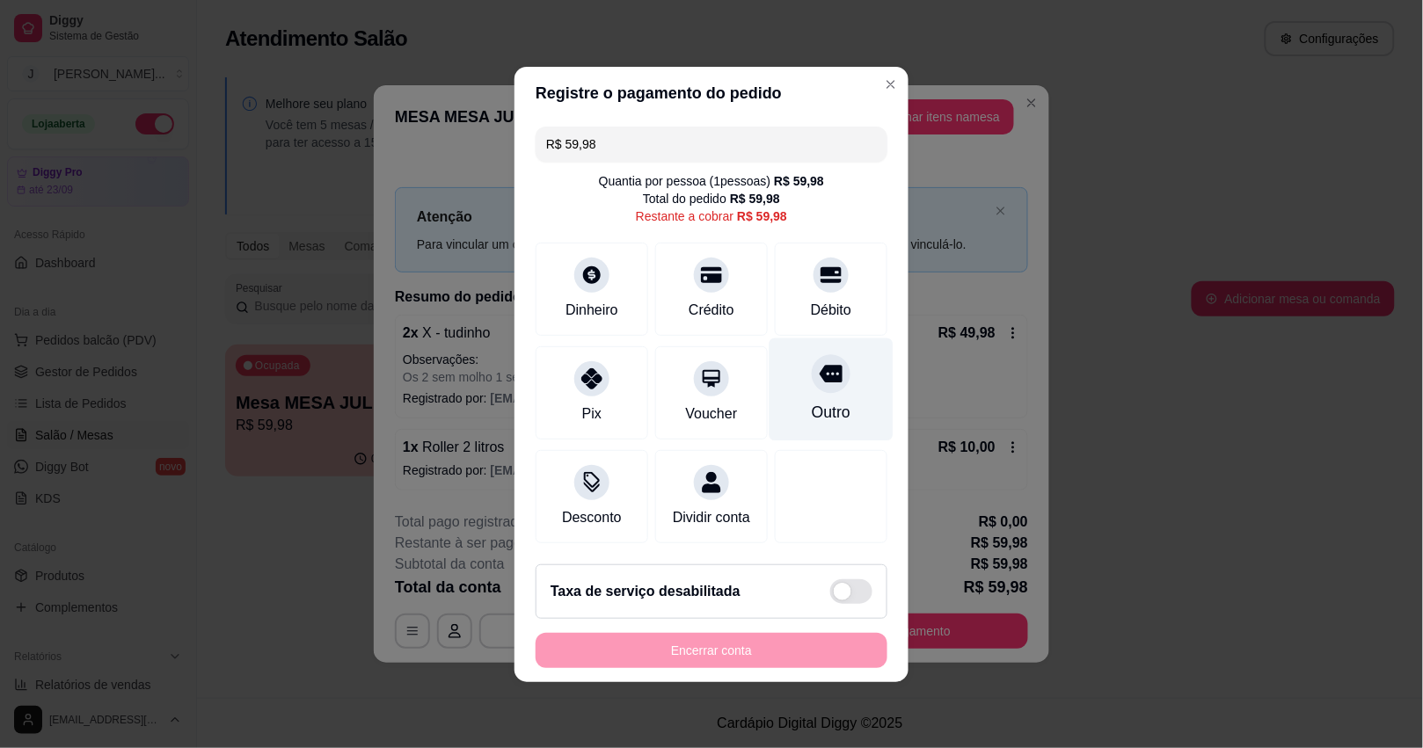
click at [812, 401] on div "Outro" at bounding box center [831, 412] width 39 height 23
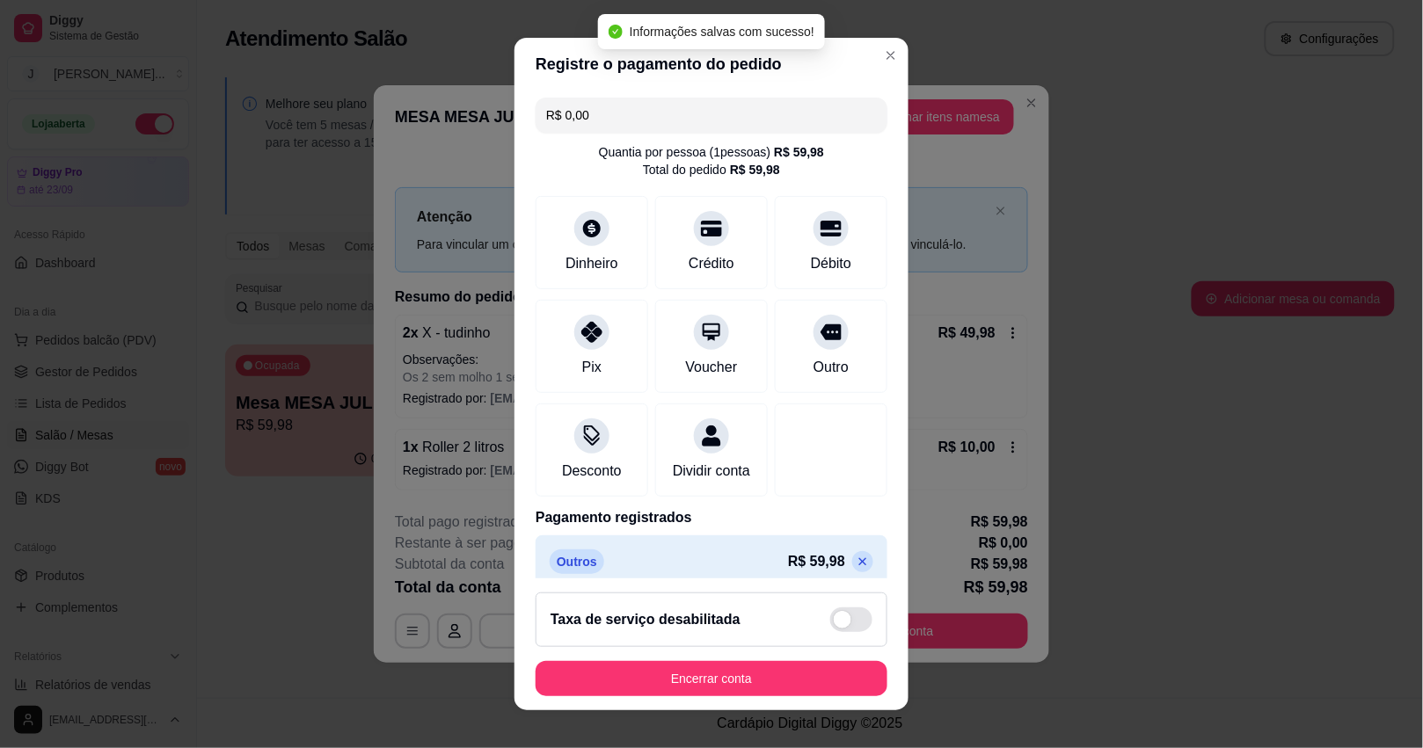
type input "R$ 0,00"
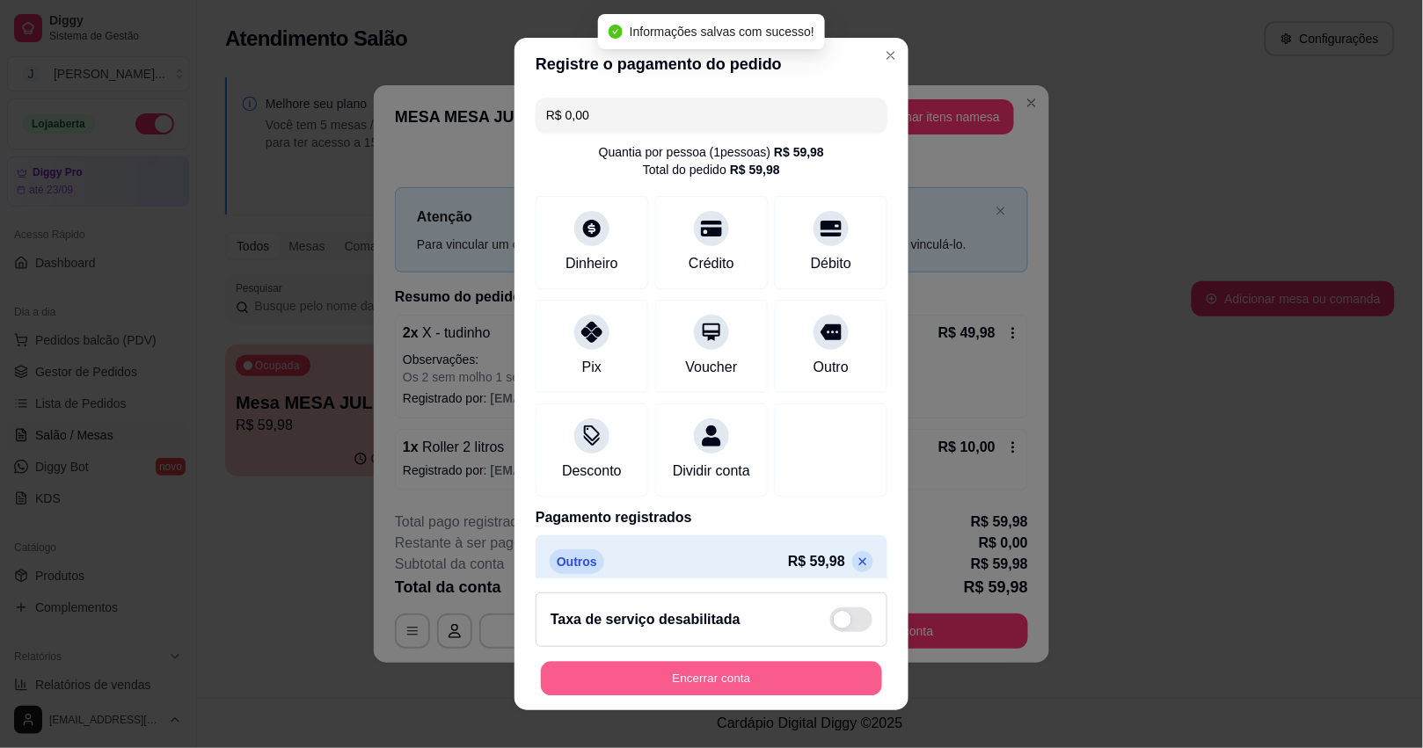
click at [741, 684] on button "Encerrar conta" at bounding box center [711, 679] width 341 height 34
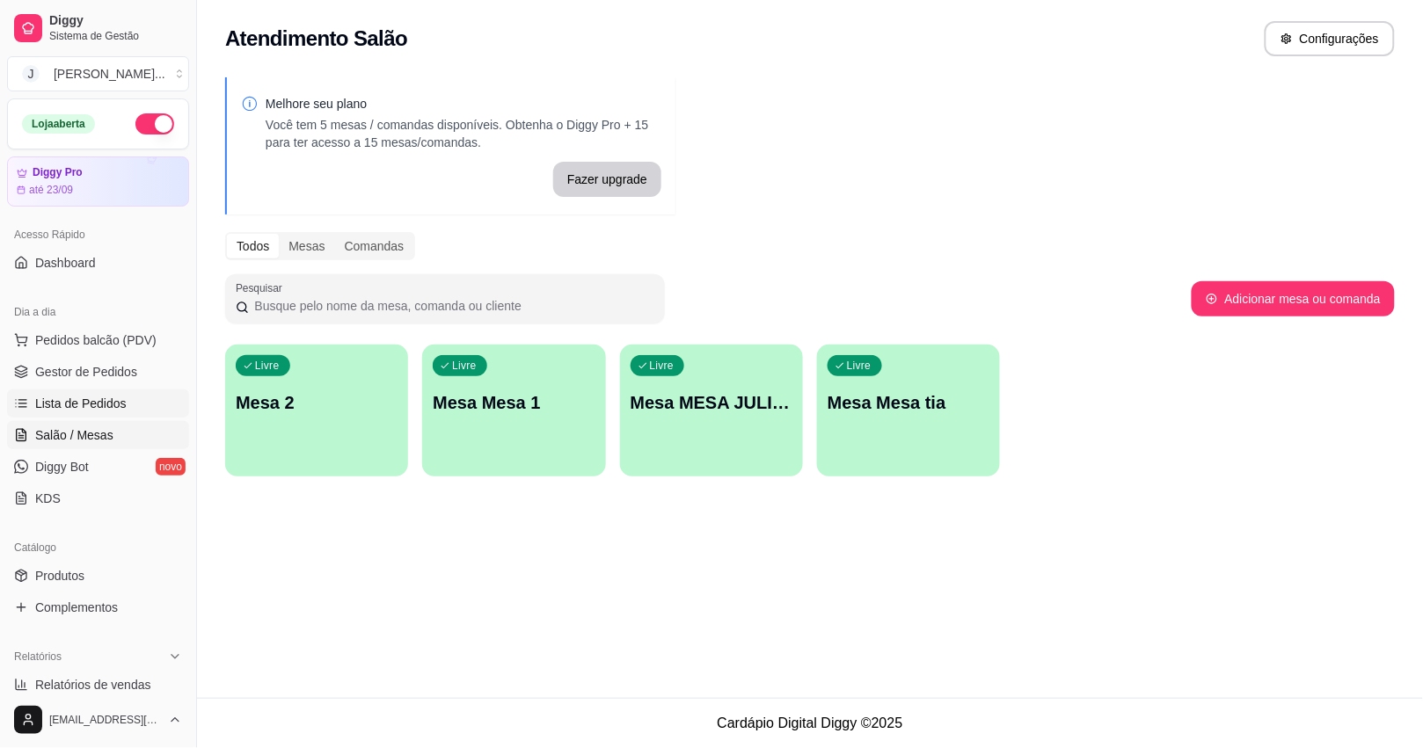
click at [80, 395] on span "Lista de Pedidos" at bounding box center [80, 404] width 91 height 18
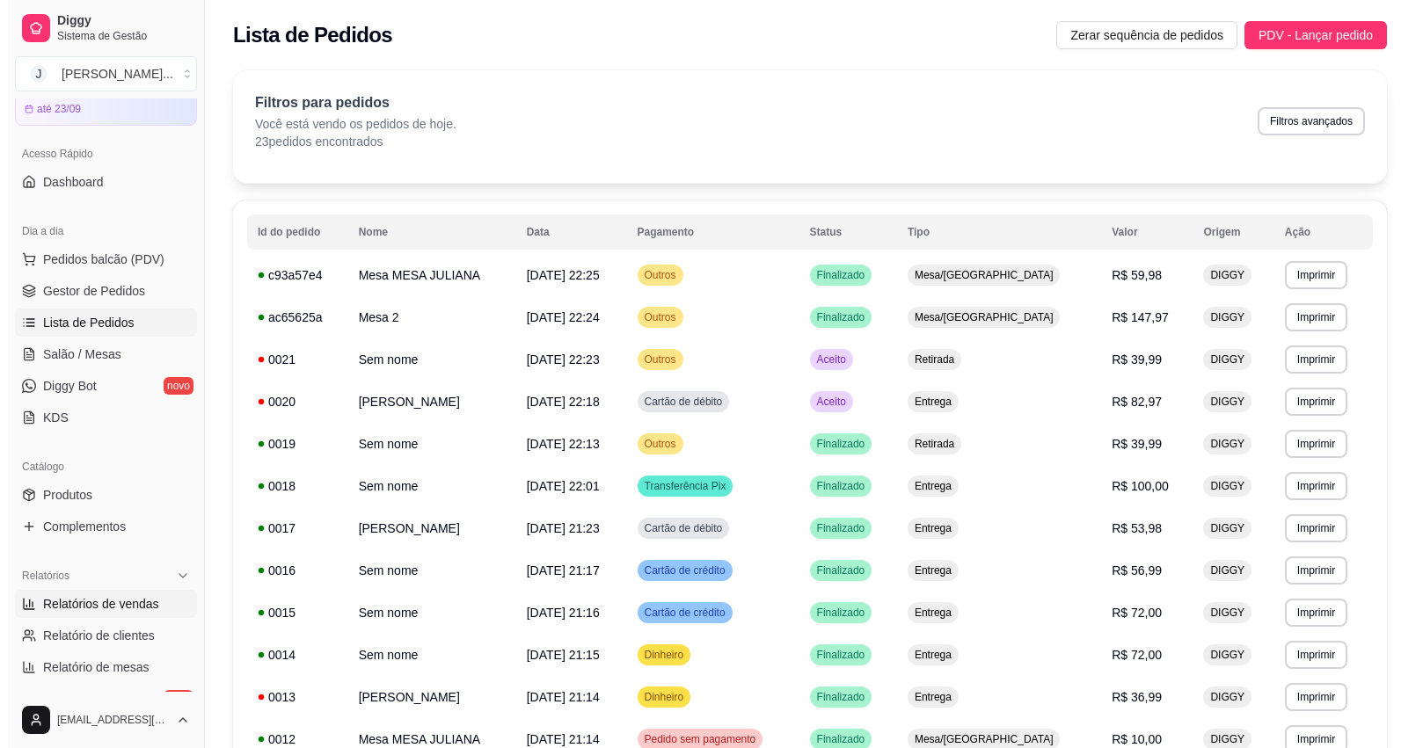
scroll to position [220, 0]
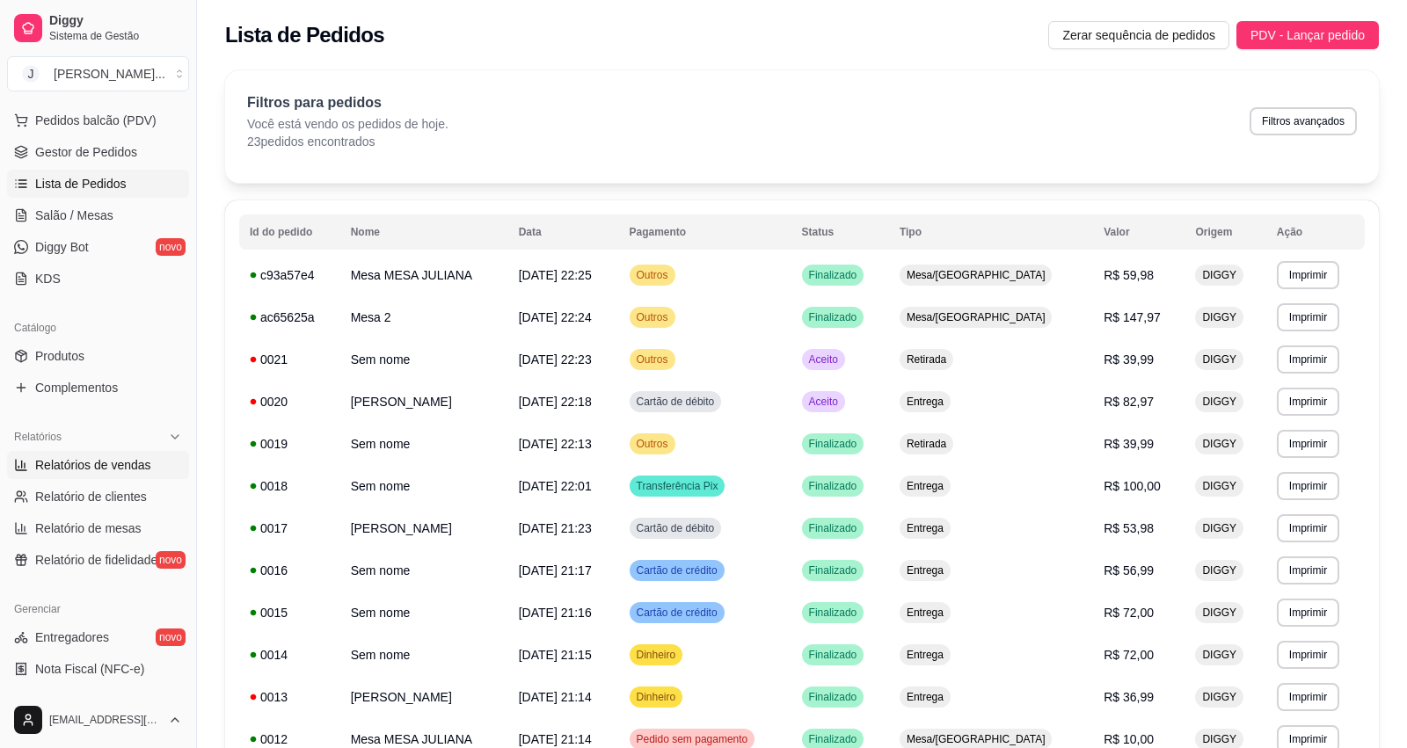
click at [150, 460] on link "Relatórios de vendas" at bounding box center [98, 465] width 182 height 28
select select "ALL"
select select "0"
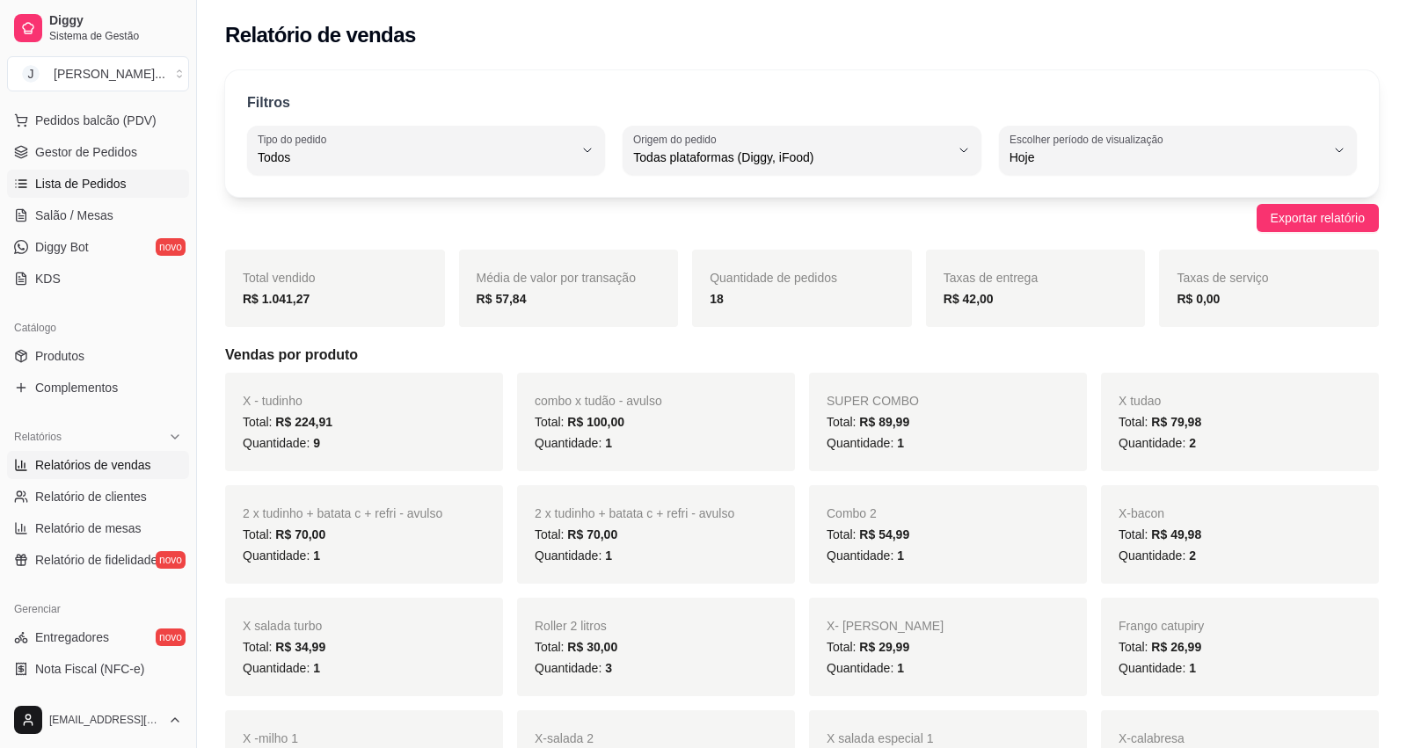
click at [88, 180] on span "Lista de Pedidos" at bounding box center [80, 184] width 91 height 18
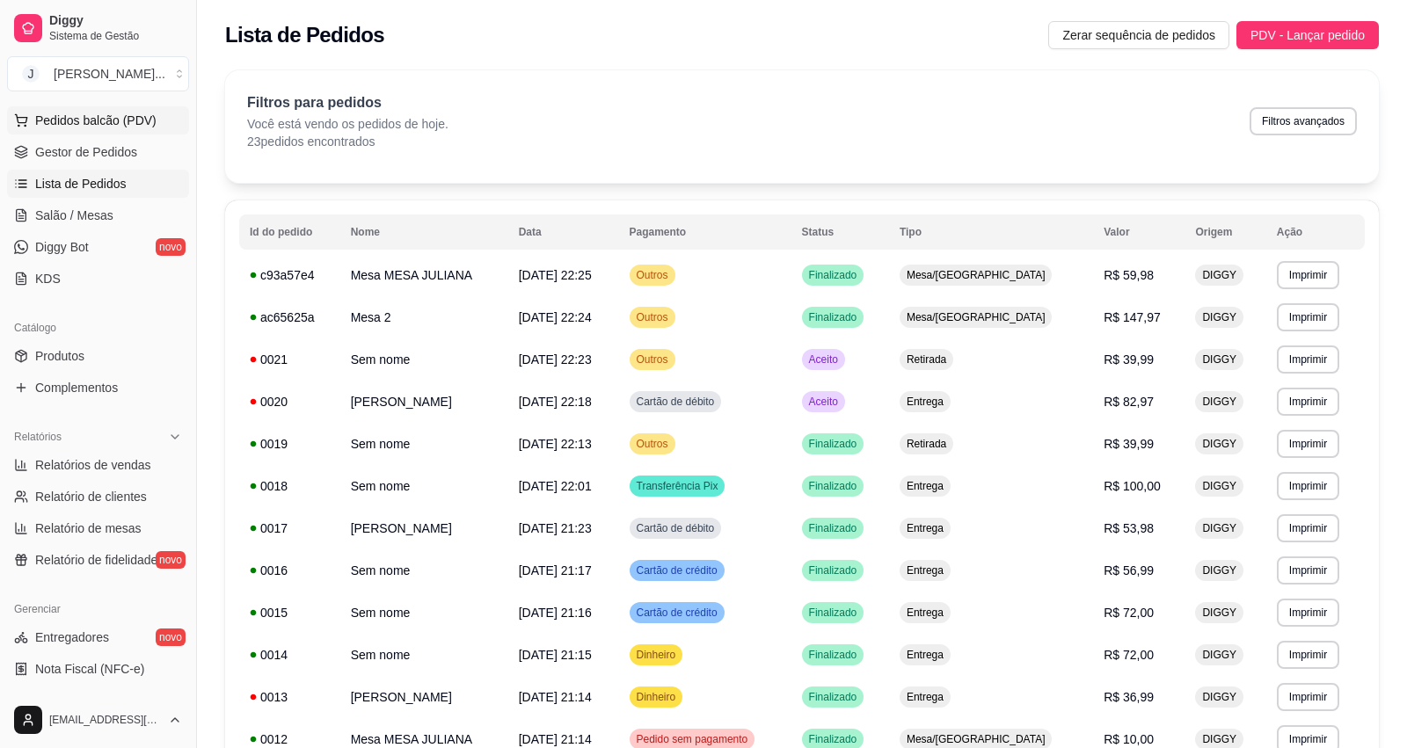
click at [106, 126] on span "Pedidos balcão (PDV)" at bounding box center [95, 121] width 121 height 18
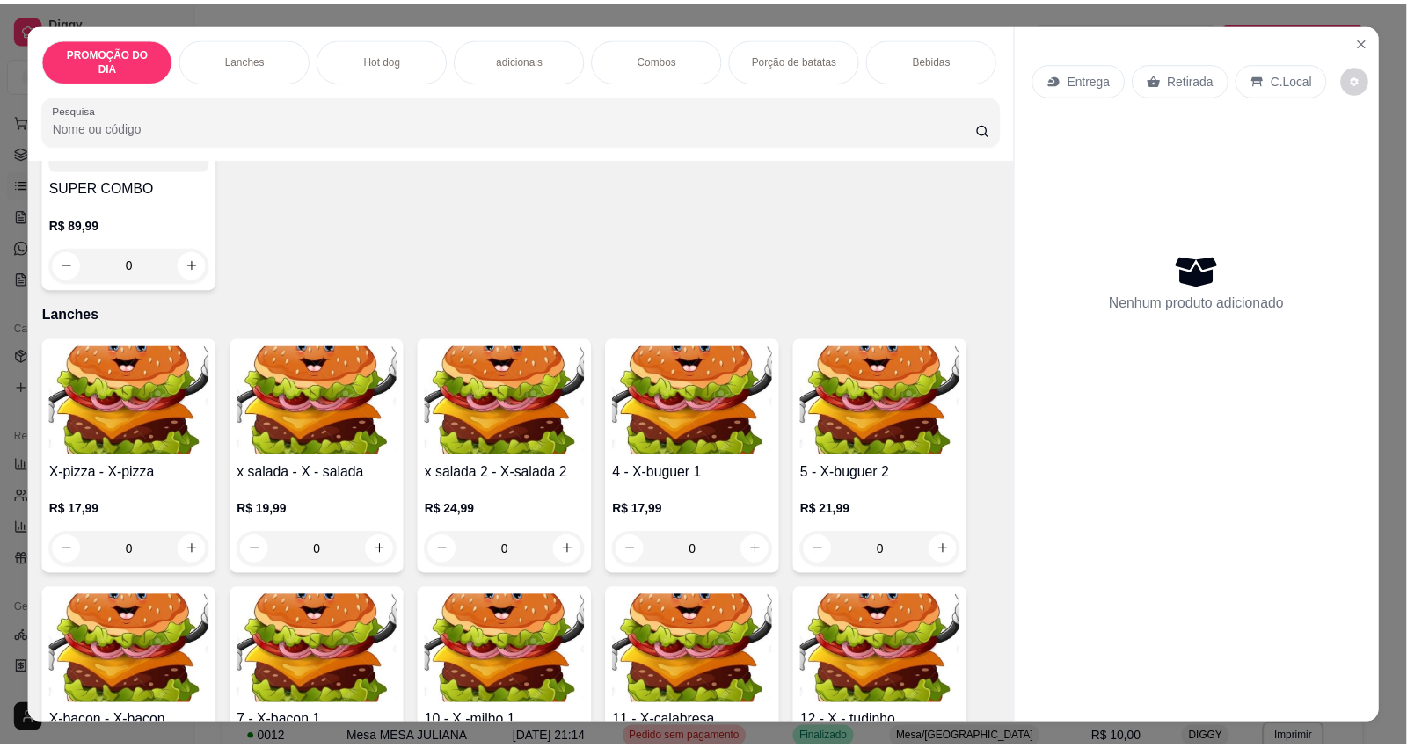
scroll to position [550, 0]
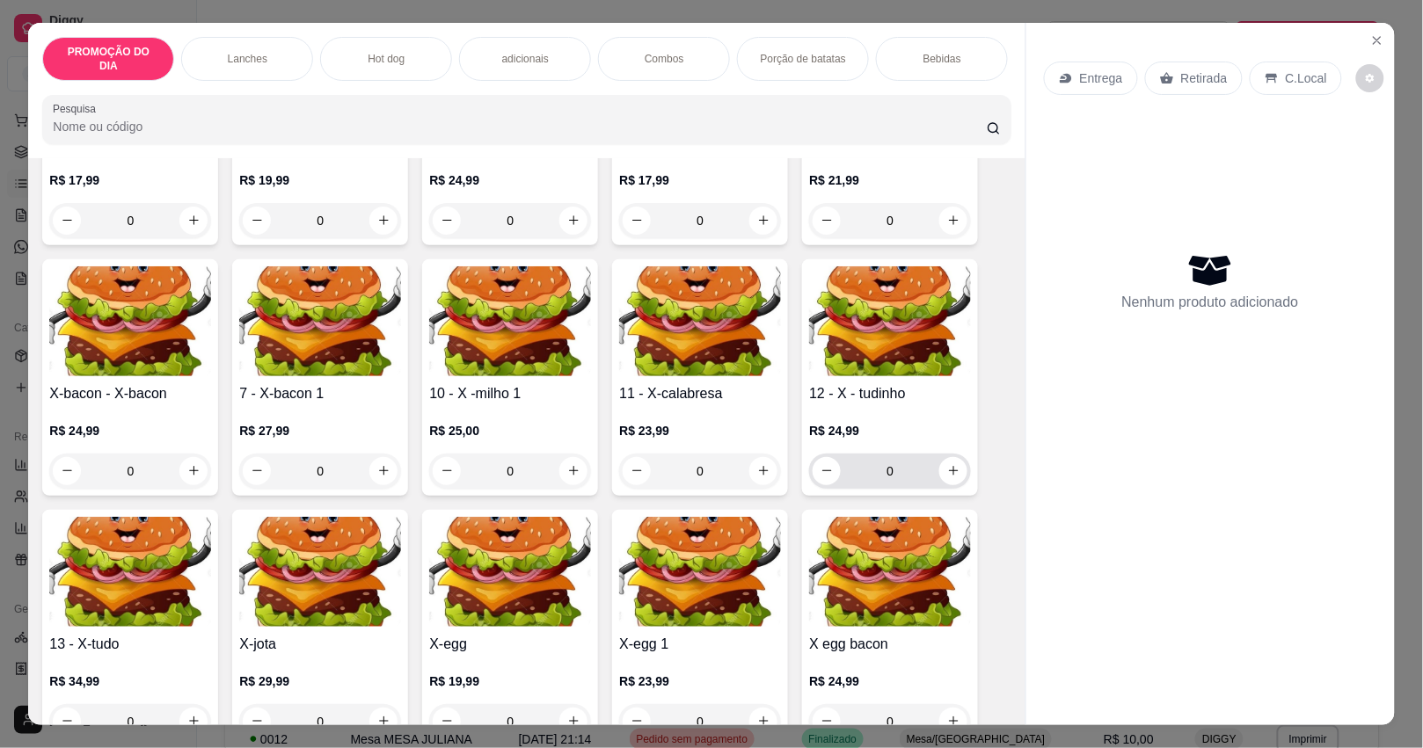
click at [947, 464] on icon "increase-product-quantity" at bounding box center [953, 470] width 13 height 13
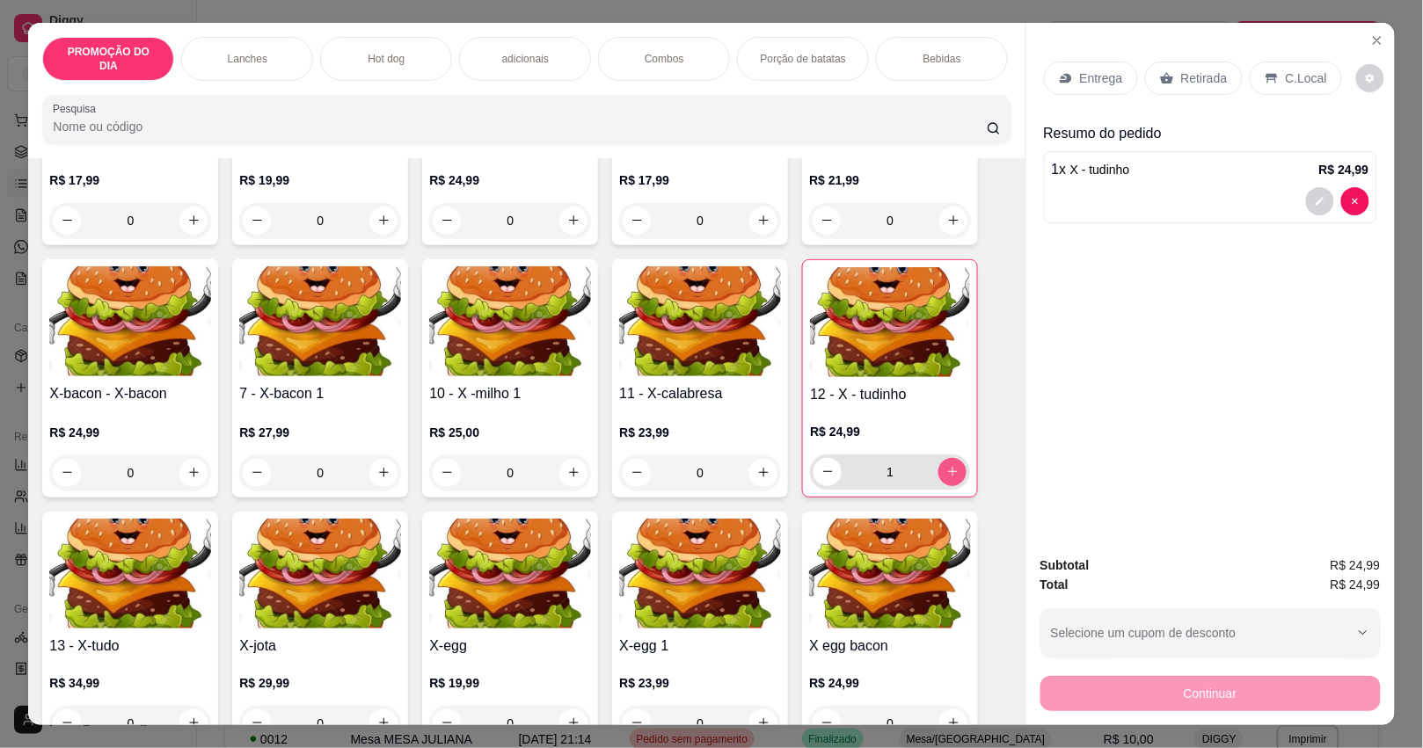
click at [1193, 69] on p "Retirada" at bounding box center [1204, 78] width 47 height 18
type input "1"
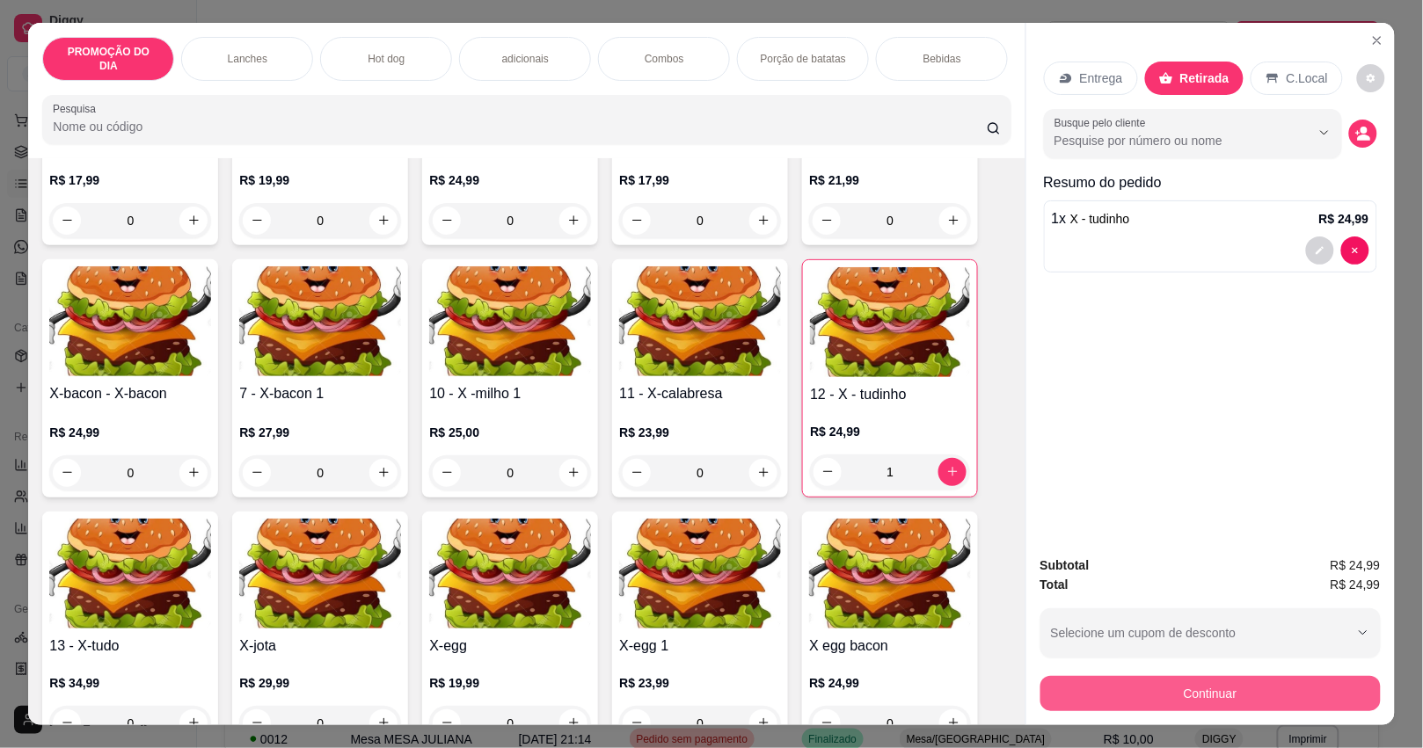
click at [1183, 687] on button "Continuar" at bounding box center [1210, 693] width 340 height 35
click at [824, 383] on icon at bounding box center [831, 375] width 23 height 18
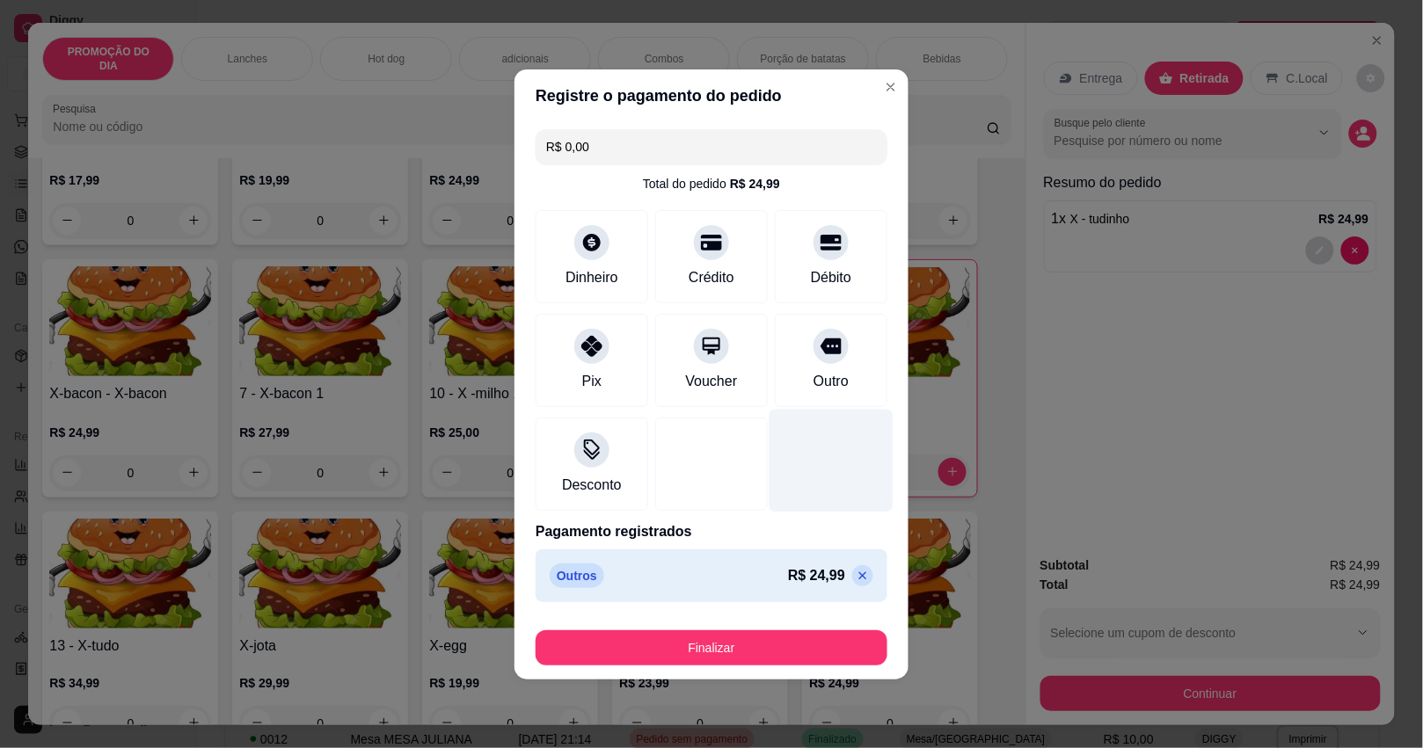
type input "R$ 0,00"
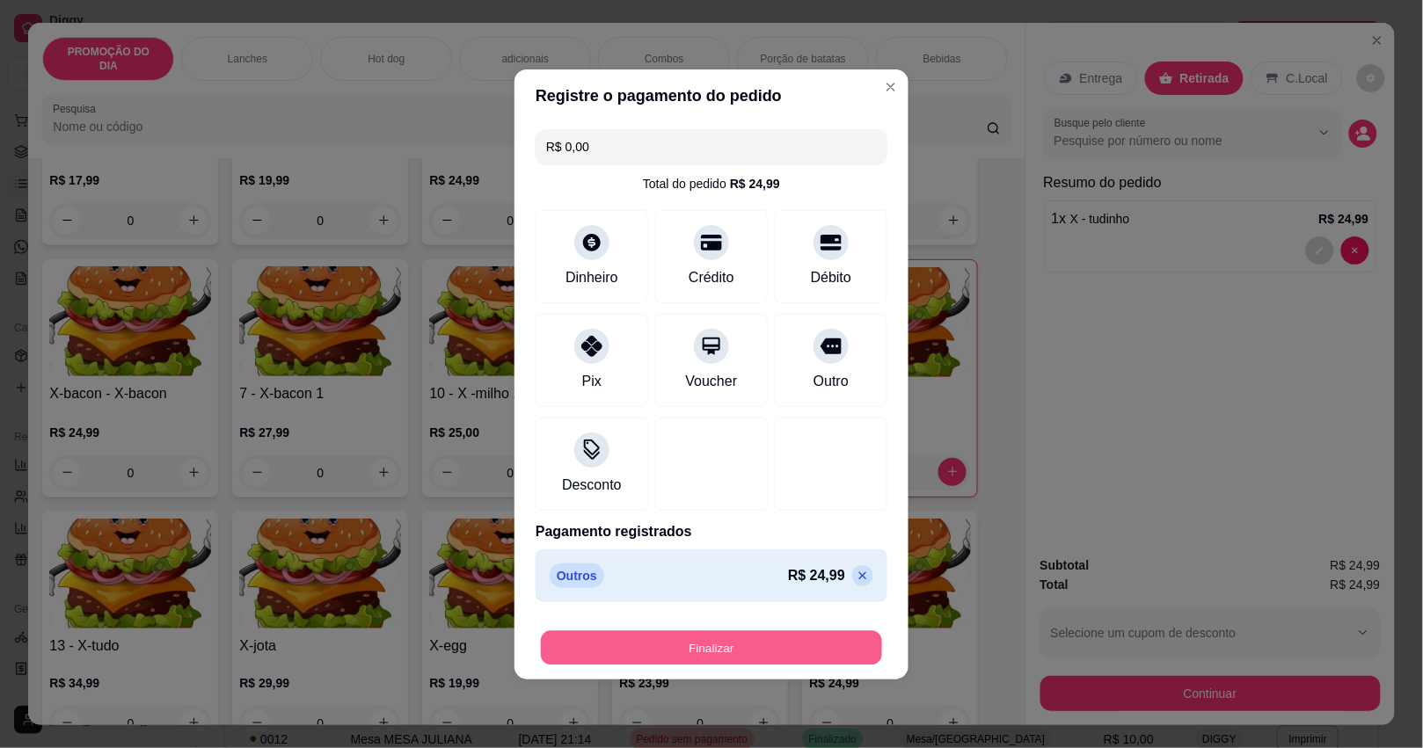
click at [762, 645] on button "Finalizar" at bounding box center [711, 648] width 341 height 34
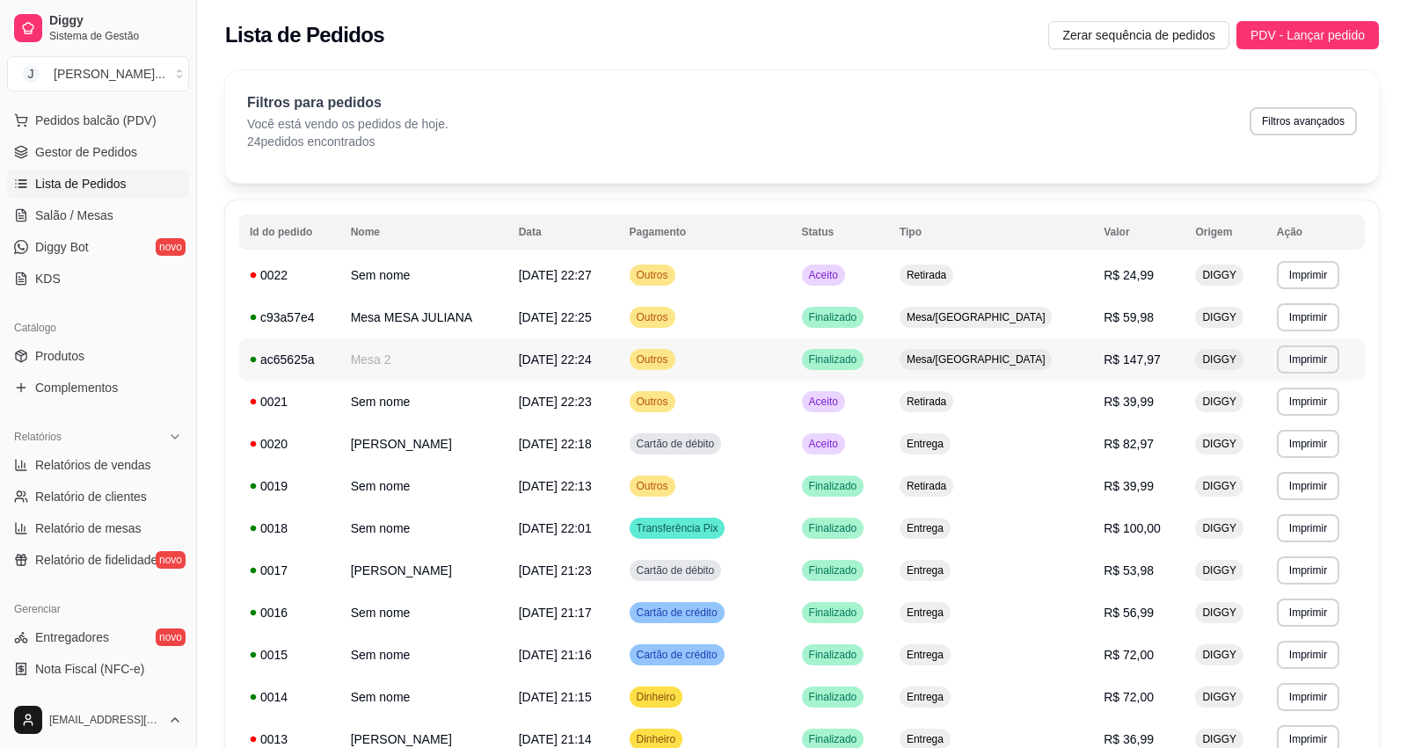
scroll to position [110, 0]
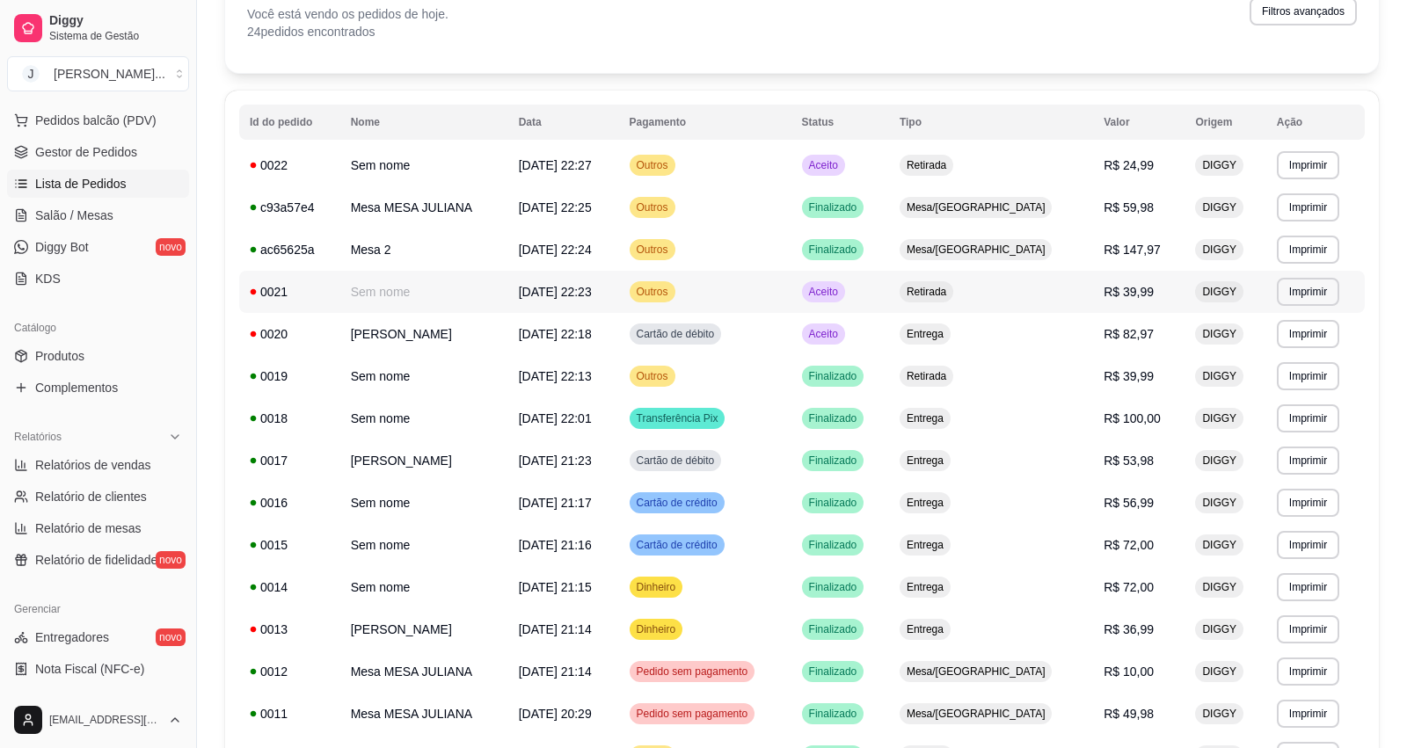
click at [889, 303] on td "Aceito" at bounding box center [841, 292] width 98 height 42
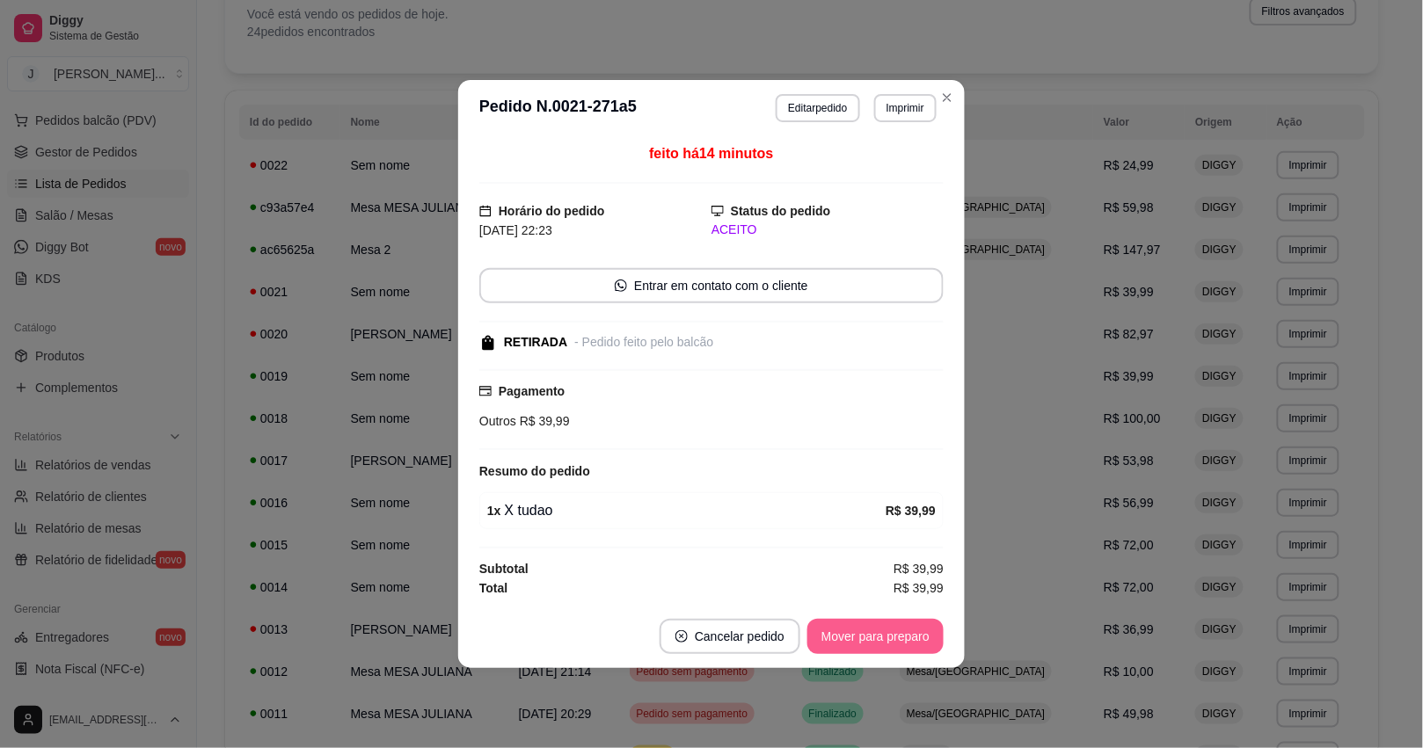
click at [849, 629] on button "Mover para preparo" at bounding box center [875, 636] width 136 height 35
click at [851, 651] on button "Mover para retirada disponível" at bounding box center [846, 636] width 194 height 35
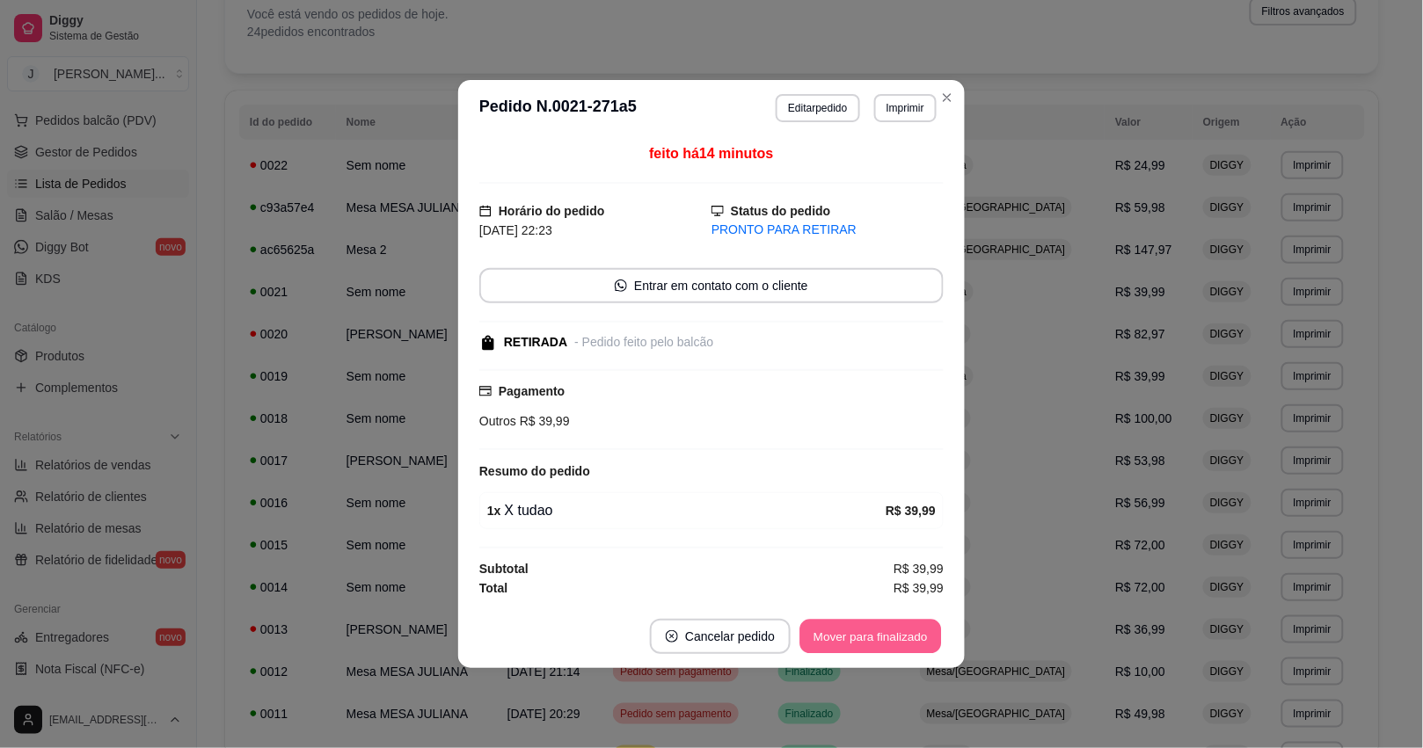
click at [846, 636] on button "Mover para finalizado" at bounding box center [871, 637] width 142 height 34
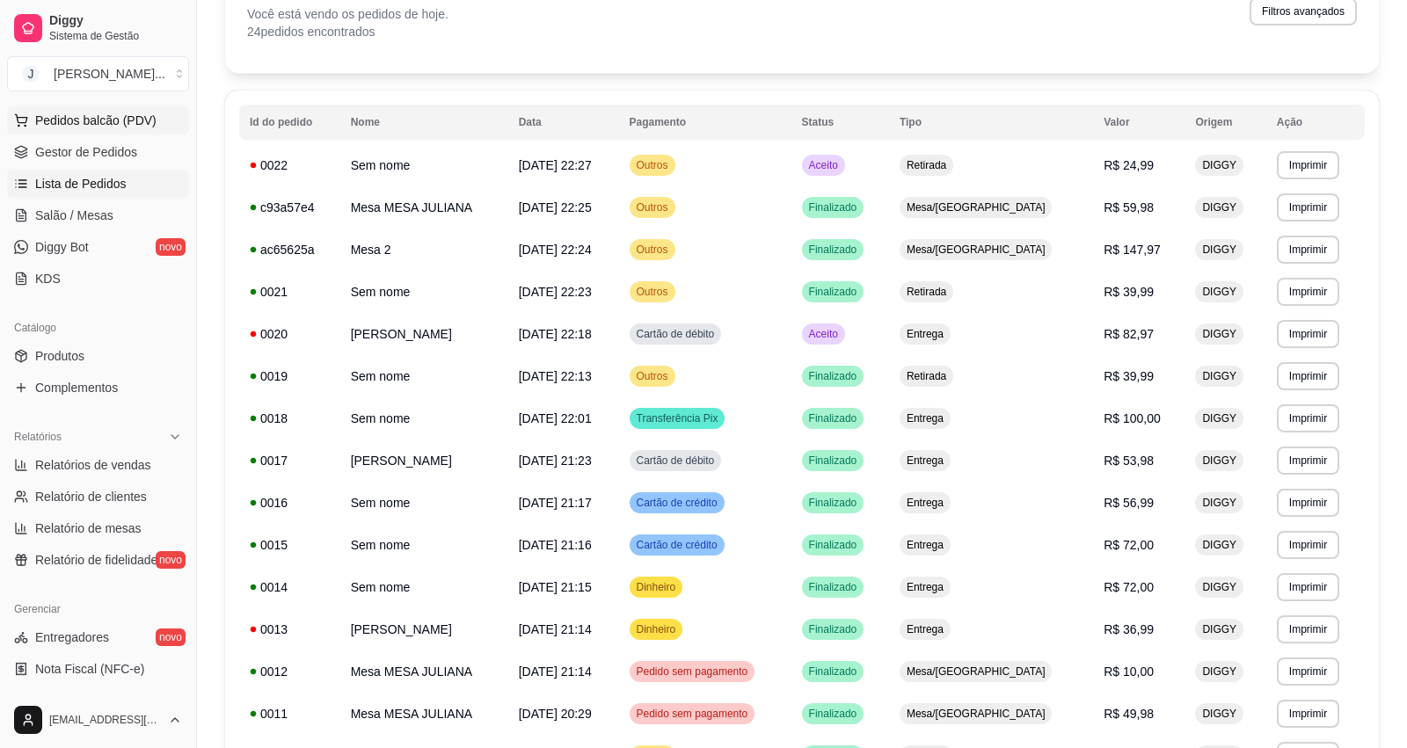
click at [99, 116] on span "Pedidos balcão (PDV)" at bounding box center [95, 121] width 121 height 18
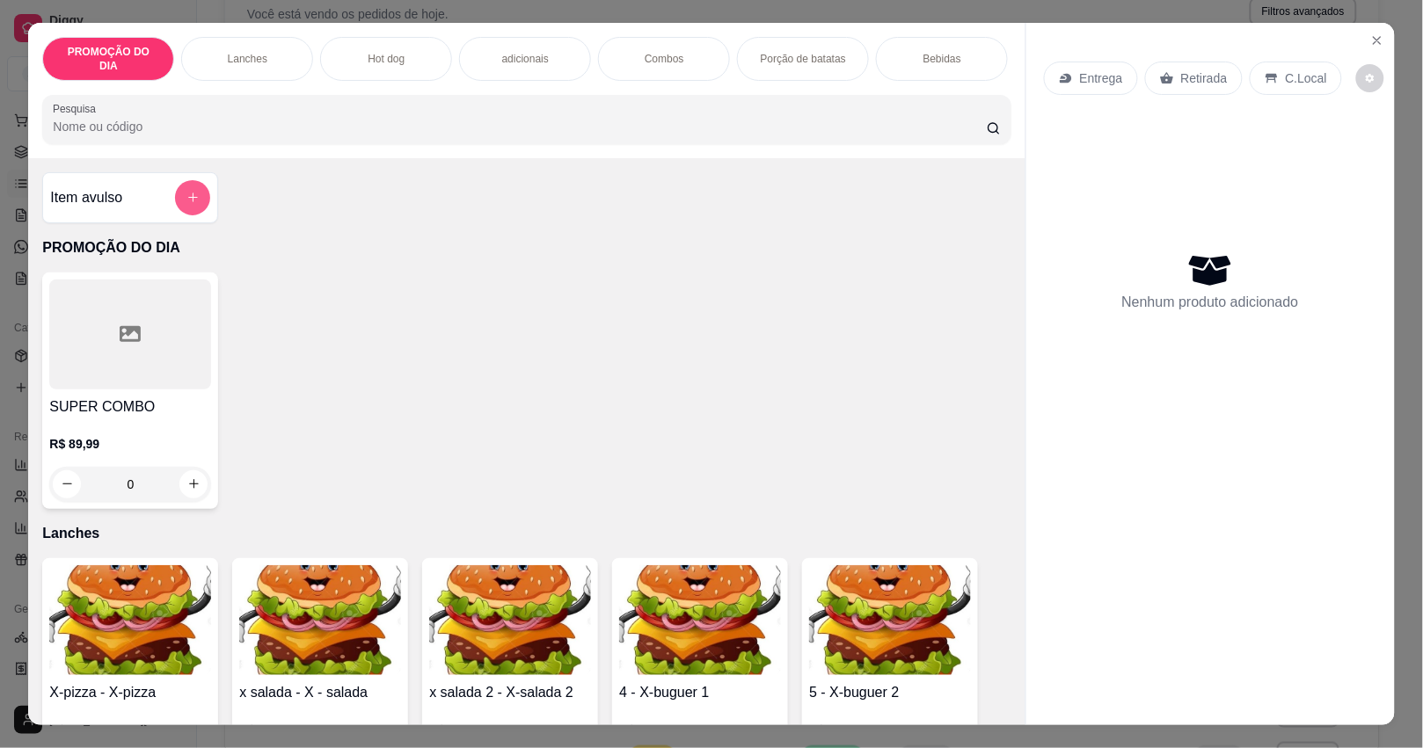
click at [180, 182] on button "add-separate-item" at bounding box center [192, 197] width 35 height 35
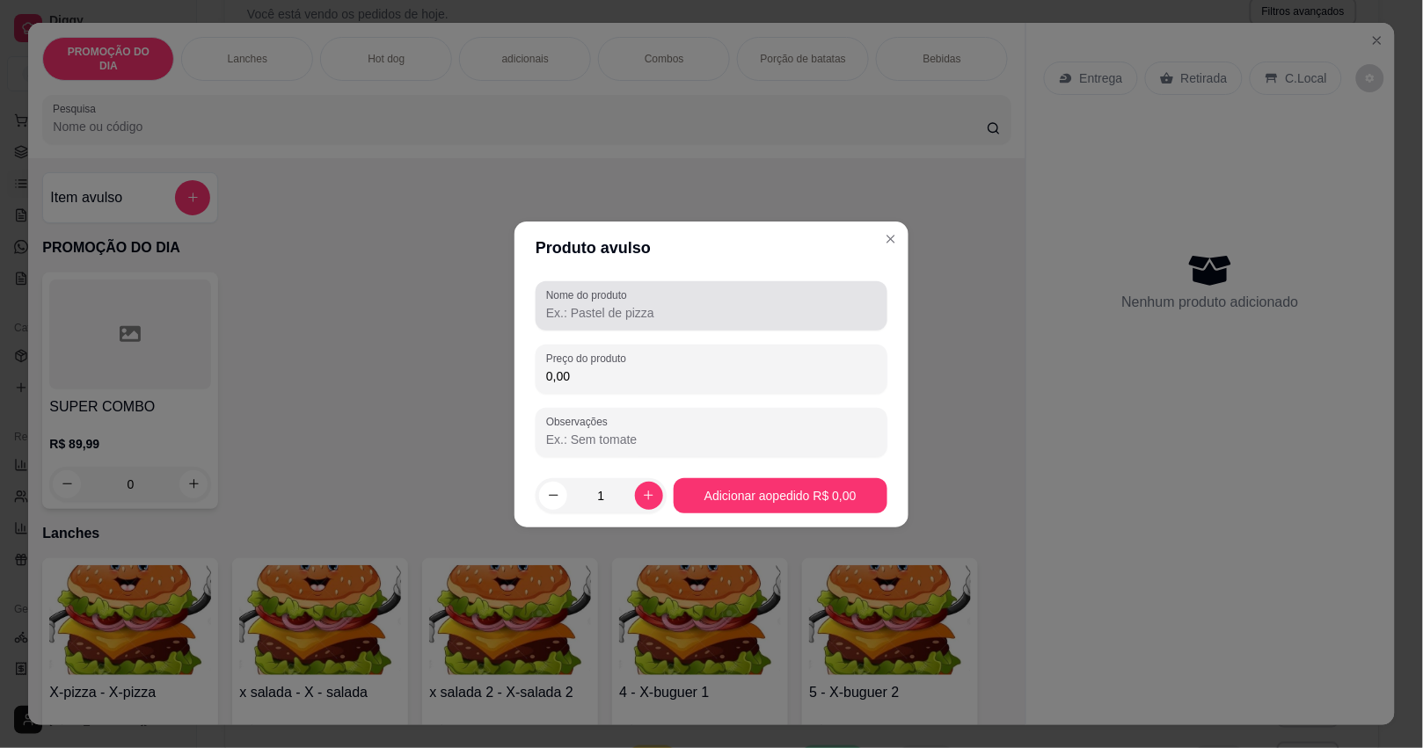
click at [623, 312] on input "Nome do produto" at bounding box center [711, 313] width 331 height 18
type input "x tudinho + batata"
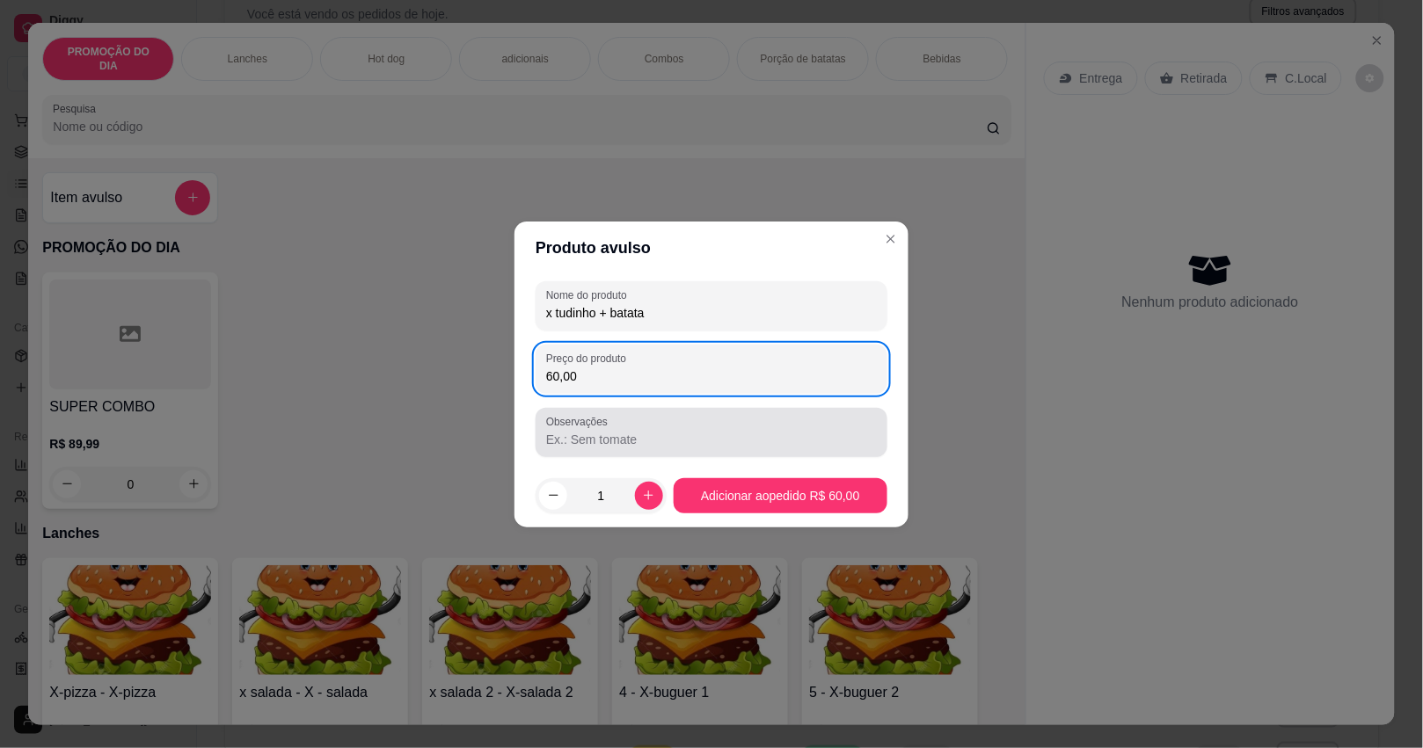
type input "60,00"
click at [674, 438] on input "Observações" at bounding box center [711, 440] width 331 height 18
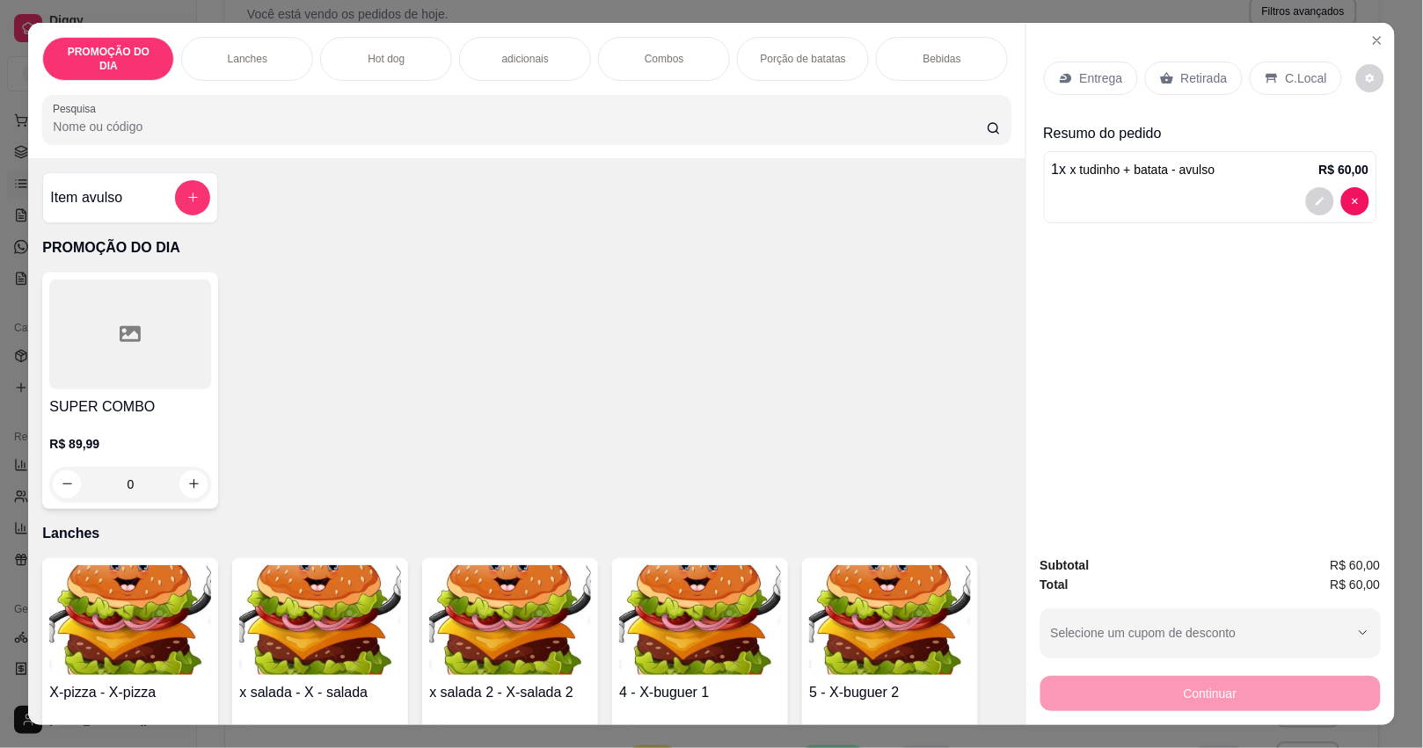
click at [1181, 69] on p "Retirada" at bounding box center [1204, 78] width 47 height 18
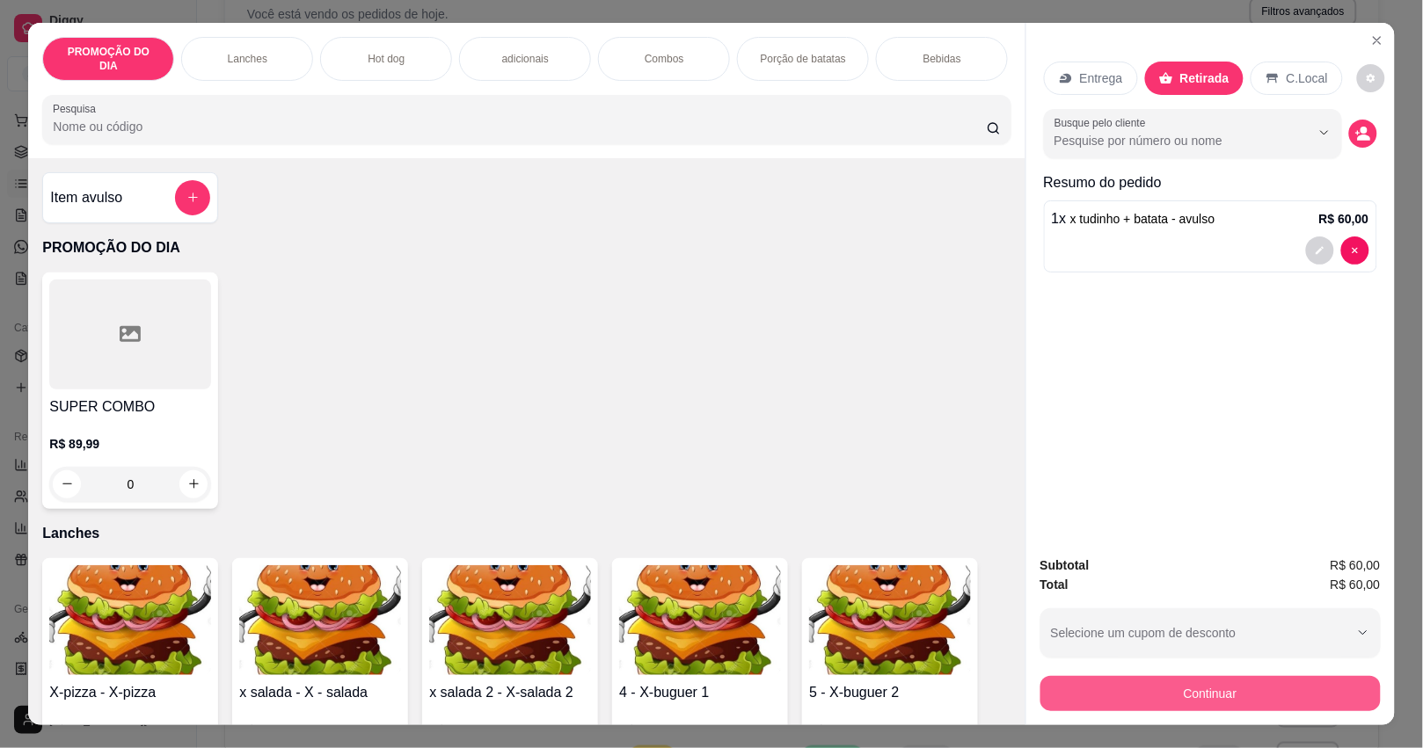
click at [1199, 689] on button "Continuar" at bounding box center [1210, 693] width 340 height 35
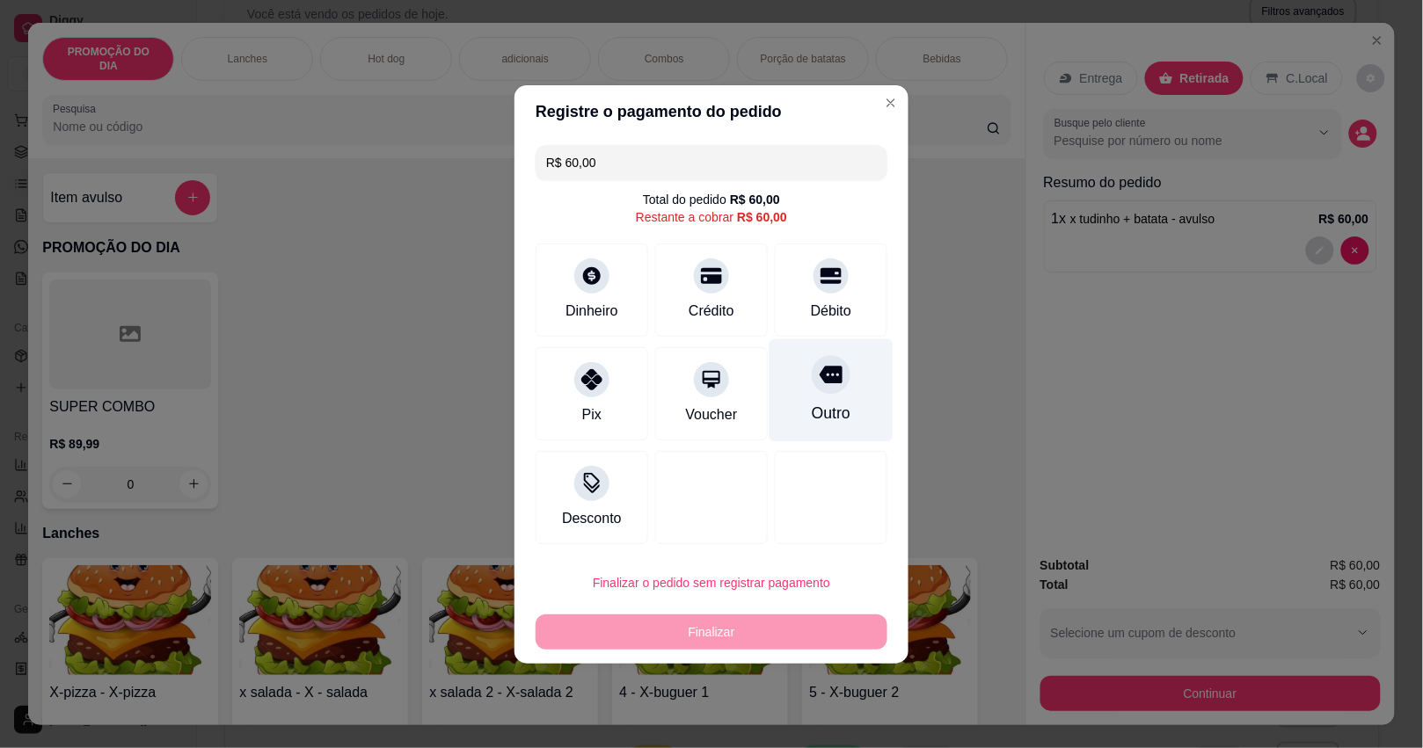
click at [825, 387] on div at bounding box center [831, 374] width 39 height 39
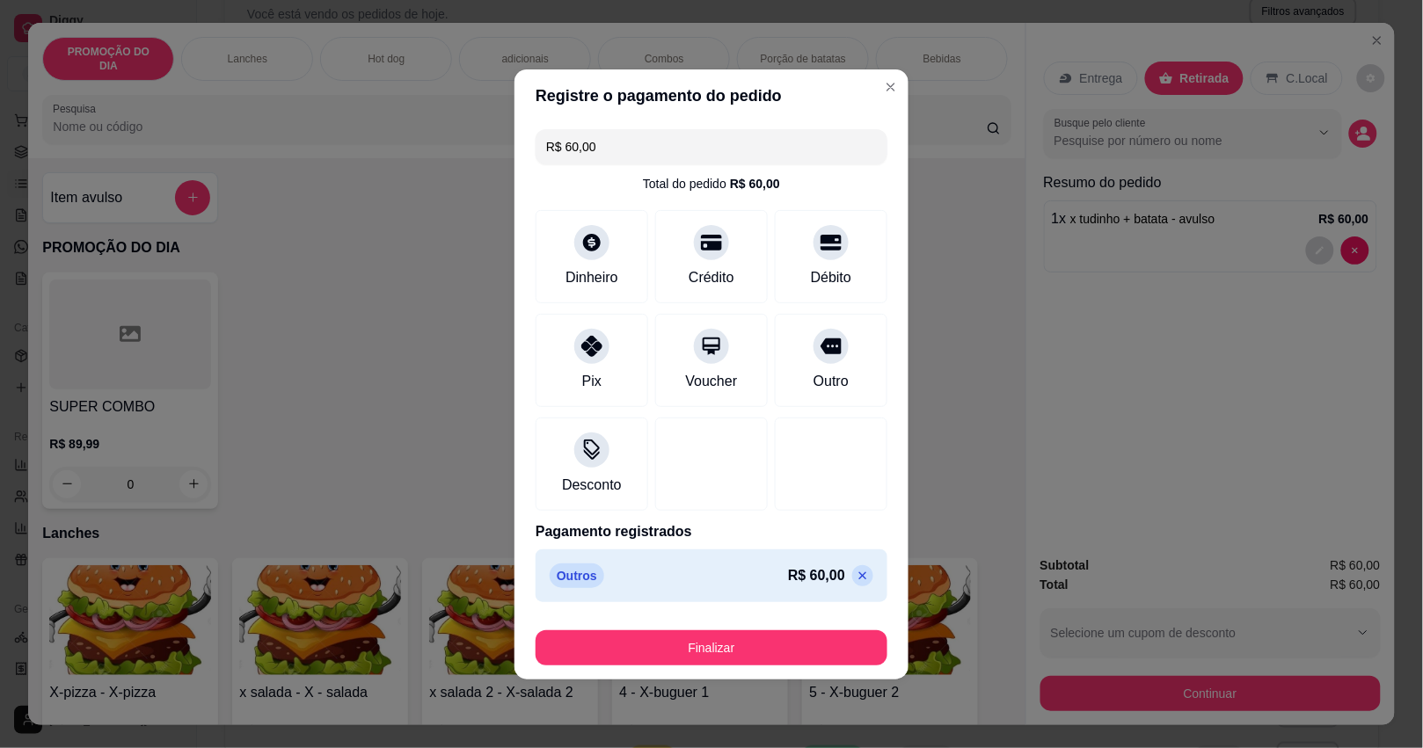
type input "R$ 0,00"
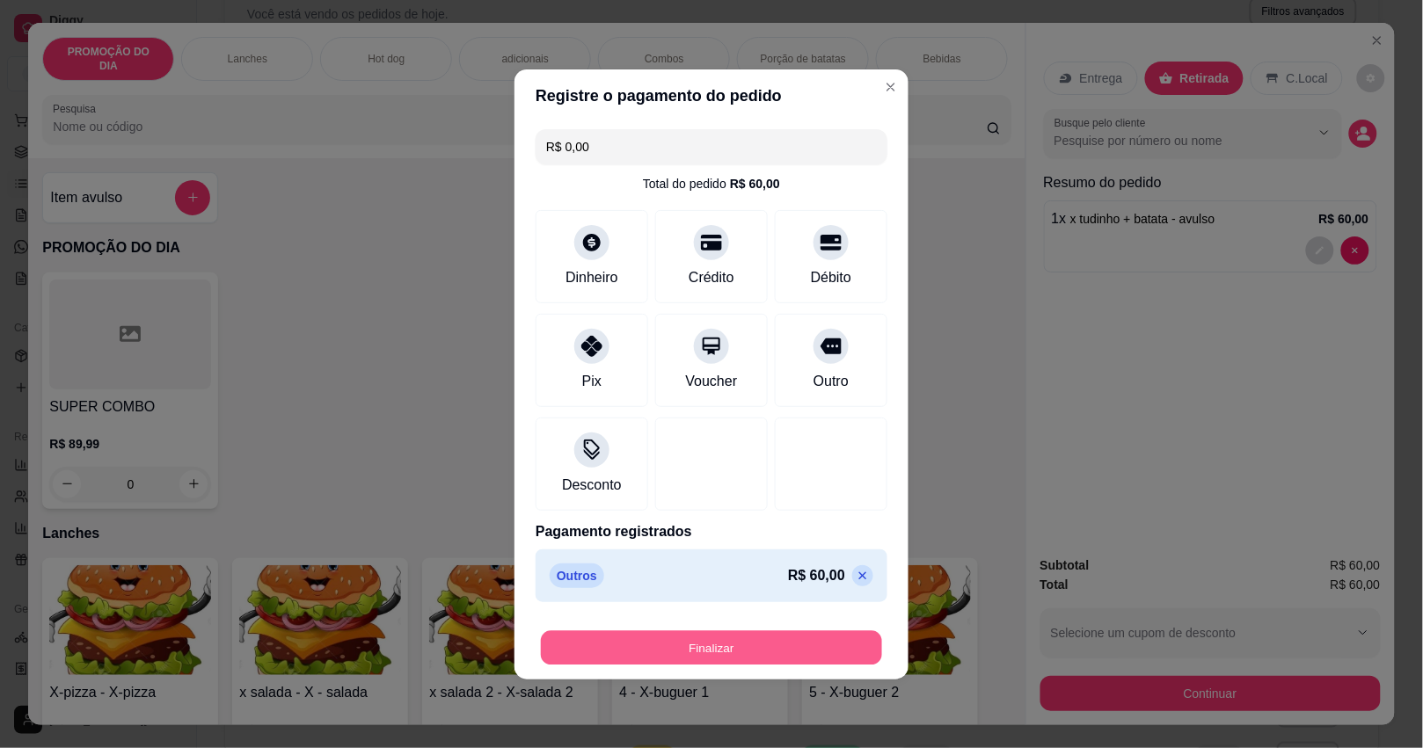
click at [744, 648] on button "Finalizar" at bounding box center [711, 648] width 341 height 34
